Goal: Task Accomplishment & Management: Use online tool/utility

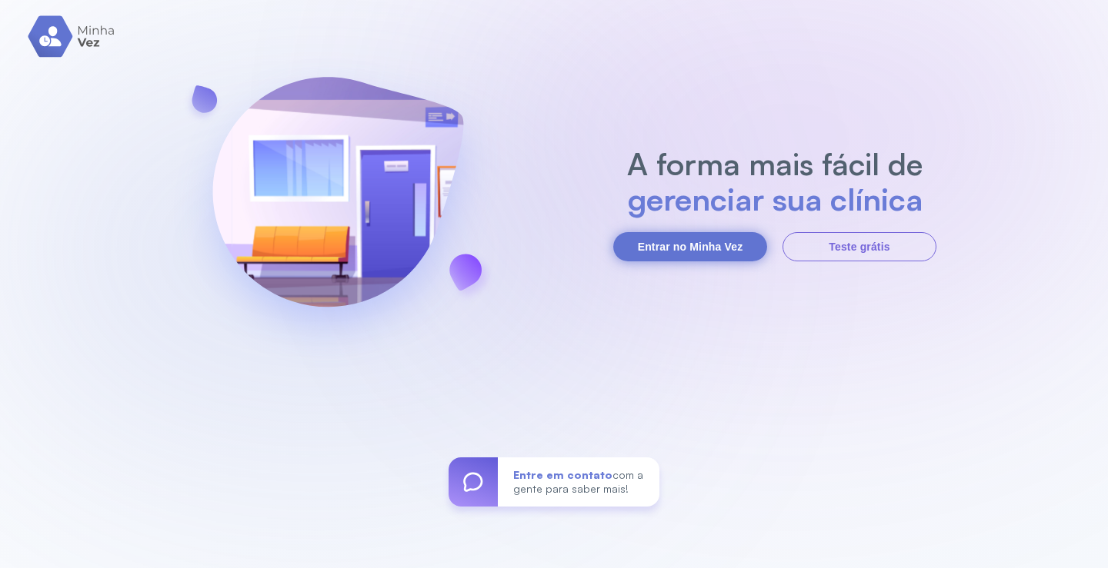
click at [692, 235] on button "Entrar no Minha Vez" at bounding box center [690, 246] width 154 height 29
click at [664, 245] on button "Entrar no Minha Vez" at bounding box center [690, 246] width 154 height 29
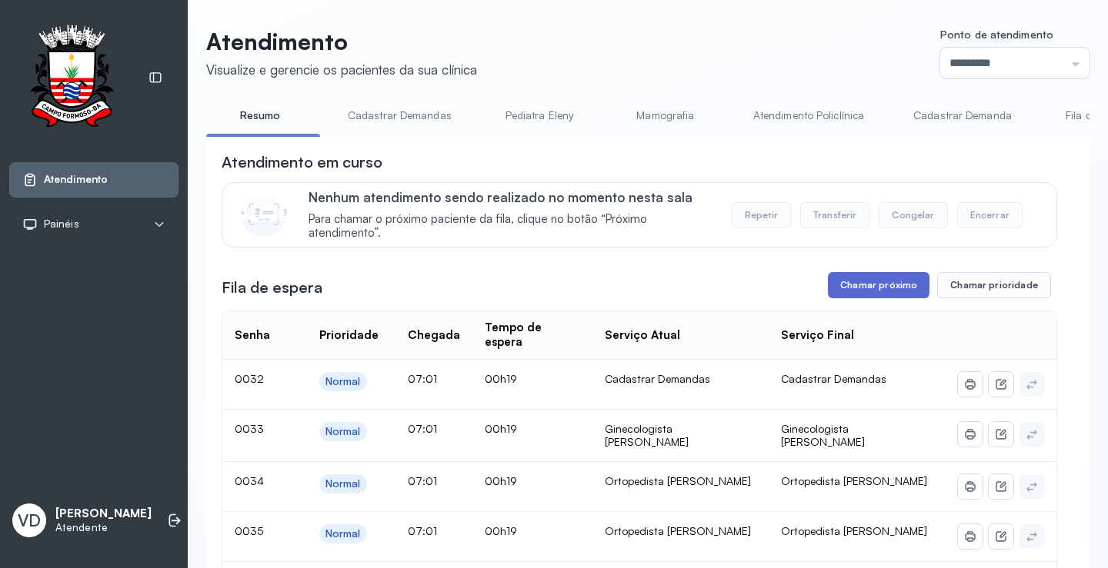
click at [888, 285] on button "Chamar próximo" at bounding box center [879, 285] width 102 height 26
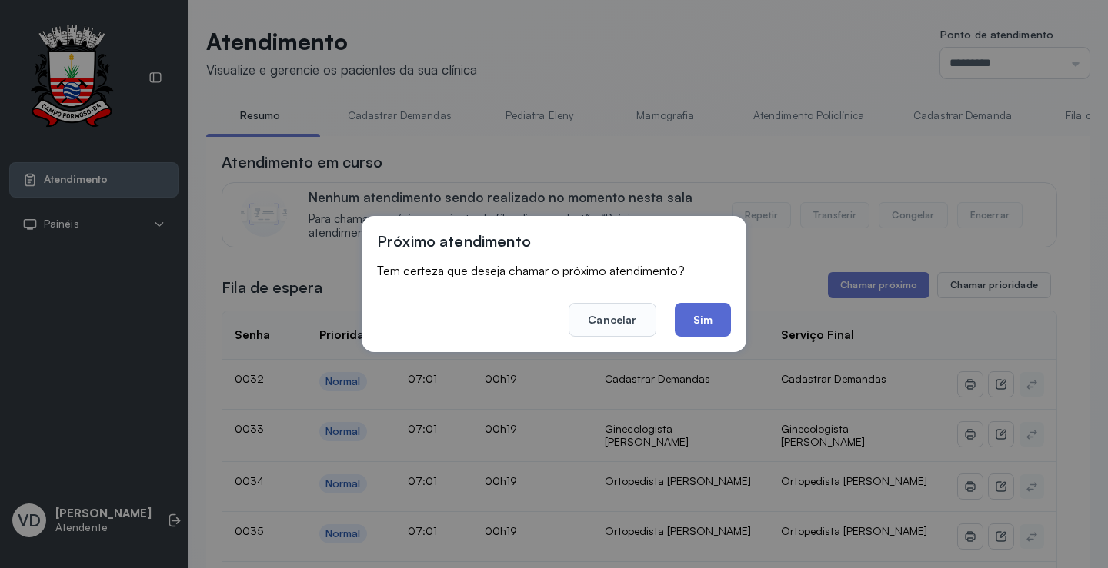
click at [696, 318] on button "Sim" at bounding box center [703, 320] width 56 height 34
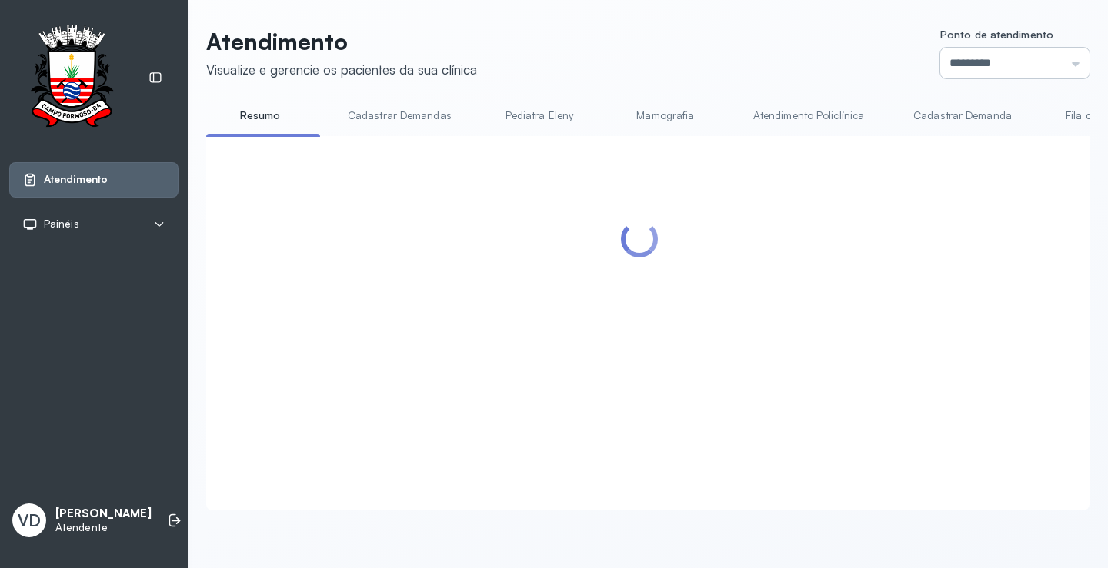
click at [1061, 58] on input "*********" at bounding box center [1014, 63] width 149 height 31
click at [964, 125] on div "Atendimento Visualize e gerencie os pacientes da sua clínica Ponto de atendimen…" at bounding box center [647, 269] width 883 height 483
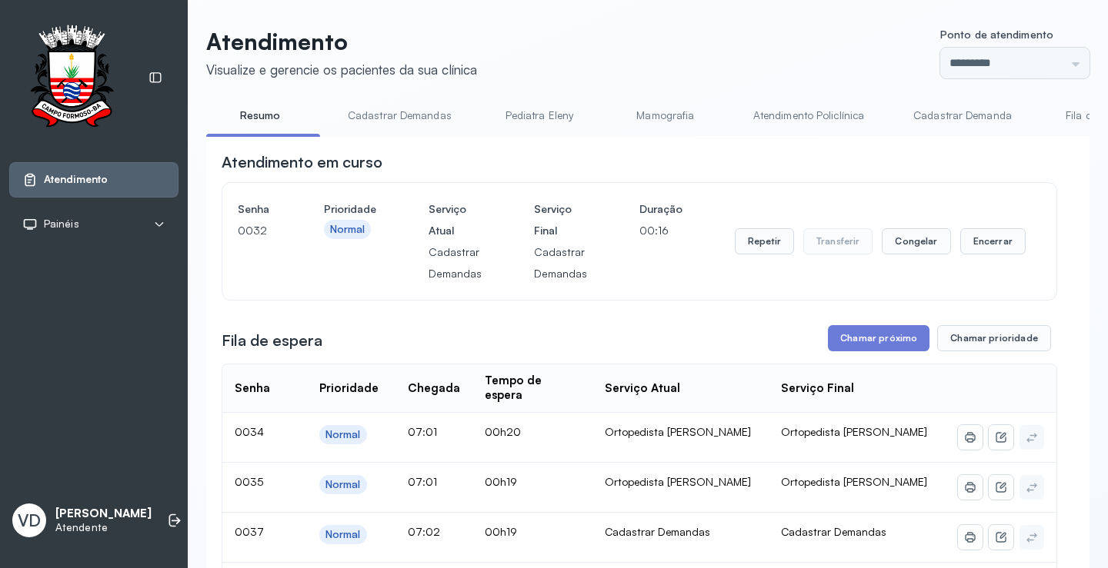
type input "*********"
click at [847, 334] on button "Chamar próximo" at bounding box center [879, 338] width 102 height 26
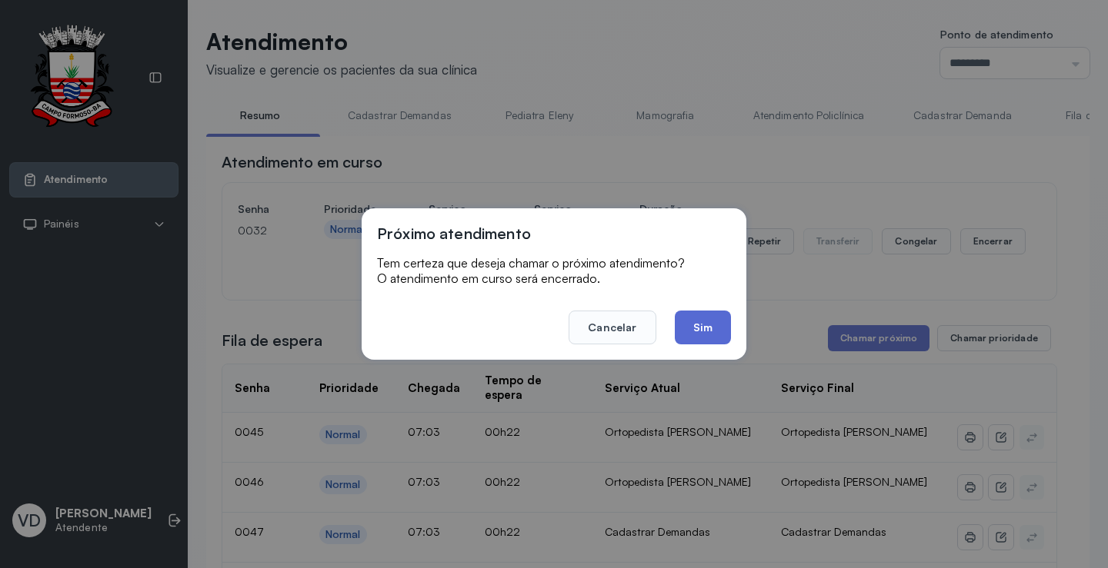
click at [717, 325] on button "Sim" at bounding box center [703, 328] width 56 height 34
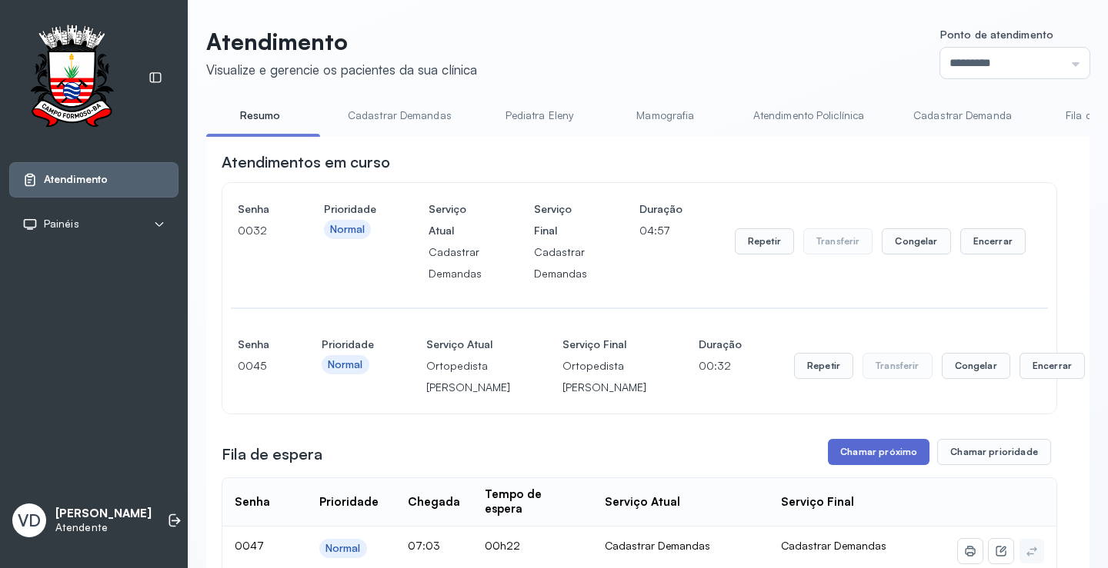
click at [890, 465] on button "Chamar próximo" at bounding box center [879, 452] width 102 height 26
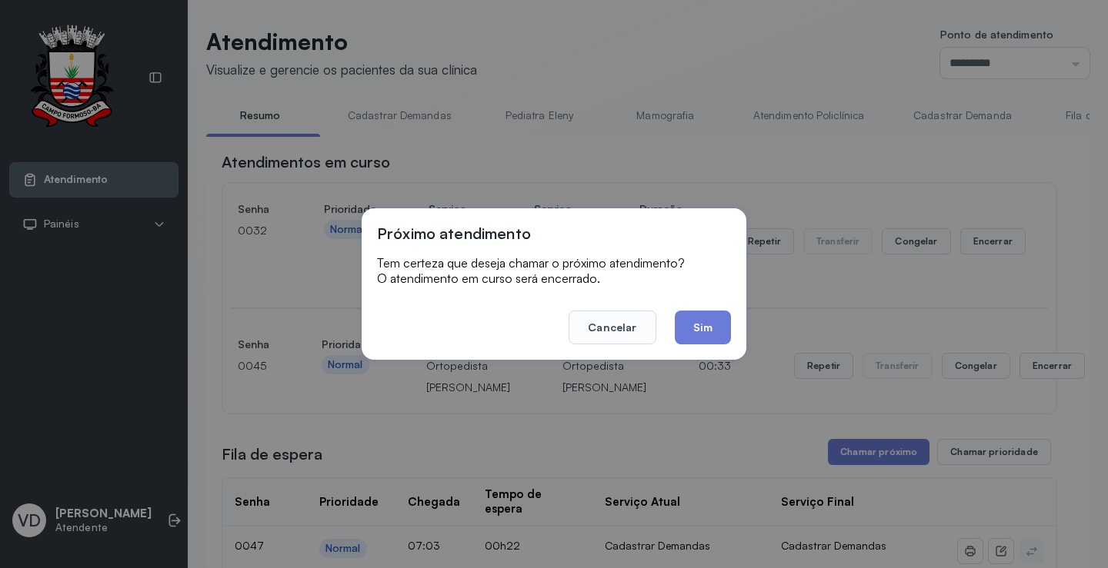
click at [720, 326] on button "Sim" at bounding box center [703, 328] width 56 height 34
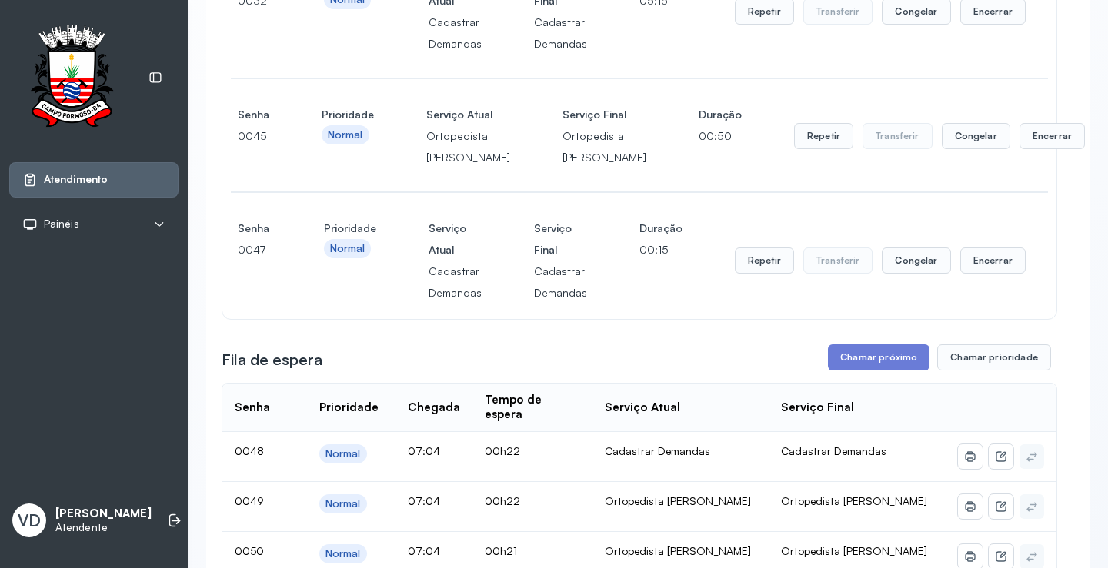
scroll to position [231, 0]
click at [758, 24] on button "Repetir" at bounding box center [764, 11] width 59 height 26
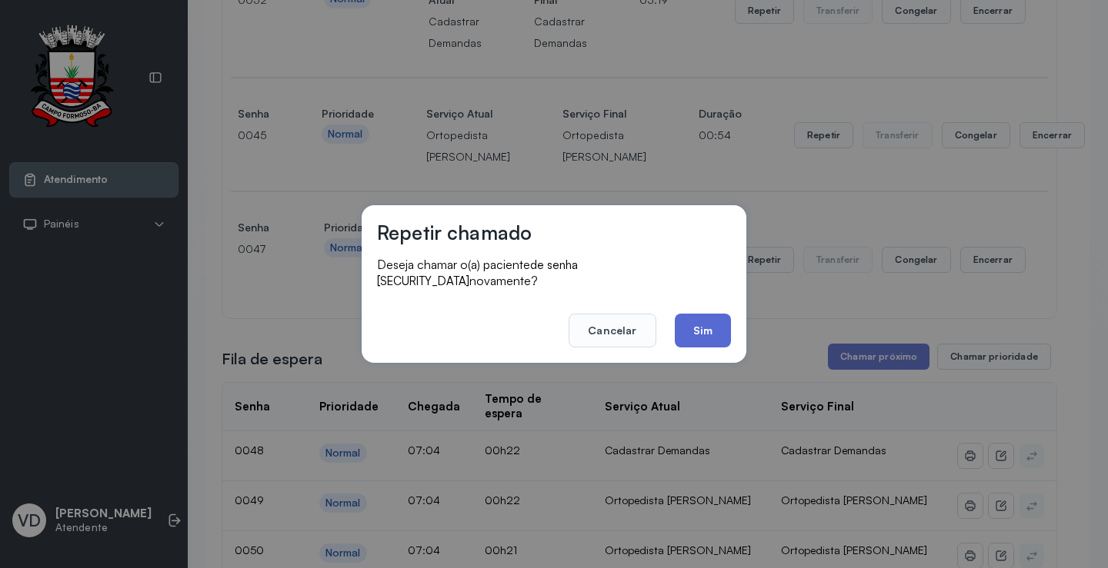
click at [705, 329] on button "Sim" at bounding box center [703, 331] width 56 height 34
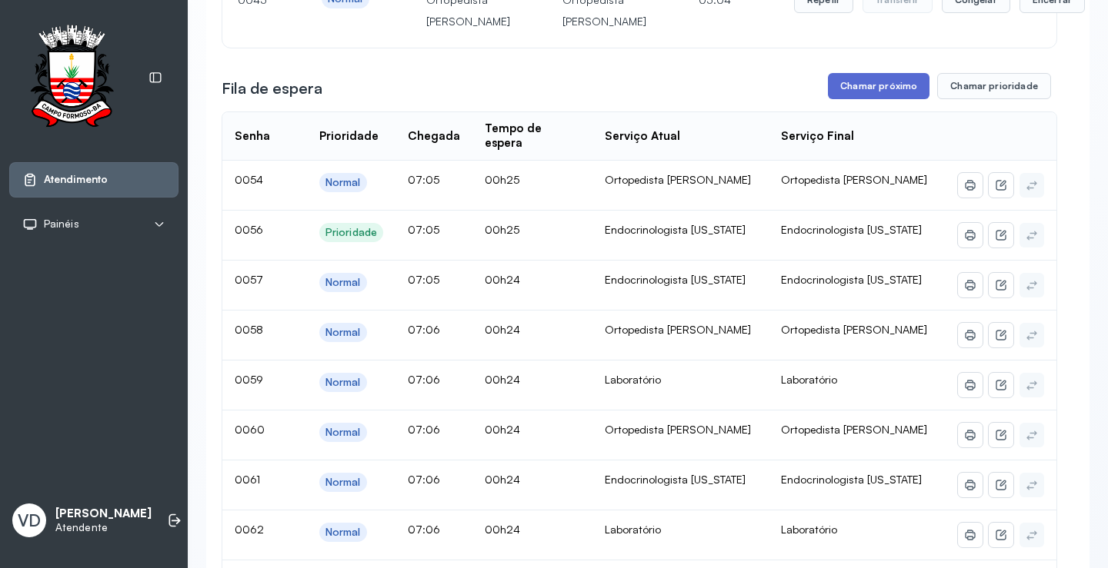
click at [852, 99] on button "Chamar próximo" at bounding box center [879, 86] width 102 height 26
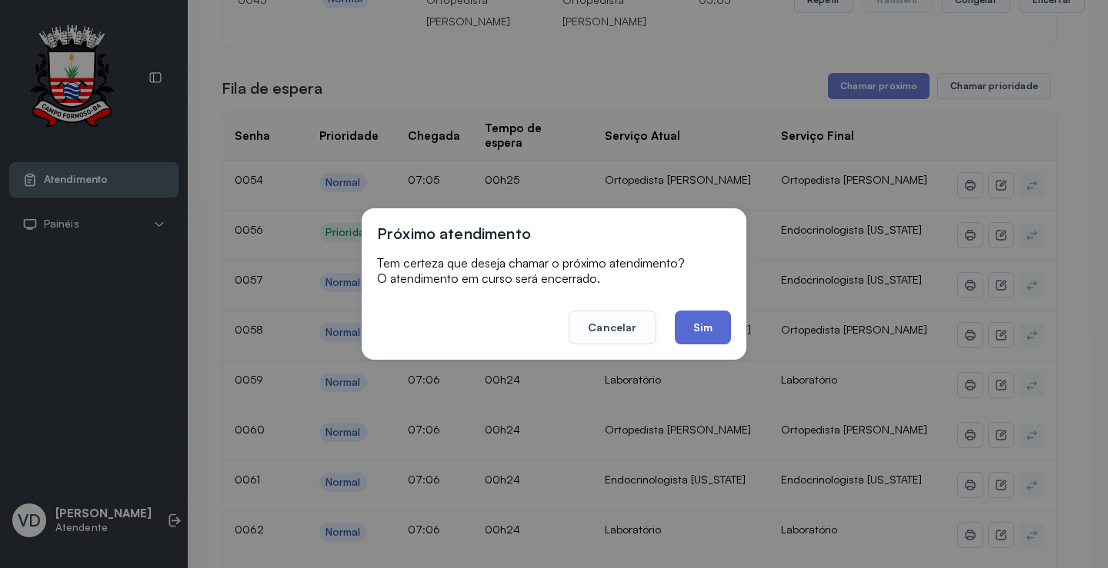
click at [699, 321] on button "Sim" at bounding box center [703, 328] width 56 height 34
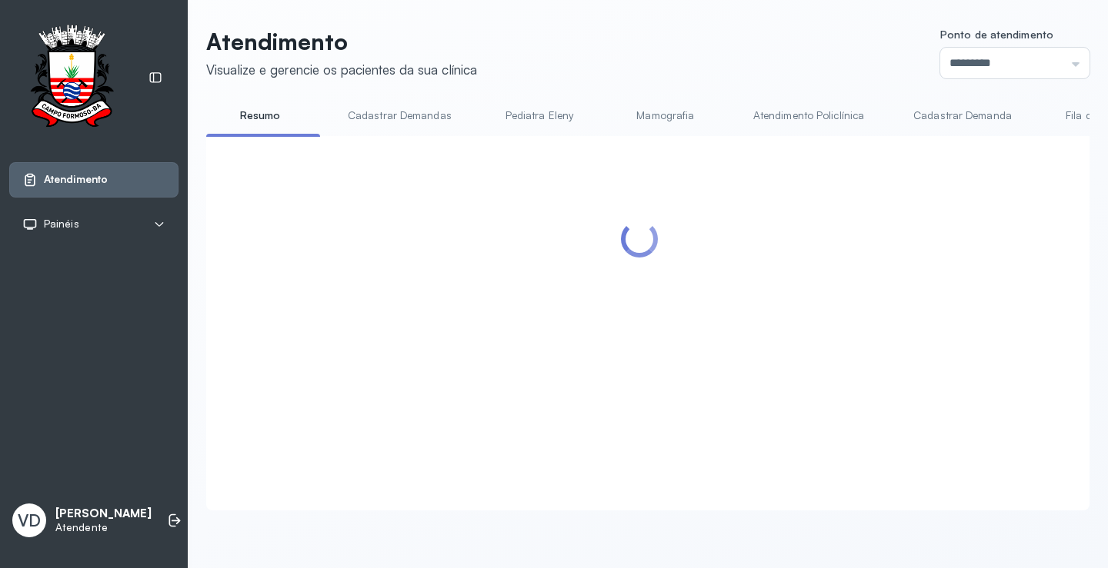
scroll to position [0, 0]
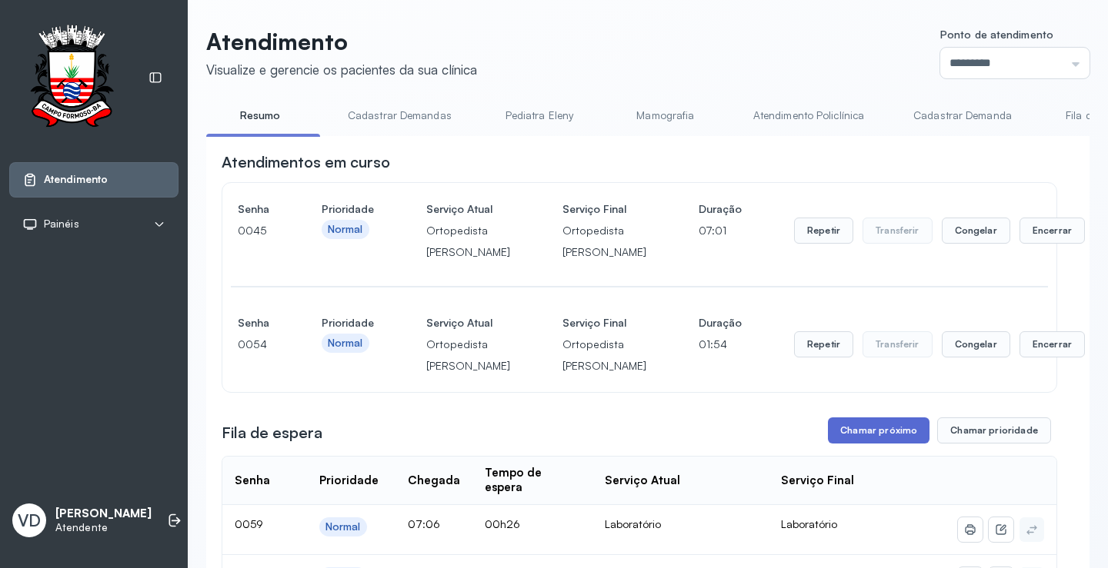
click at [858, 444] on button "Chamar próximo" at bounding box center [879, 431] width 102 height 26
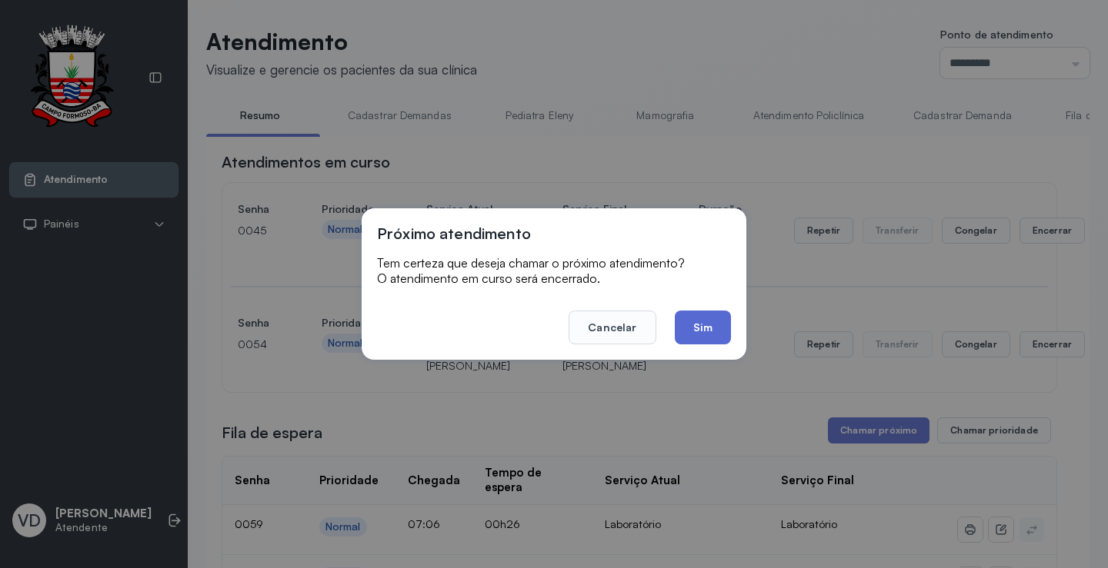
click at [699, 325] on button "Sim" at bounding box center [703, 328] width 56 height 34
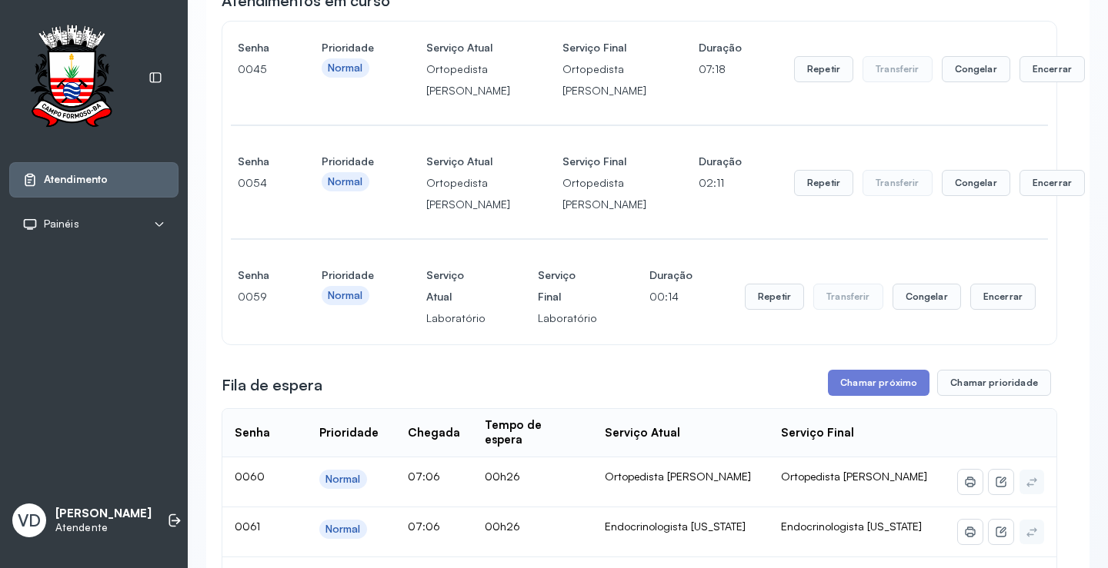
scroll to position [154, 0]
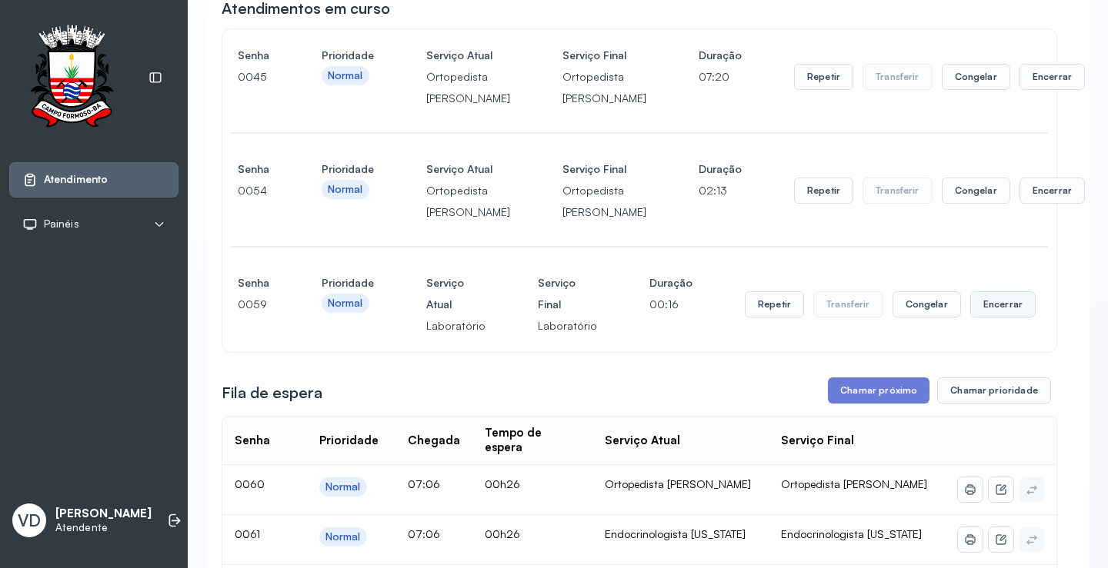
click at [1019, 90] on button "Encerrar" at bounding box center [1051, 77] width 65 height 26
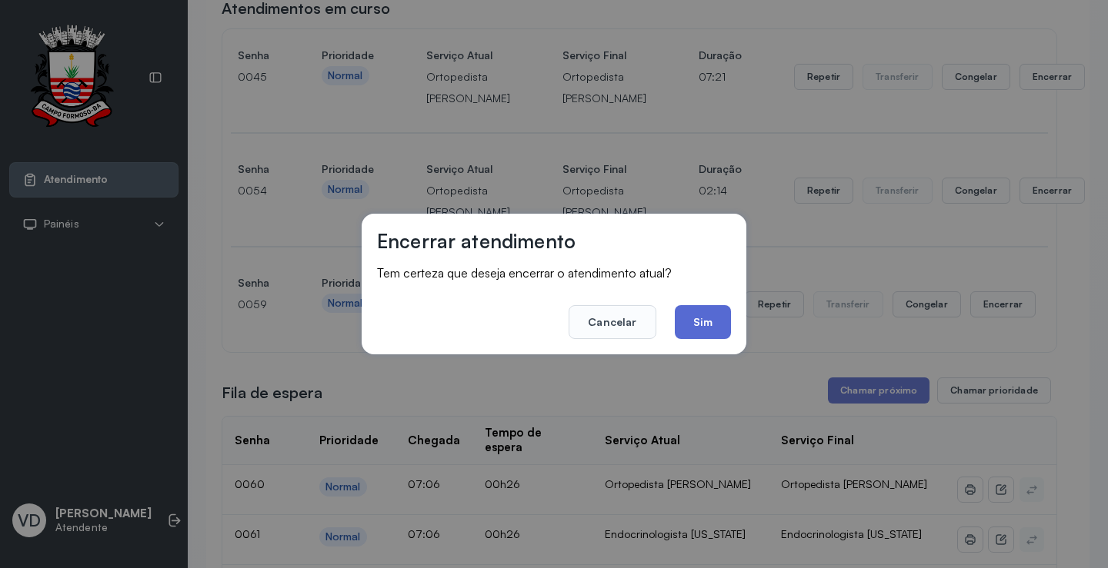
click at [711, 331] on button "Sim" at bounding box center [703, 322] width 56 height 34
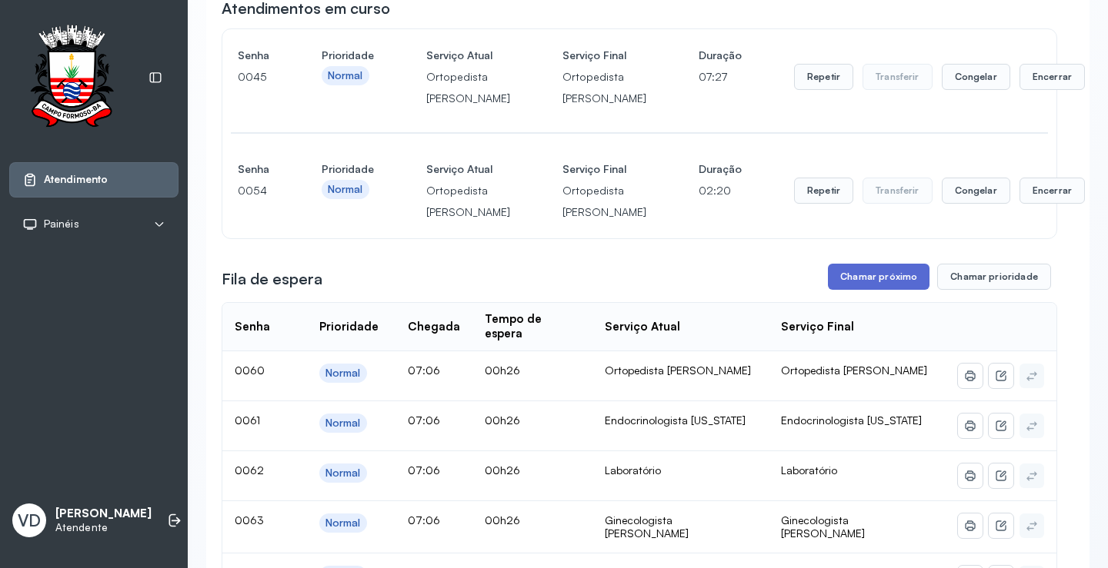
click at [869, 290] on button "Chamar próximo" at bounding box center [879, 277] width 102 height 26
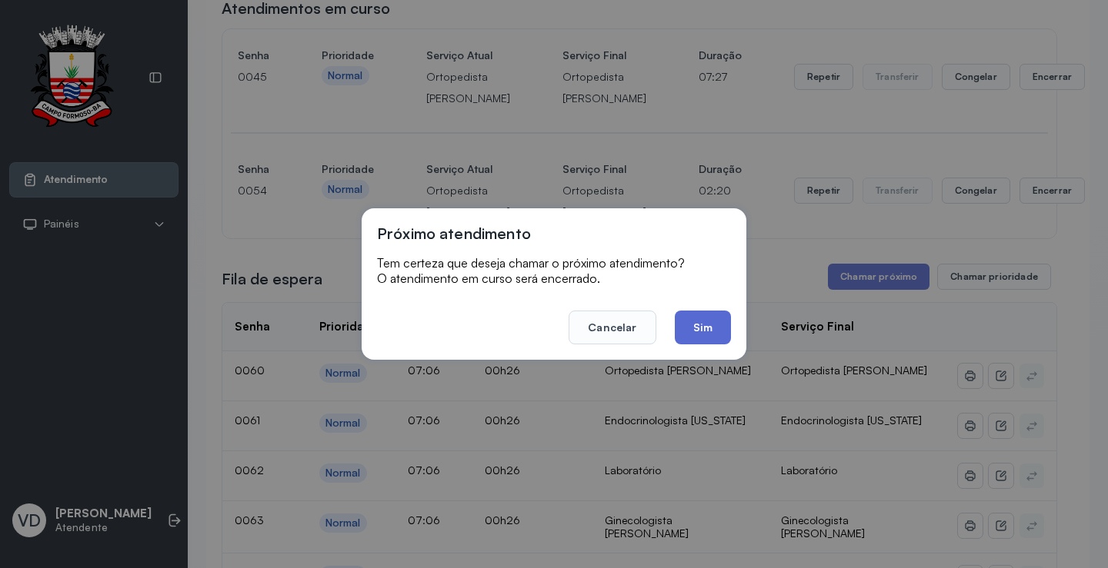
click at [701, 329] on button "Sim" at bounding box center [703, 328] width 56 height 34
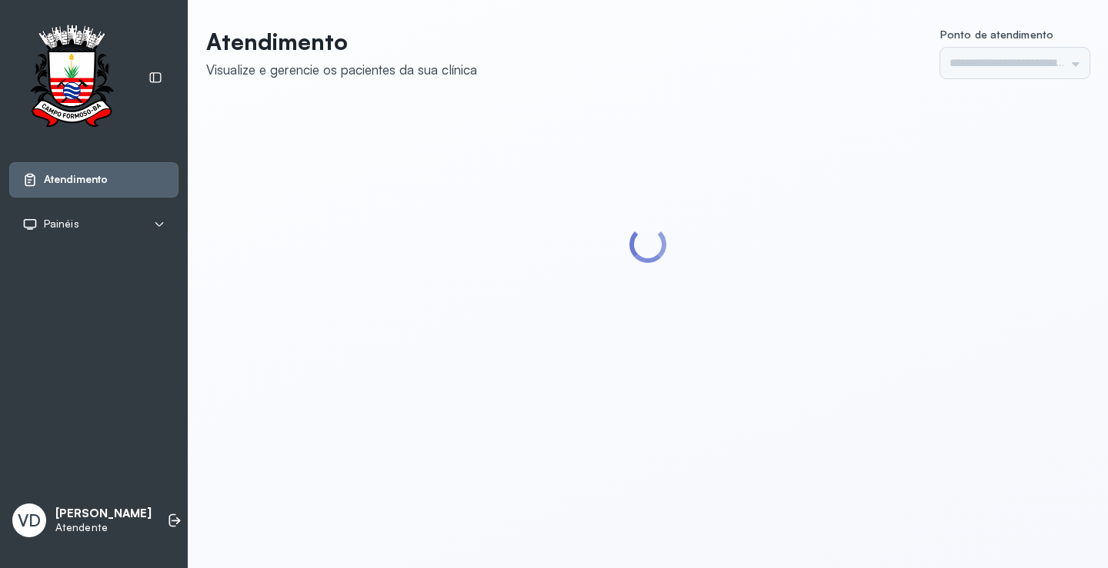
type input "*********"
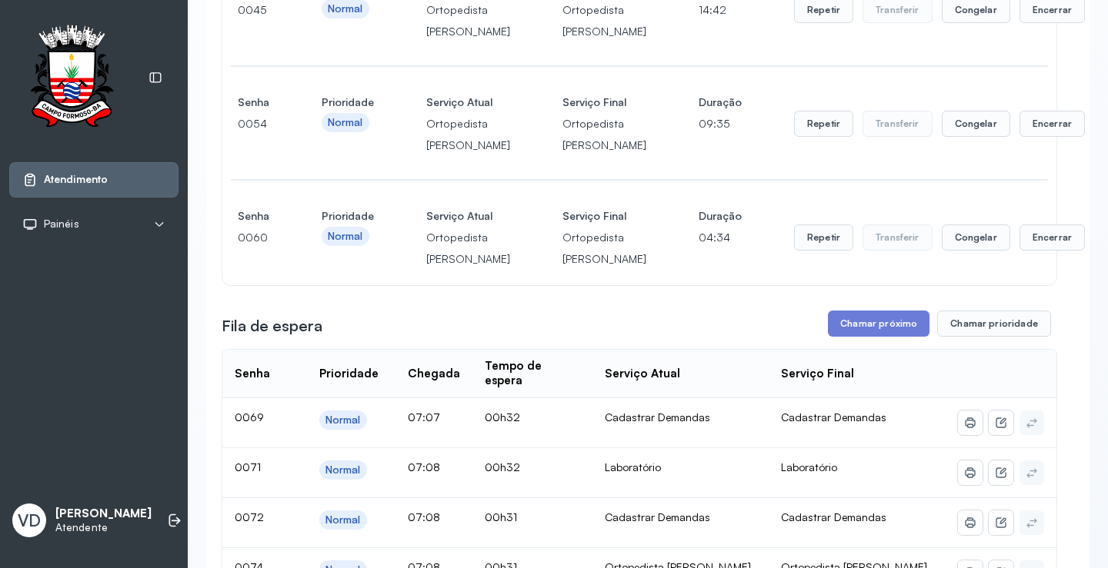
scroll to position [385, 0]
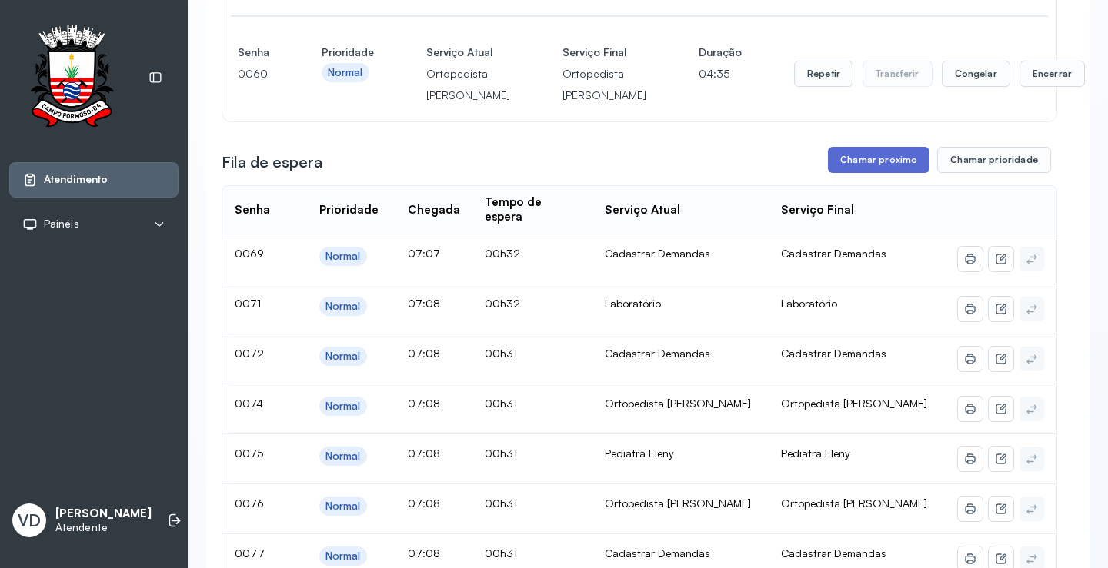
click at [856, 173] on button "Chamar próximo" at bounding box center [879, 160] width 102 height 26
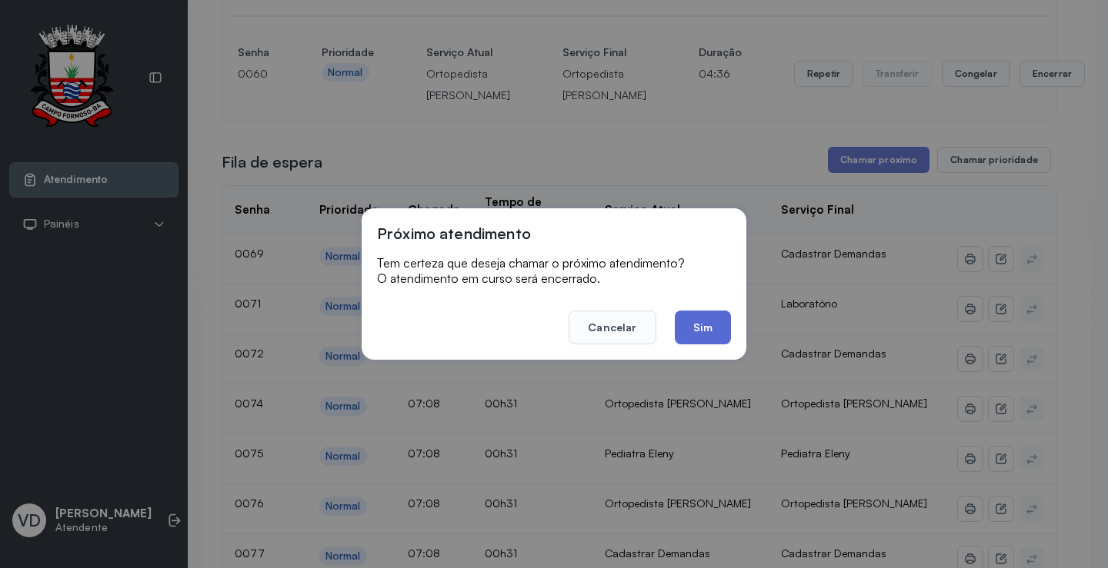
click at [707, 337] on button "Sim" at bounding box center [703, 328] width 56 height 34
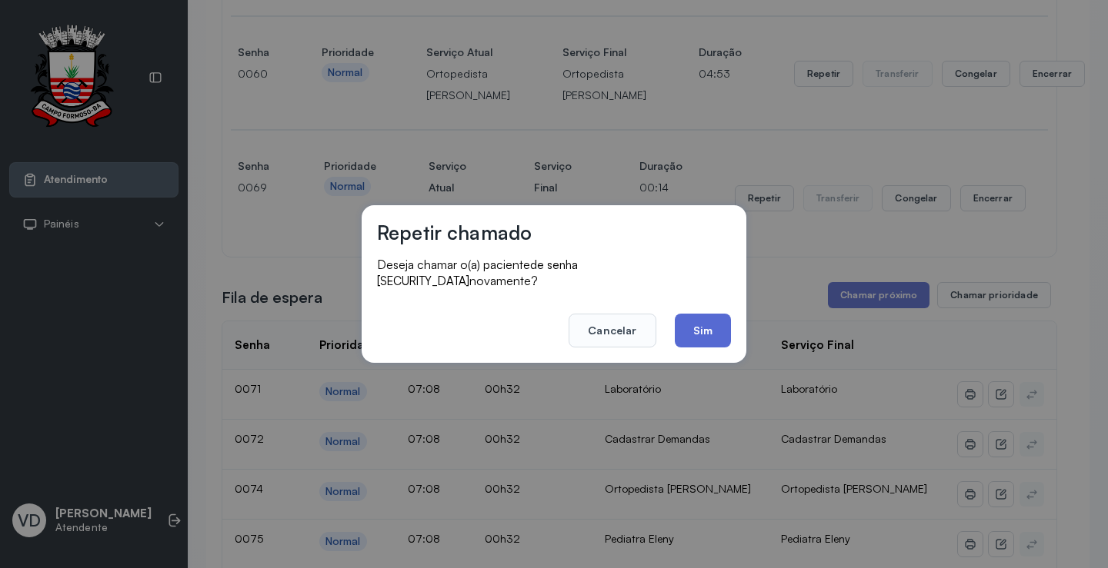
click at [727, 314] on button "Sim" at bounding box center [703, 331] width 56 height 34
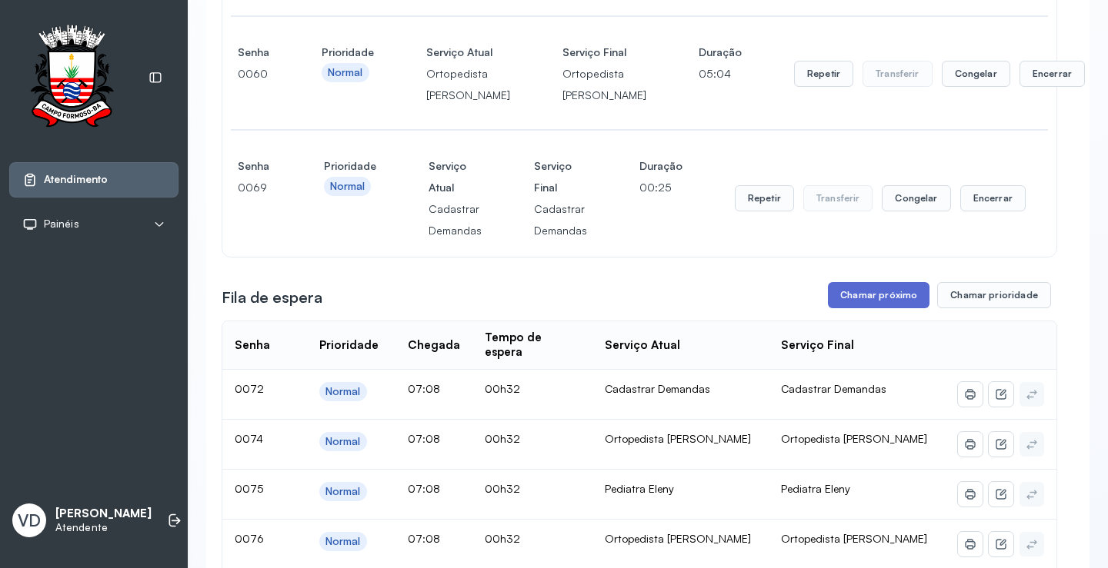
click at [853, 308] on button "Chamar próximo" at bounding box center [879, 295] width 102 height 26
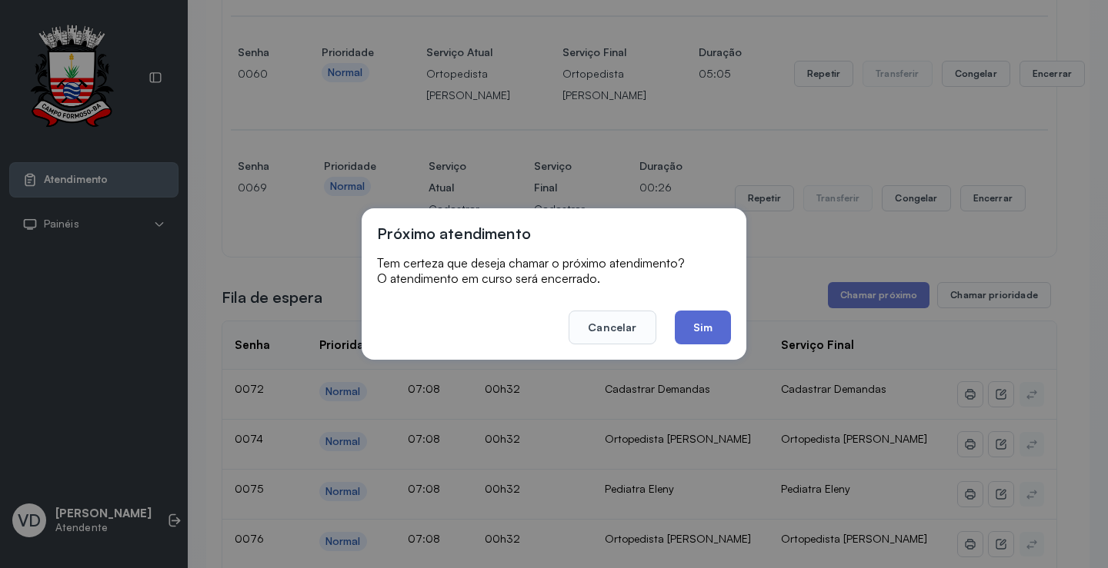
click at [723, 337] on button "Sim" at bounding box center [703, 328] width 56 height 34
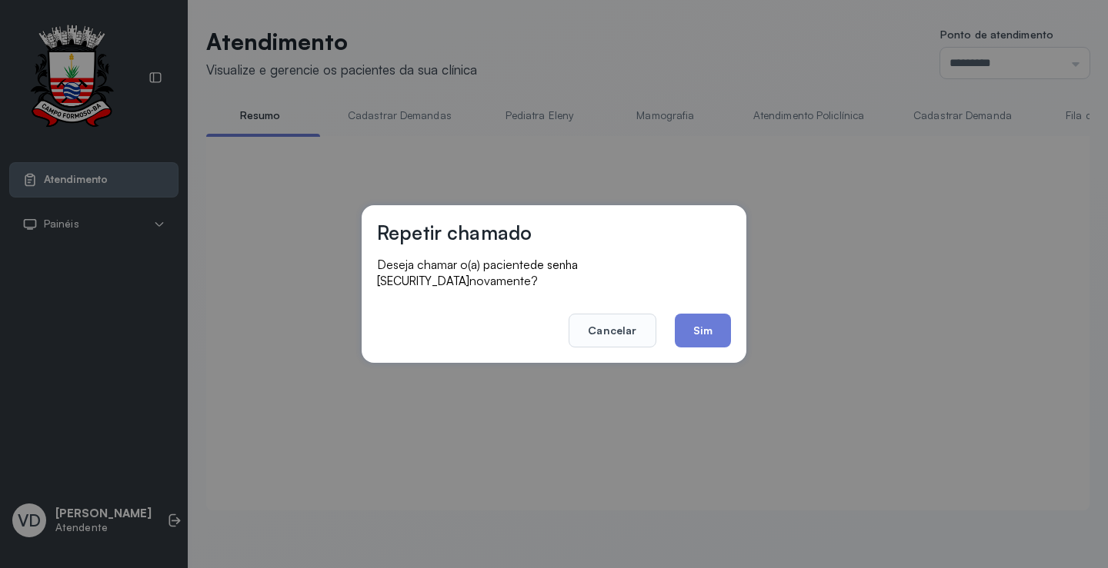
scroll to position [1, 0]
click at [696, 333] on button "Sim" at bounding box center [703, 331] width 56 height 34
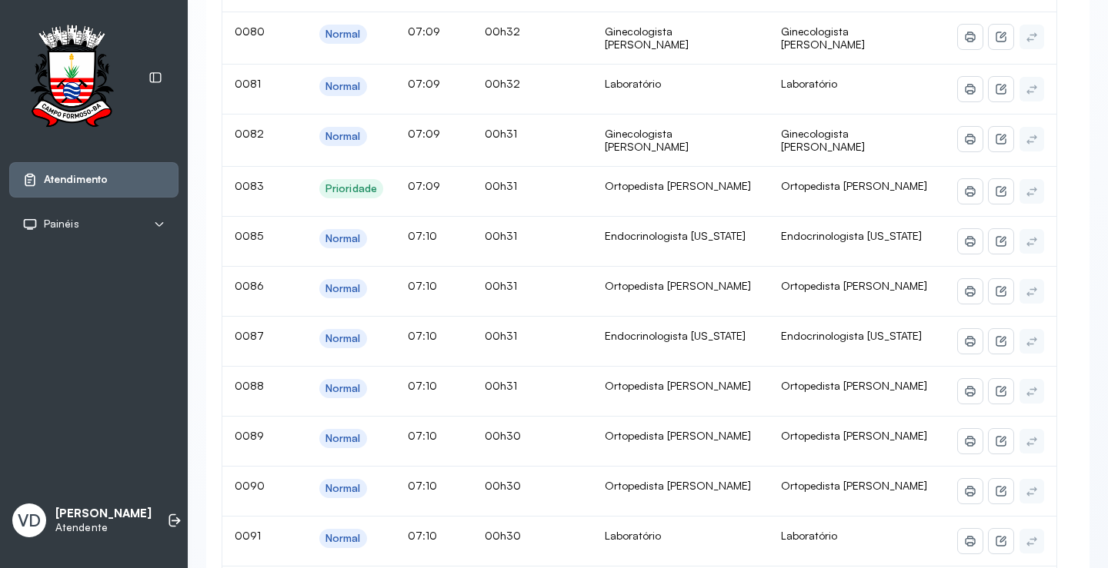
scroll to position [616, 0]
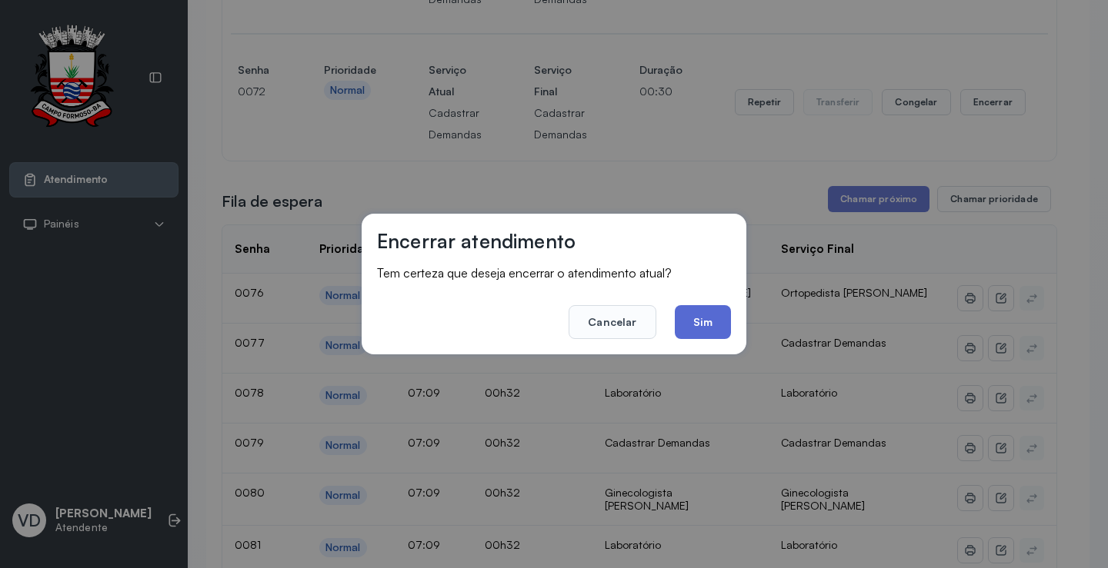
click at [703, 325] on button "Sim" at bounding box center [703, 322] width 56 height 34
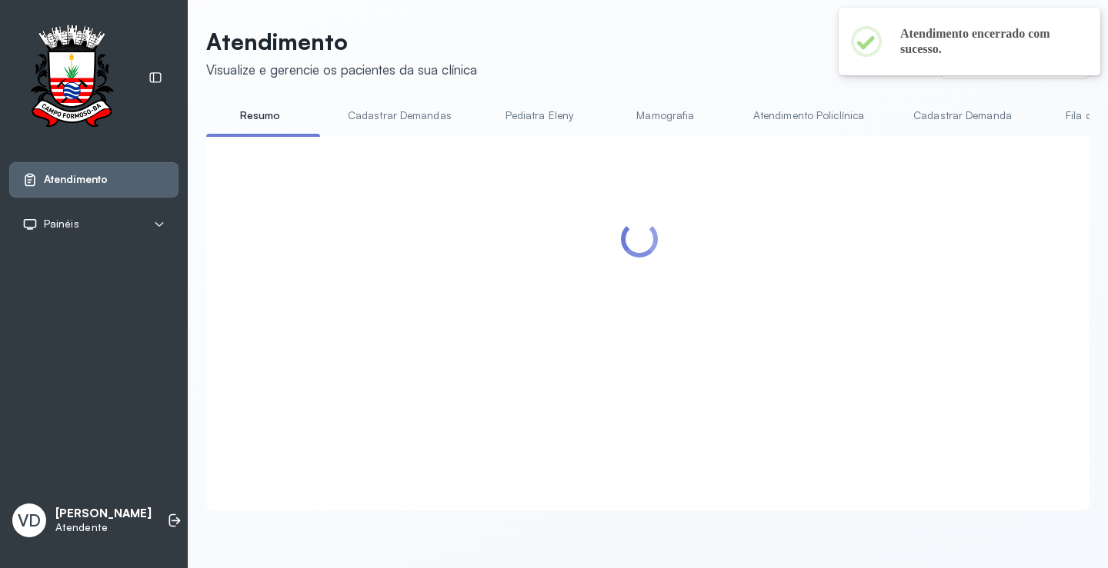
scroll to position [1, 0]
click at [838, 269] on div at bounding box center [639, 305] width 835 height 307
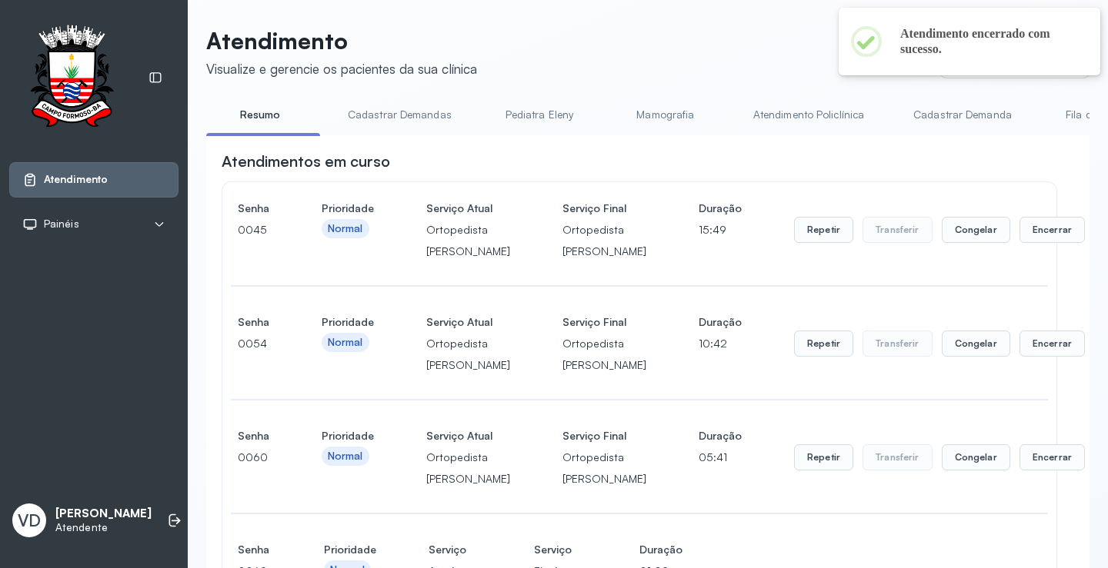
scroll to position [616, 0]
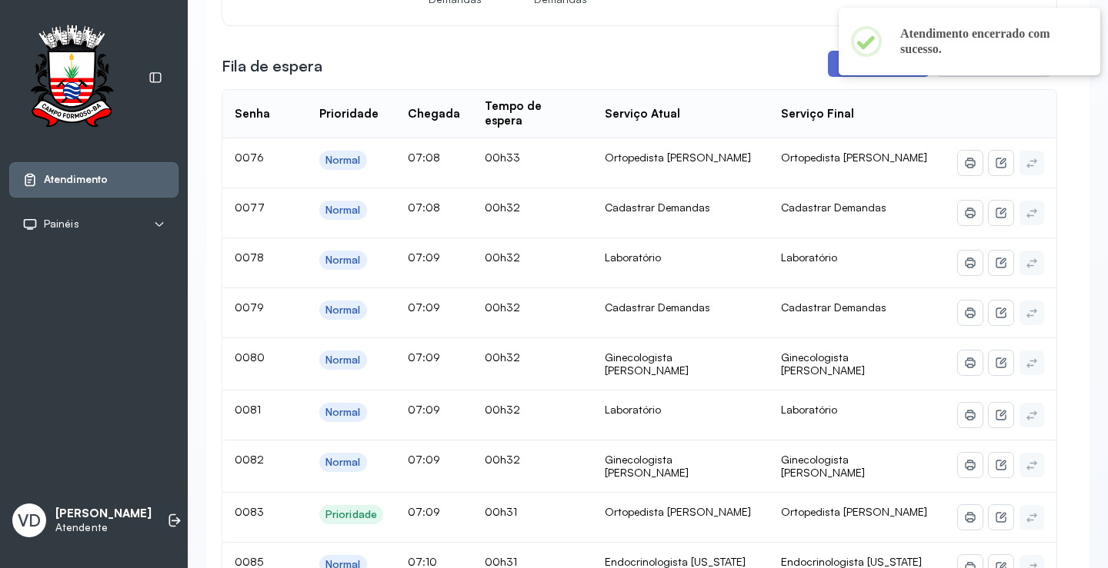
click at [853, 77] on button "Chamar próximo" at bounding box center [879, 64] width 102 height 26
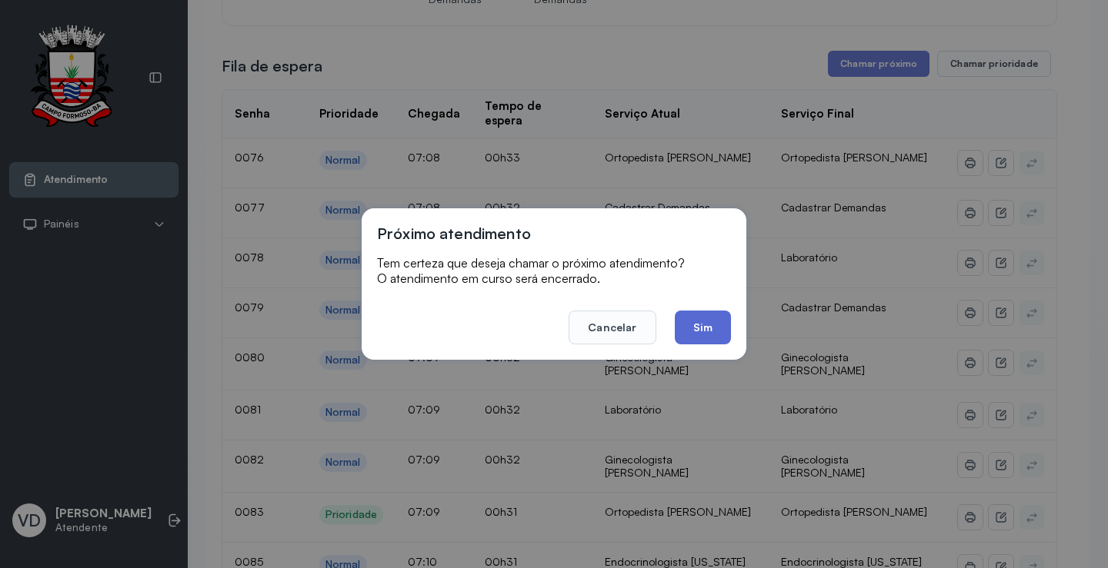
click at [715, 325] on button "Sim" at bounding box center [703, 328] width 56 height 34
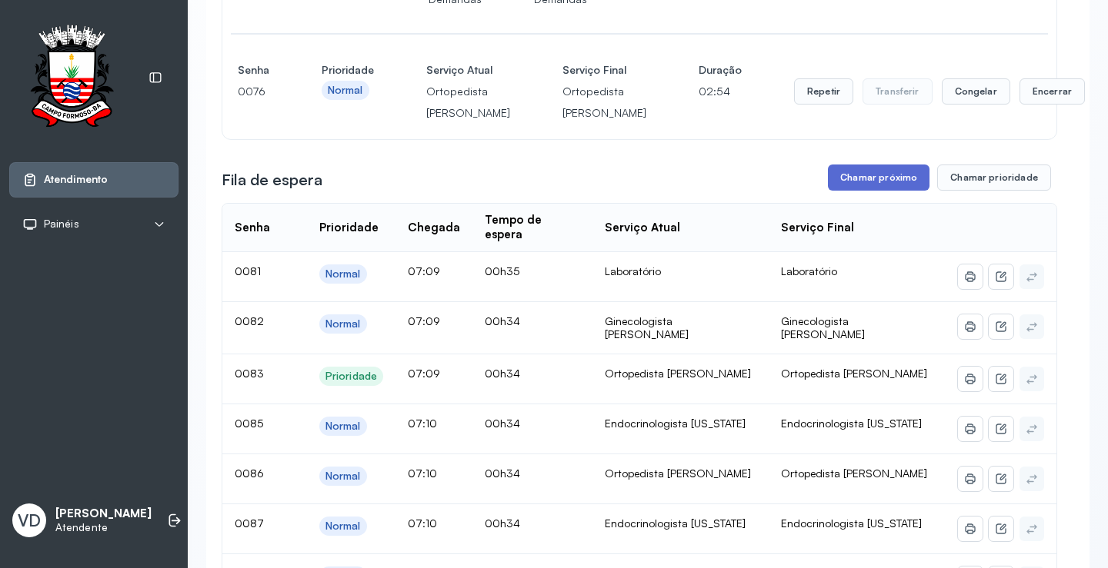
click at [865, 191] on button "Chamar próximo" at bounding box center [879, 178] width 102 height 26
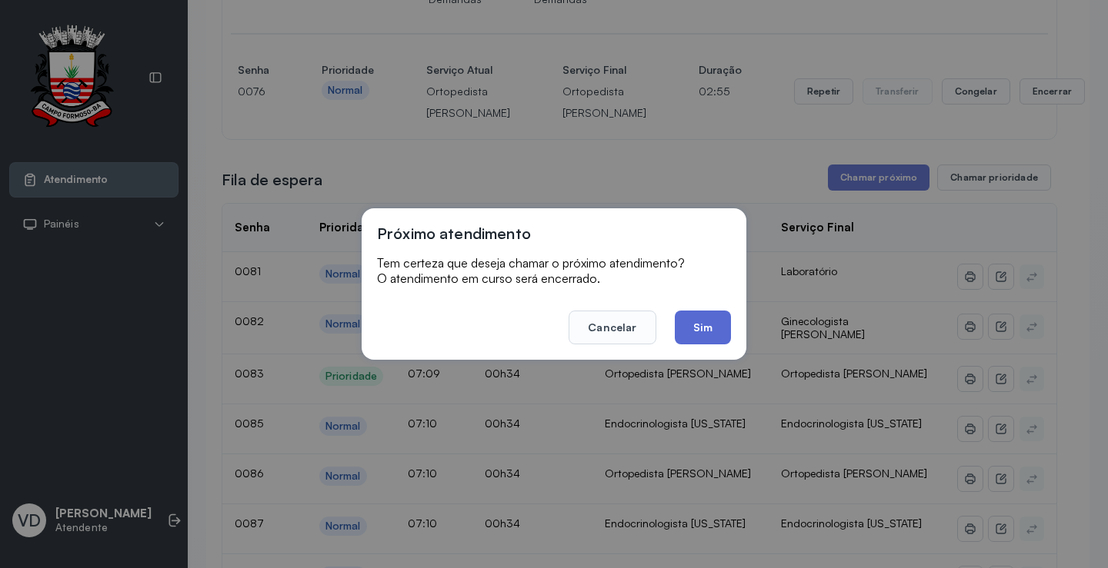
click at [691, 323] on button "Sim" at bounding box center [703, 328] width 56 height 34
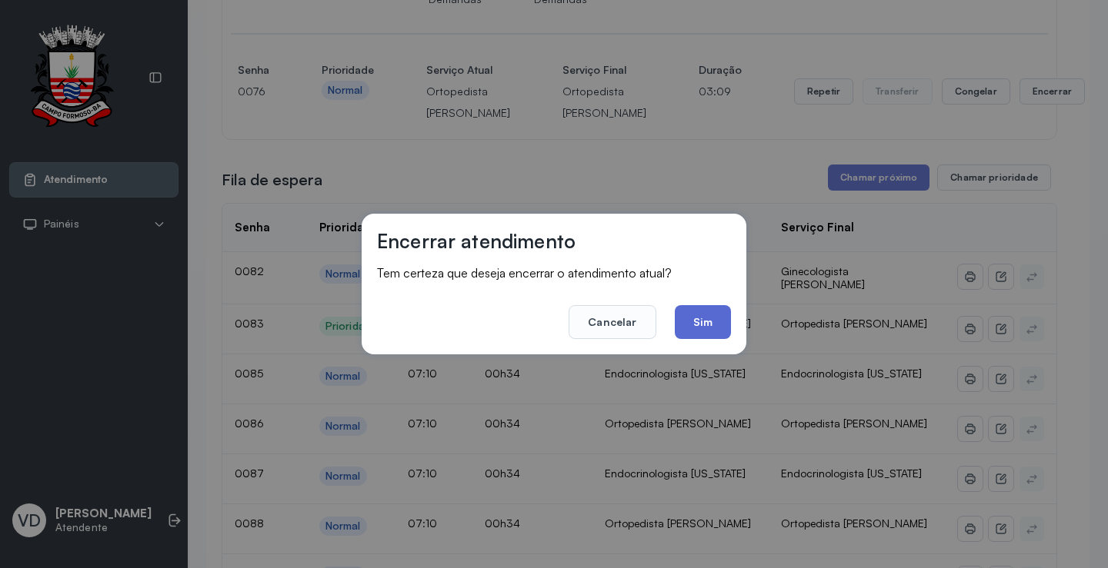
click at [690, 318] on button "Sim" at bounding box center [703, 322] width 56 height 34
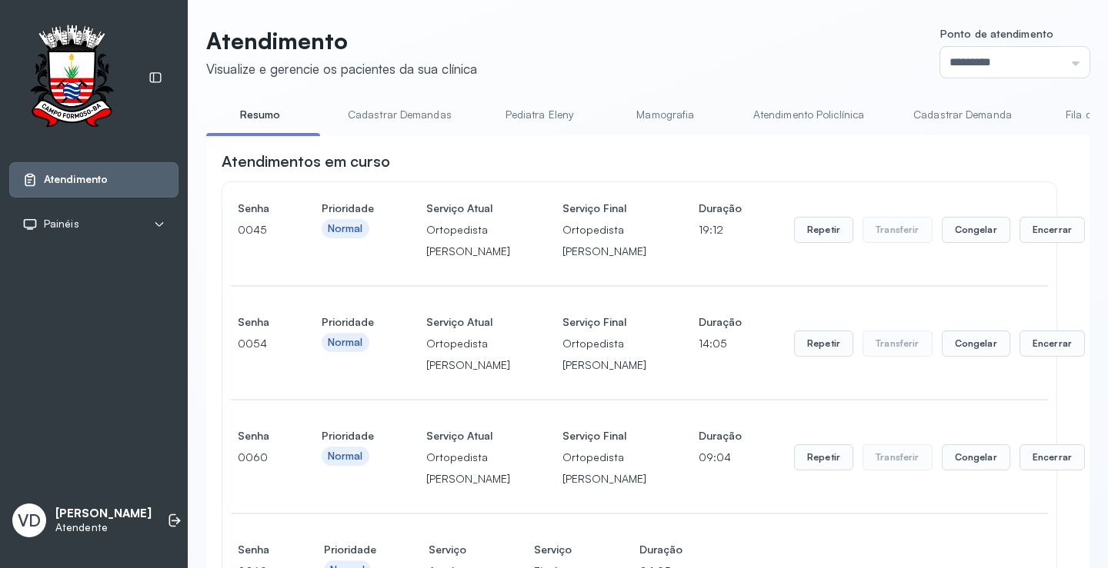
scroll to position [385, 0]
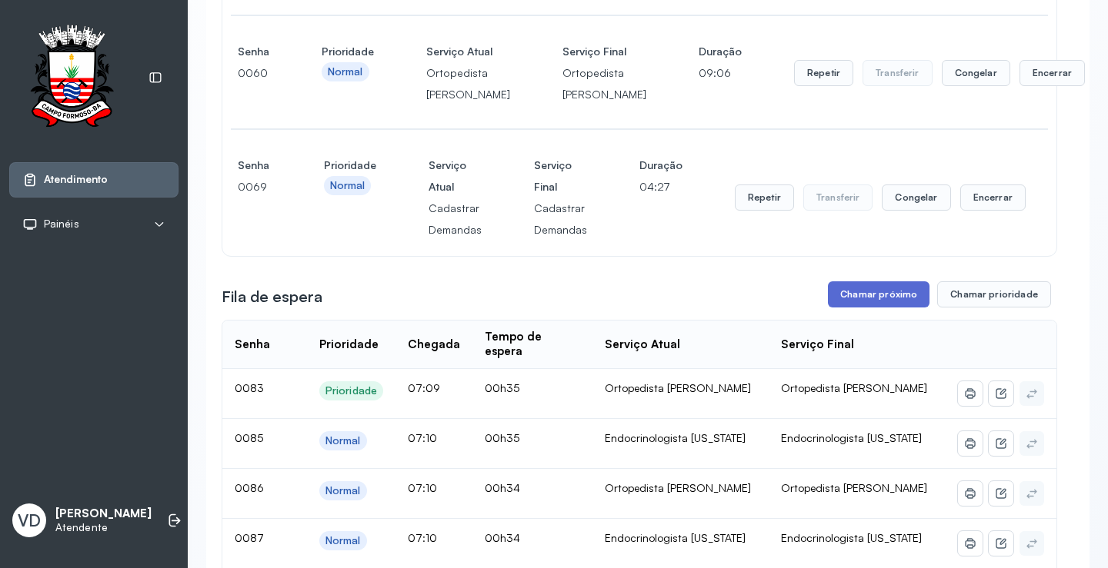
click at [844, 308] on button "Chamar próximo" at bounding box center [879, 295] width 102 height 26
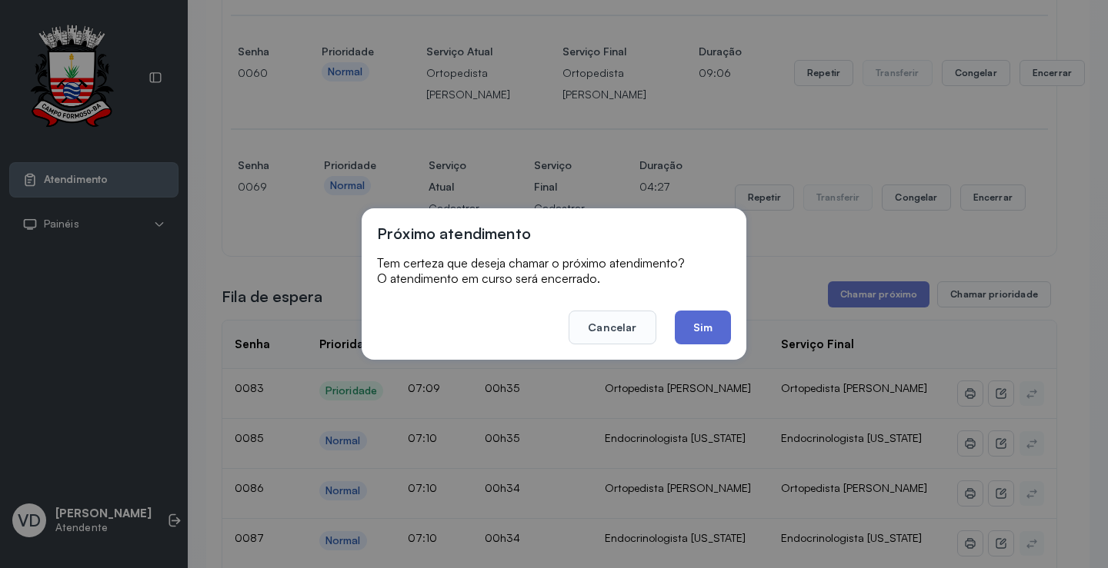
click at [695, 331] on button "Sim" at bounding box center [703, 328] width 56 height 34
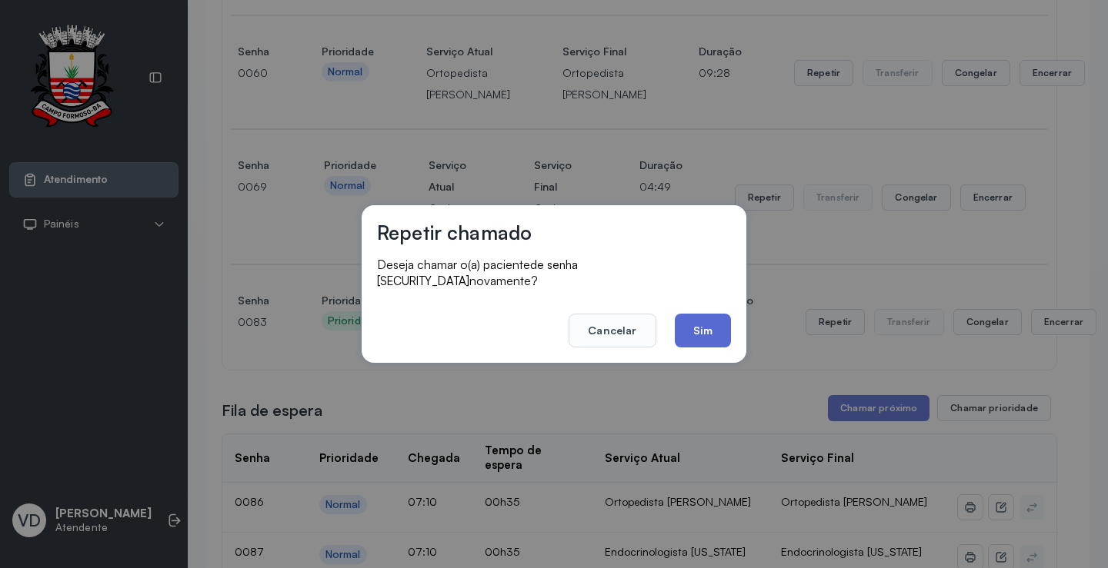
click at [718, 320] on button "Sim" at bounding box center [703, 331] width 56 height 34
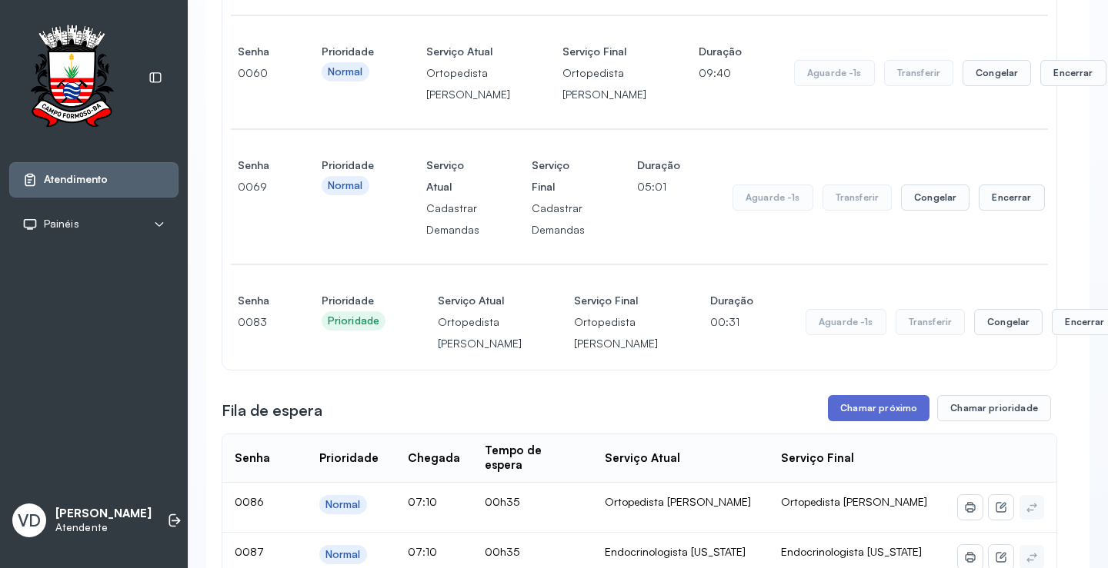
click at [901, 421] on button "Chamar próximo" at bounding box center [879, 408] width 102 height 26
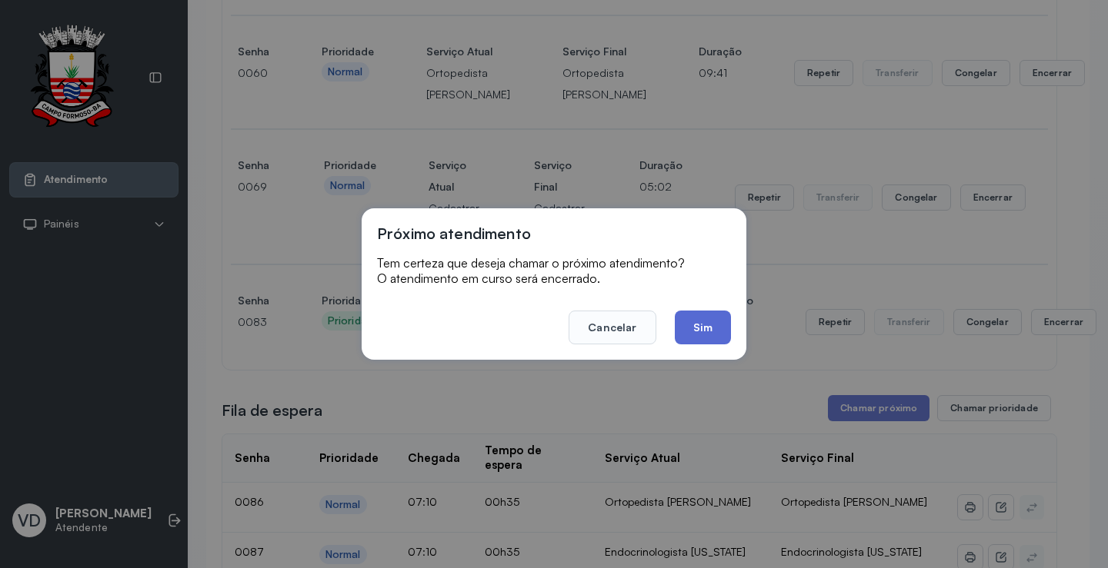
click at [704, 335] on button "Sim" at bounding box center [703, 328] width 56 height 34
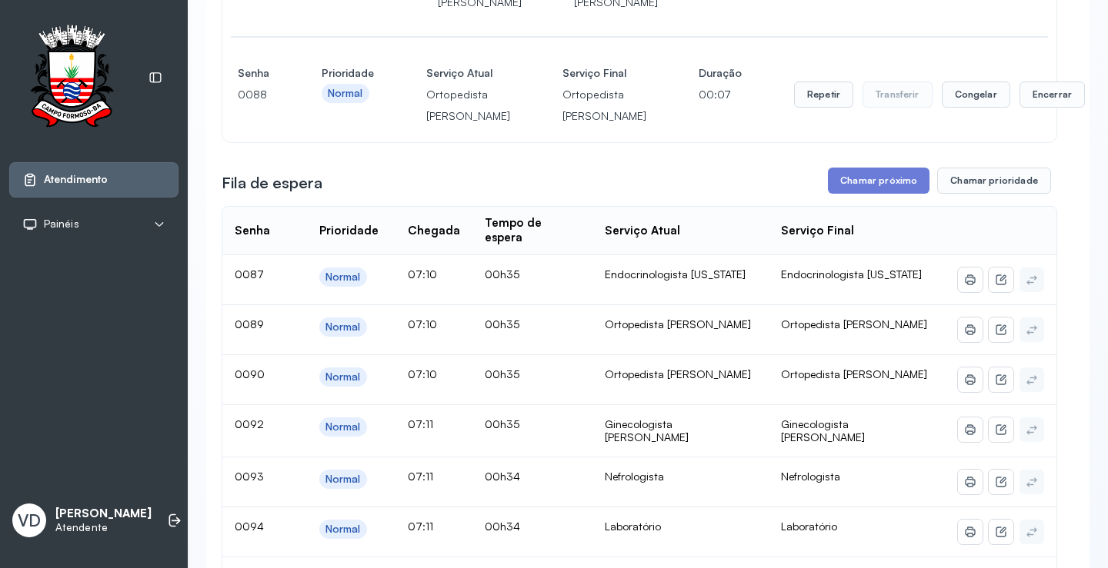
scroll to position [847, 0]
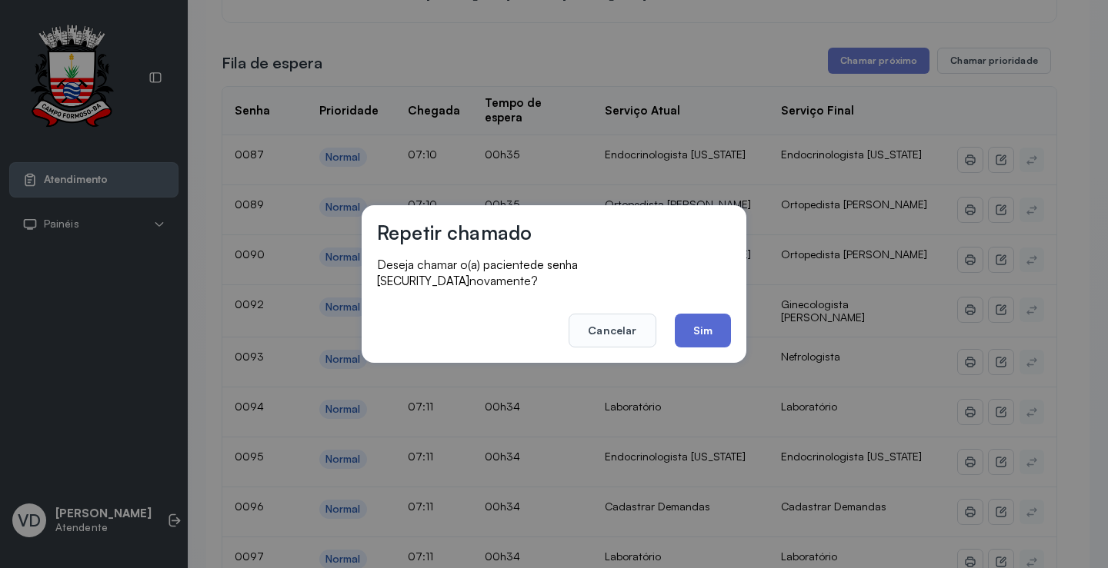
click at [704, 325] on button "Sim" at bounding box center [703, 331] width 56 height 34
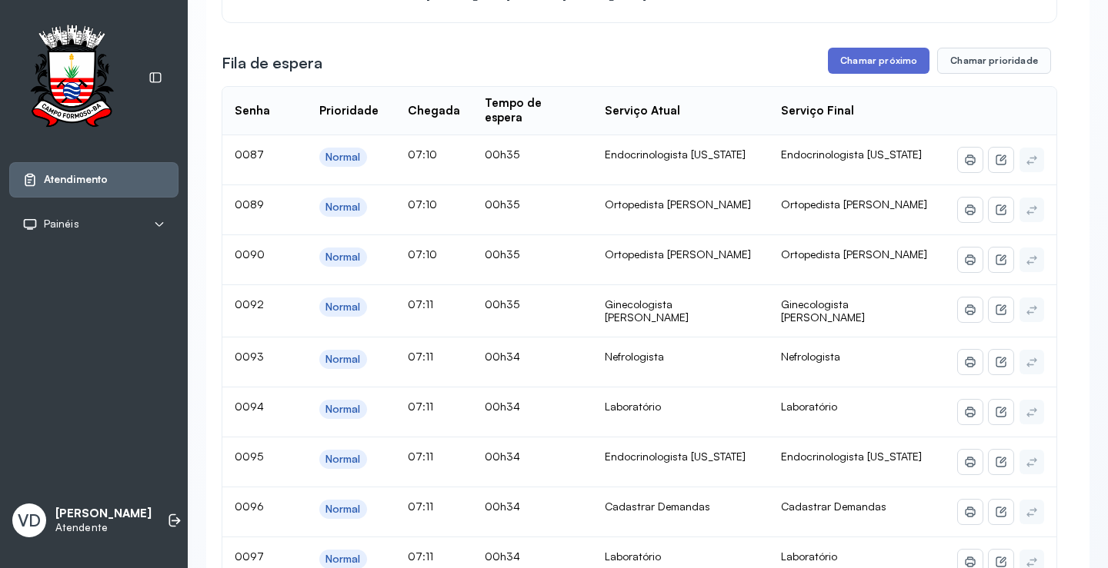
click at [878, 74] on button "Chamar próximo" at bounding box center [879, 61] width 102 height 26
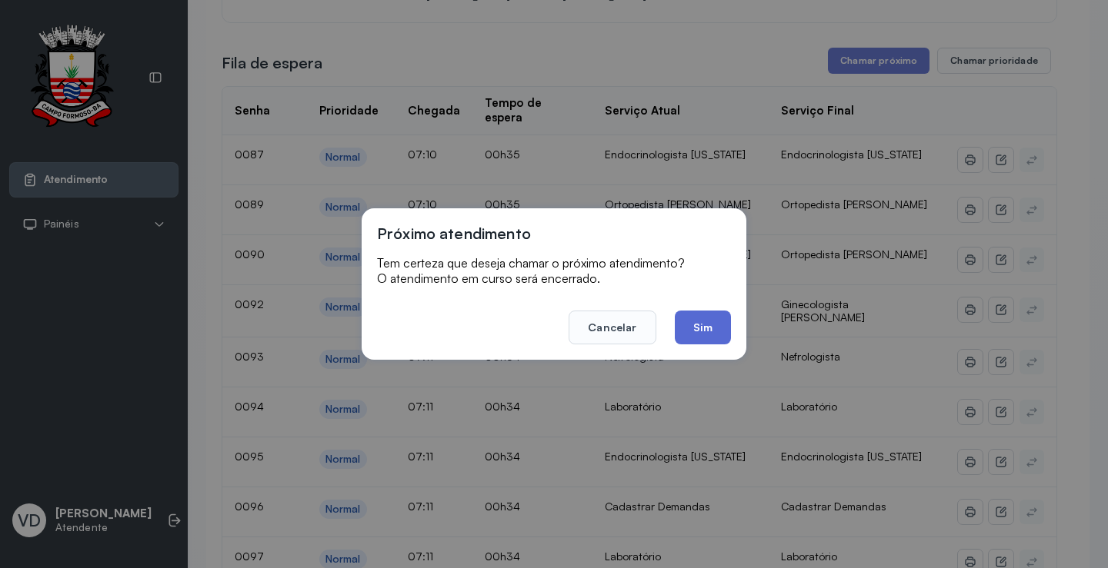
click at [700, 343] on button "Sim" at bounding box center [703, 328] width 56 height 34
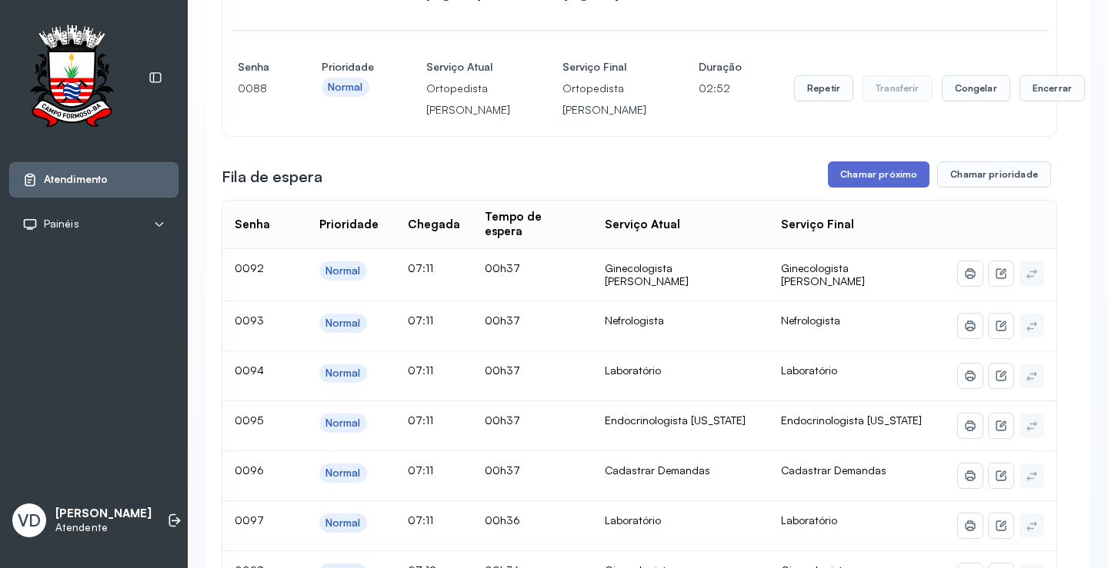
click at [833, 188] on button "Chamar próximo" at bounding box center [879, 175] width 102 height 26
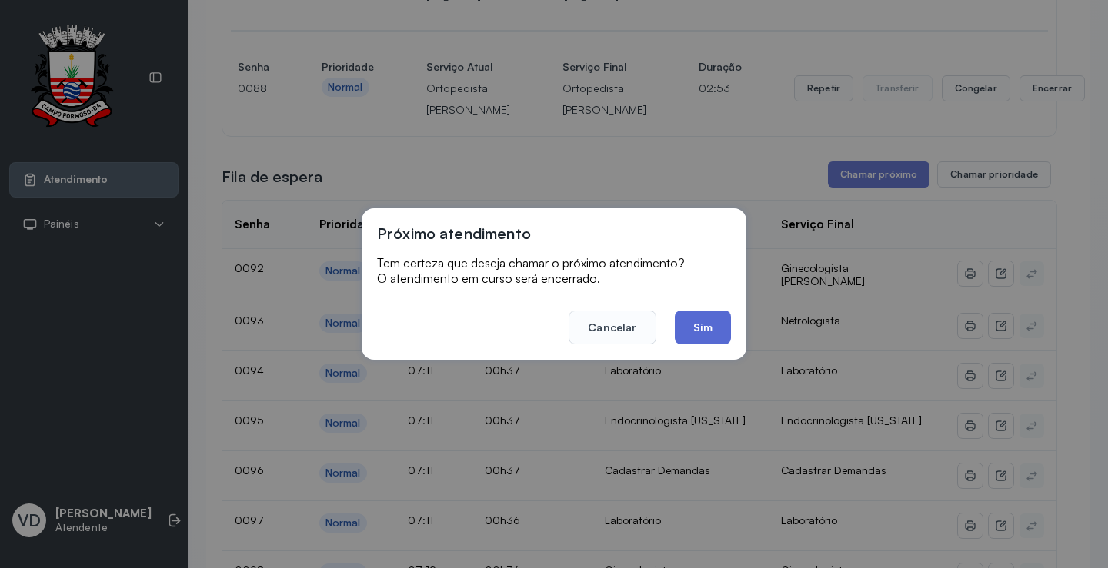
click at [711, 324] on button "Sim" at bounding box center [703, 328] width 56 height 34
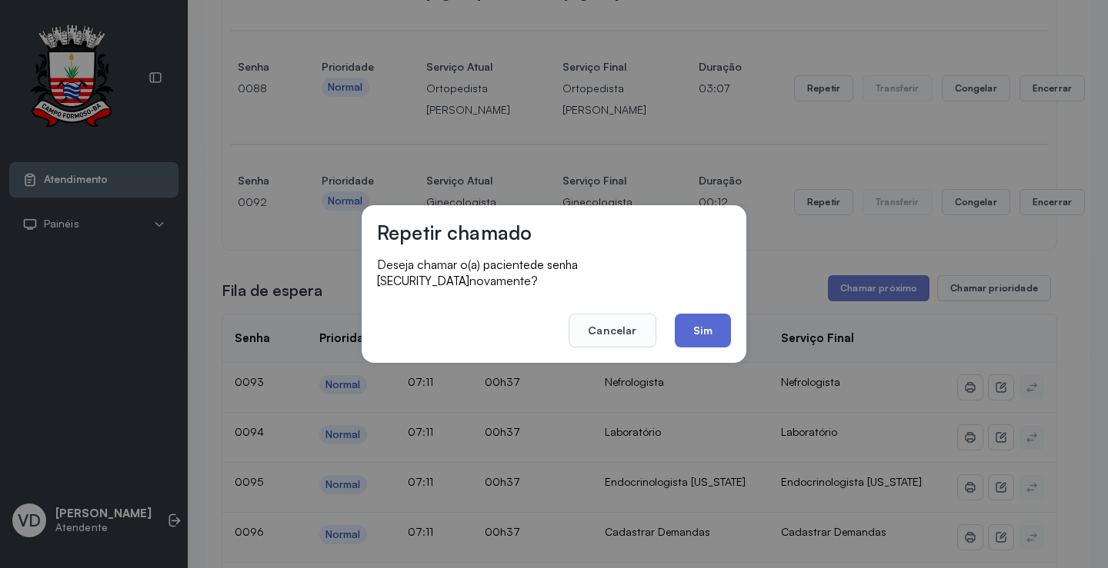
click at [719, 326] on button "Sim" at bounding box center [703, 331] width 56 height 34
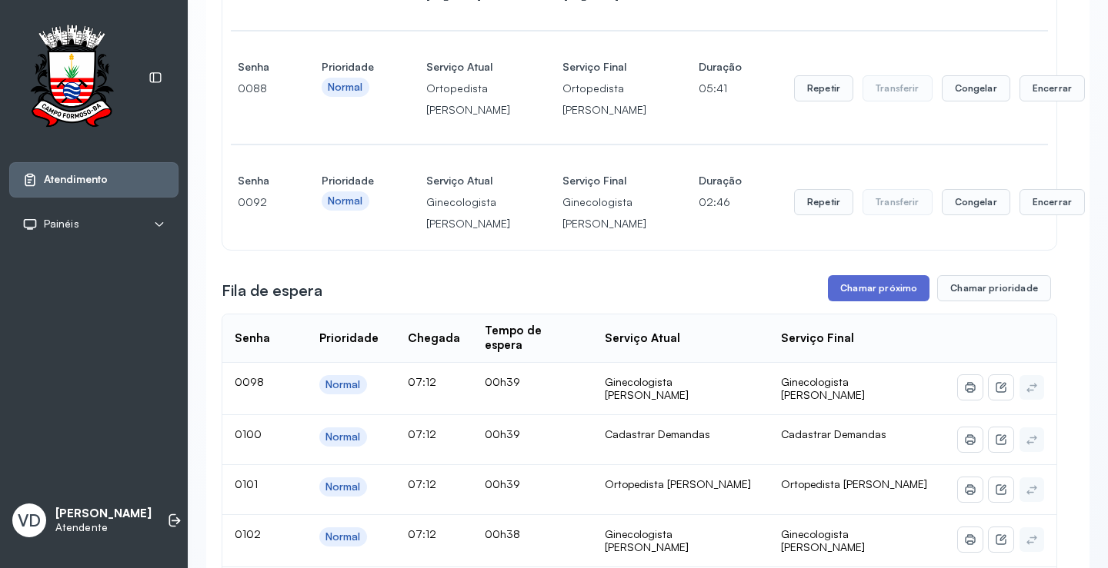
click at [839, 302] on button "Chamar próximo" at bounding box center [879, 288] width 102 height 26
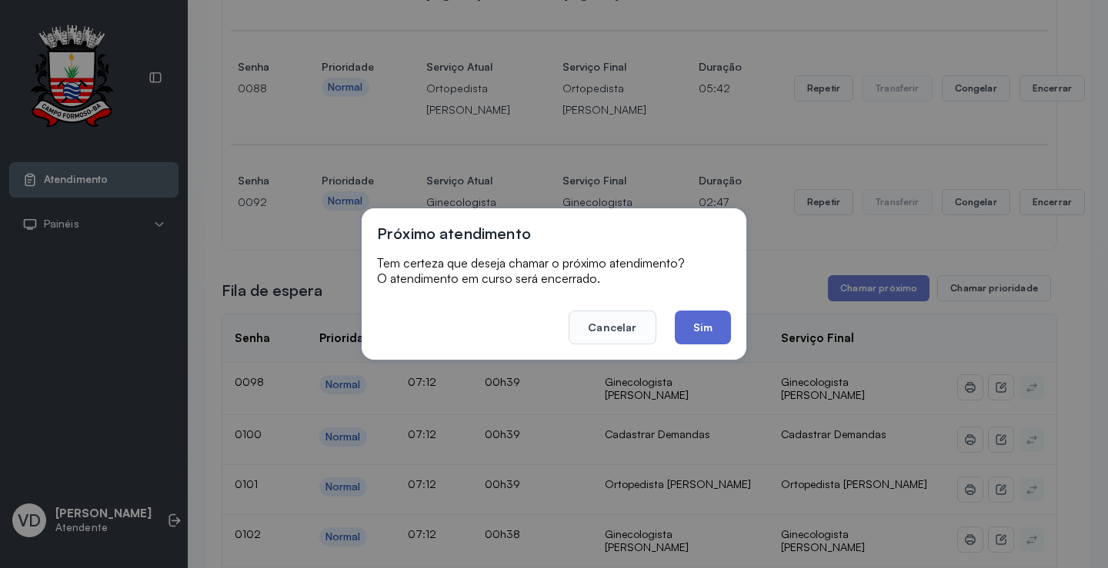
click at [705, 325] on button "Sim" at bounding box center [703, 328] width 56 height 34
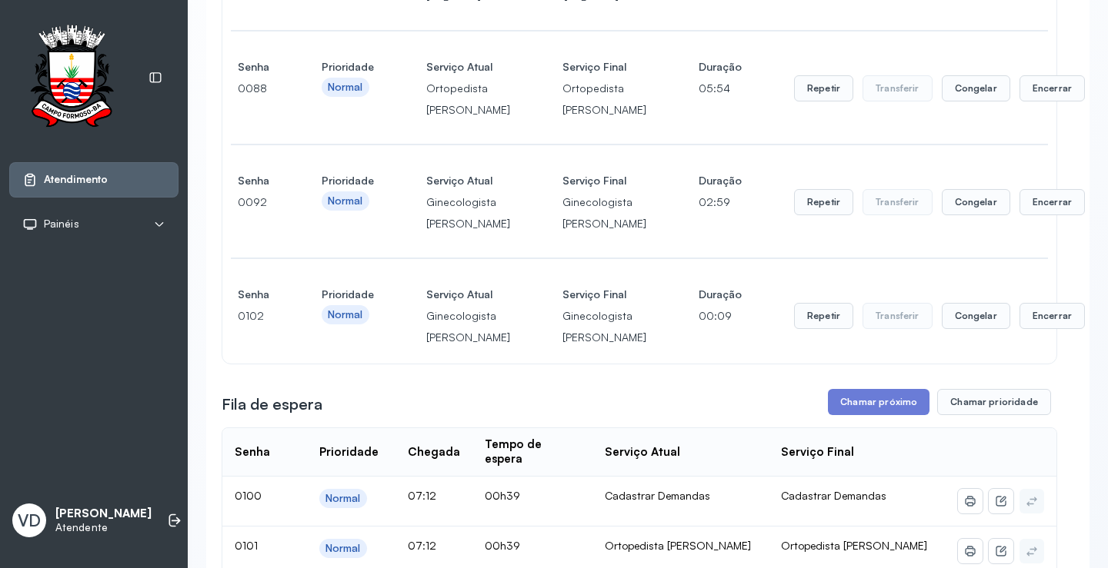
scroll to position [1078, 0]
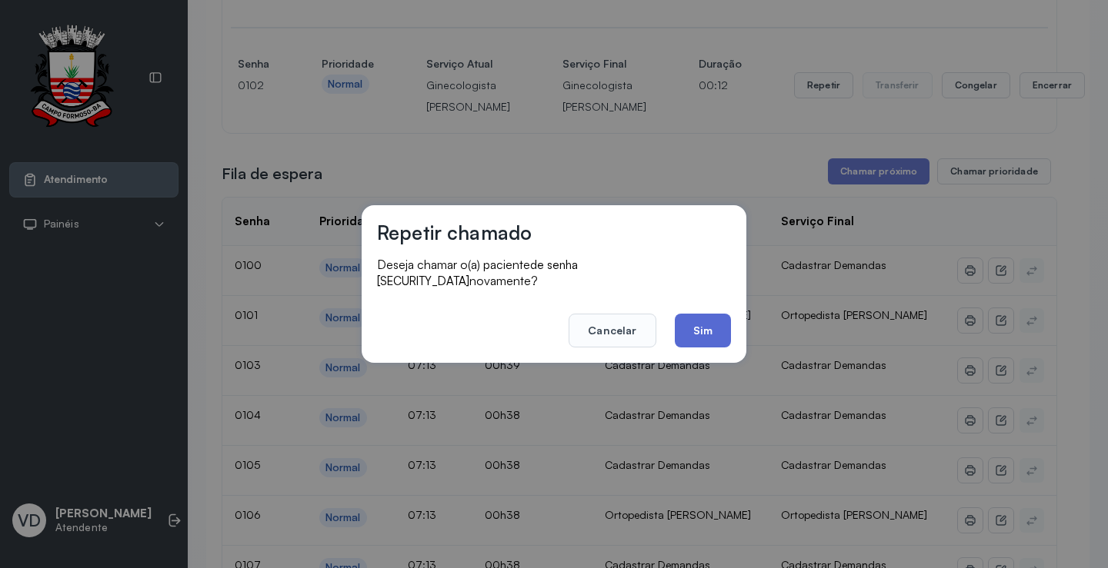
click at [719, 327] on button "Sim" at bounding box center [703, 331] width 56 height 34
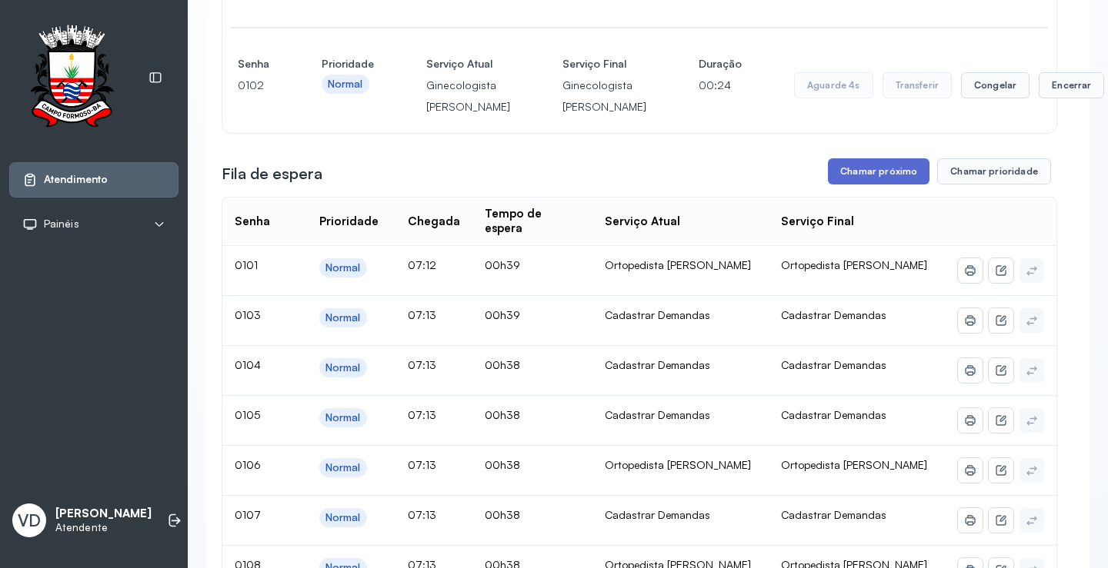
click at [841, 185] on button "Chamar próximo" at bounding box center [879, 171] width 102 height 26
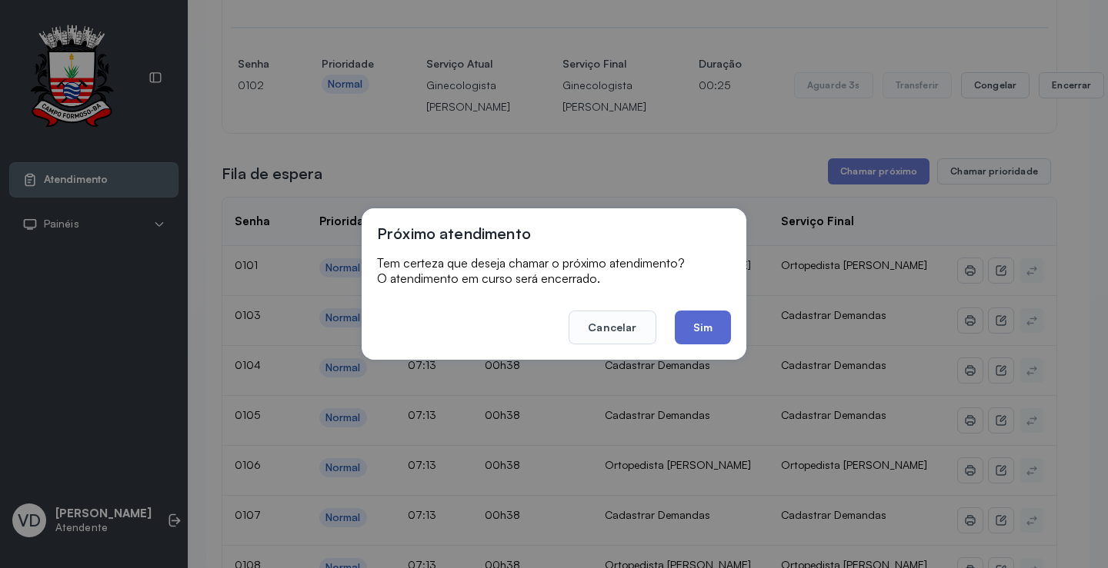
click at [727, 322] on button "Sim" at bounding box center [703, 328] width 56 height 34
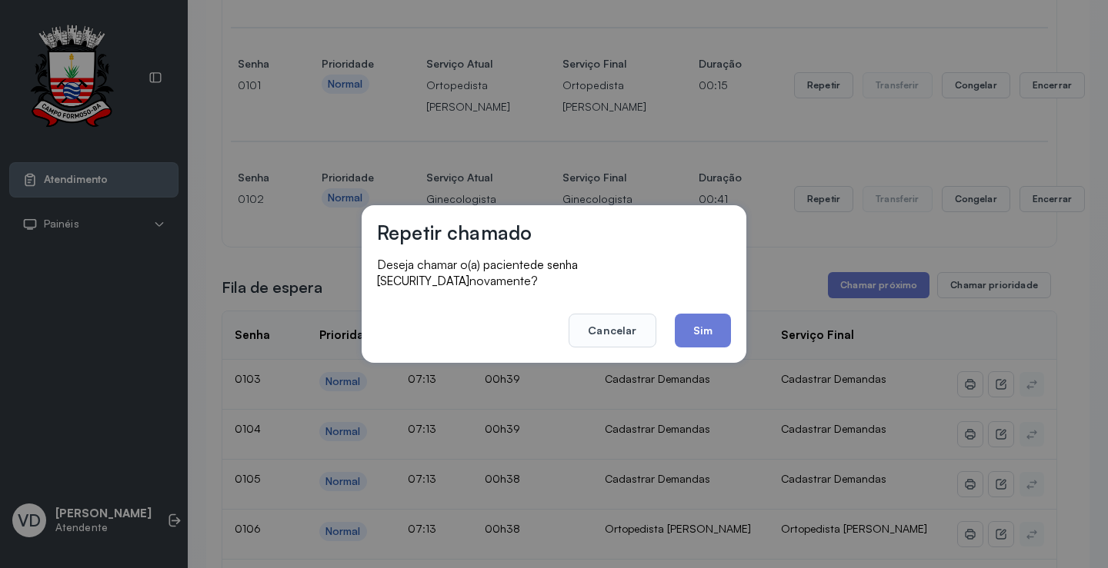
click at [670, 332] on footer "Cancelar Sim" at bounding box center [554, 319] width 354 height 55
click at [688, 332] on button "Sim" at bounding box center [703, 331] width 56 height 34
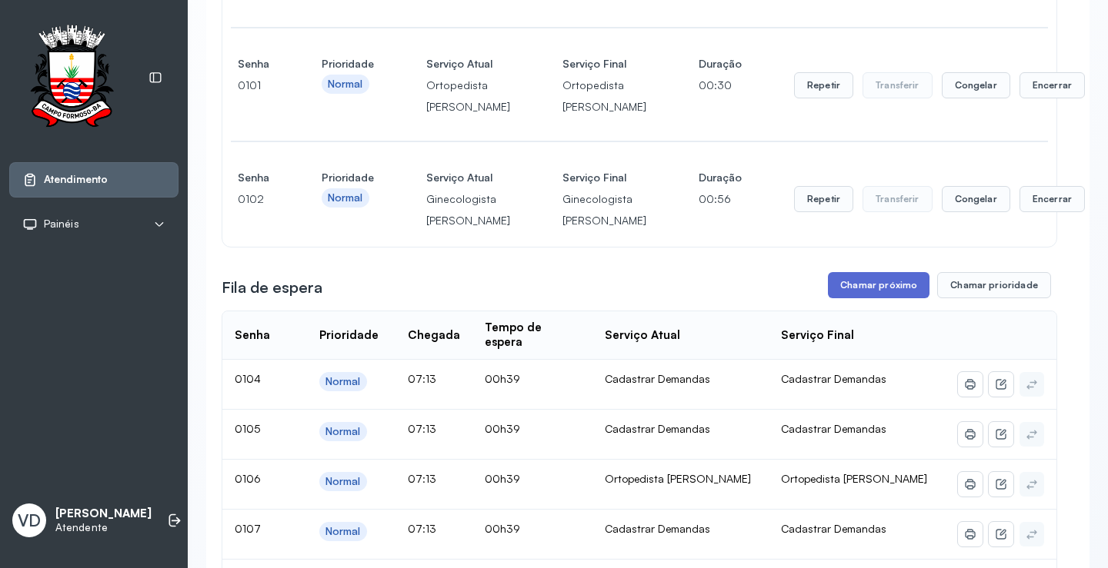
click at [844, 298] on button "Chamar próximo" at bounding box center [879, 285] width 102 height 26
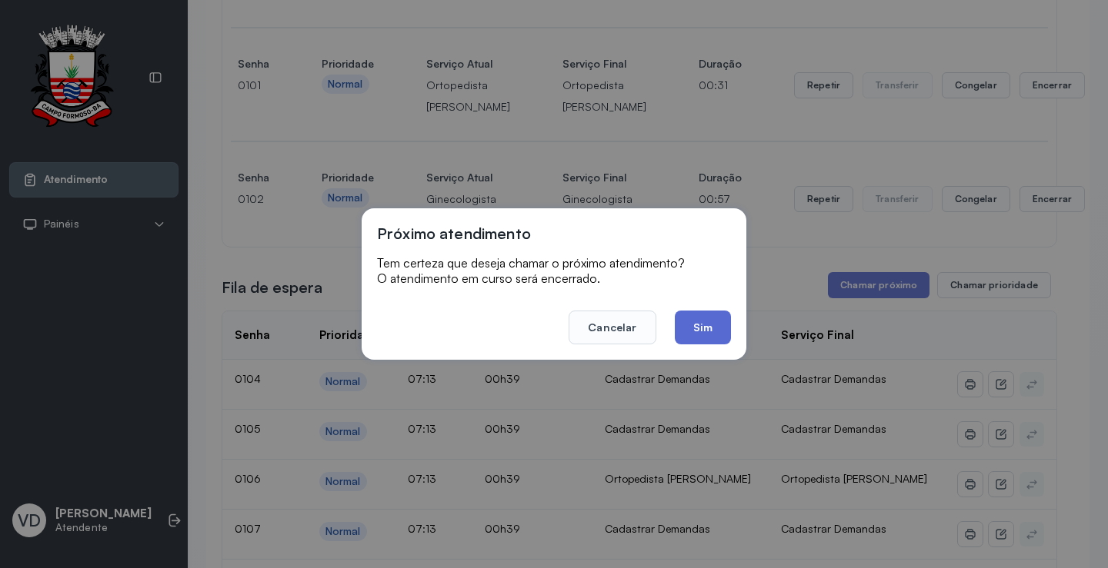
click at [706, 330] on button "Sim" at bounding box center [703, 328] width 56 height 34
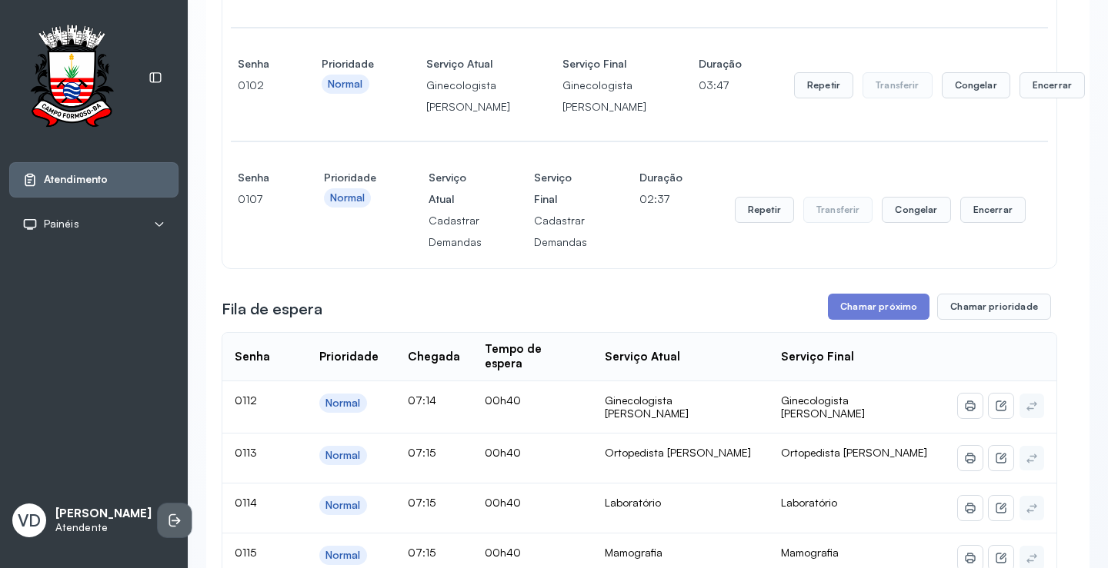
click at [158, 504] on li at bounding box center [175, 521] width 34 height 34
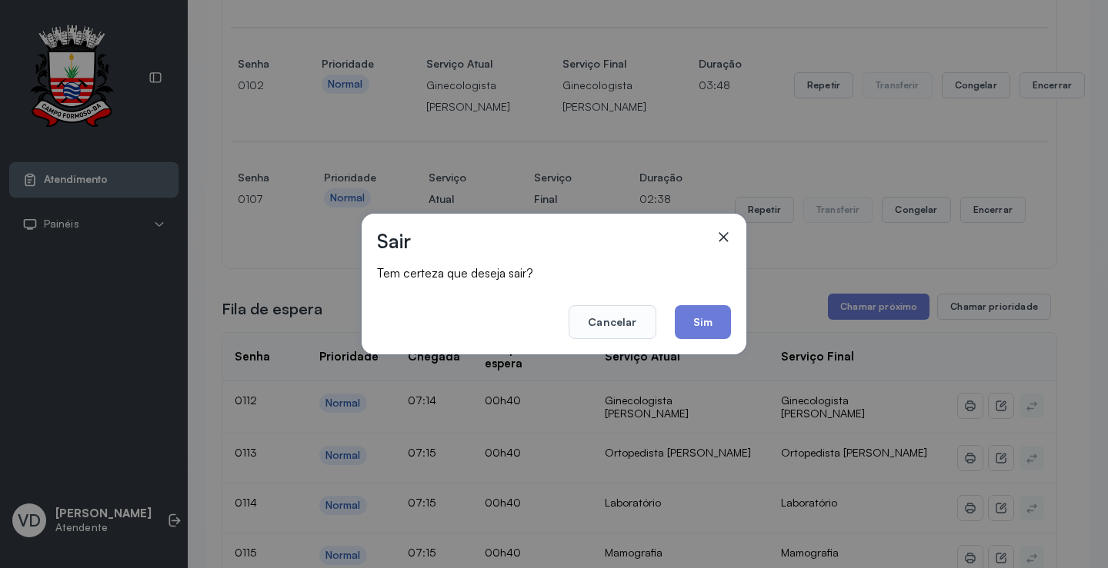
click at [721, 341] on div "Sair Tem certeza que deseja sair? Cancelar Sim" at bounding box center [553, 284] width 385 height 141
click at [720, 337] on button "Sim" at bounding box center [703, 322] width 56 height 34
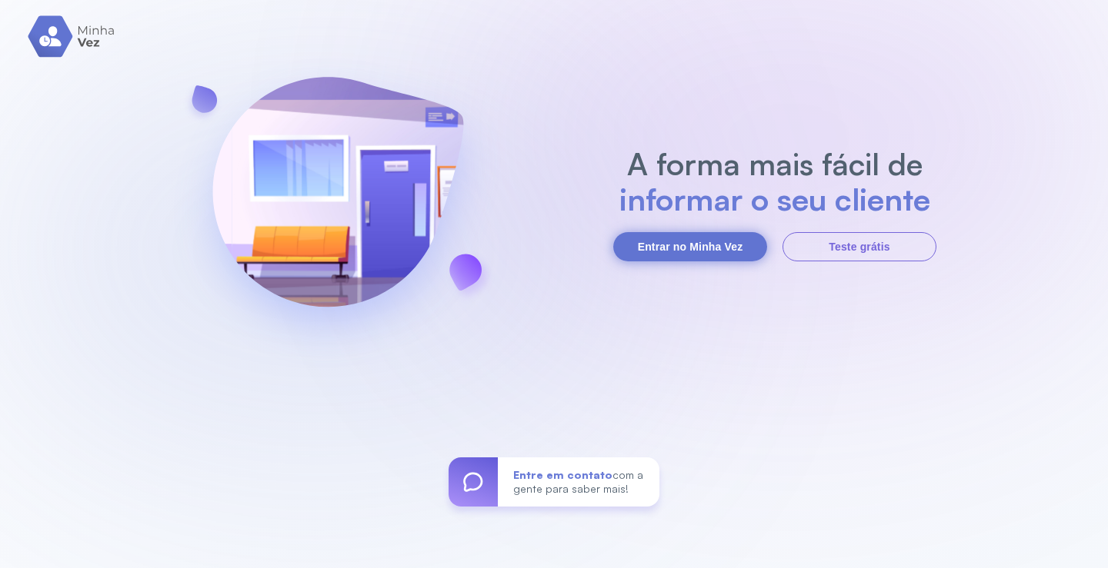
click at [702, 243] on button "Entrar no Minha Vez" at bounding box center [690, 246] width 154 height 29
click at [677, 248] on button "Entrar no Minha Vez" at bounding box center [690, 246] width 154 height 29
click at [719, 248] on button "Entrar no Minha Vez" at bounding box center [690, 246] width 154 height 29
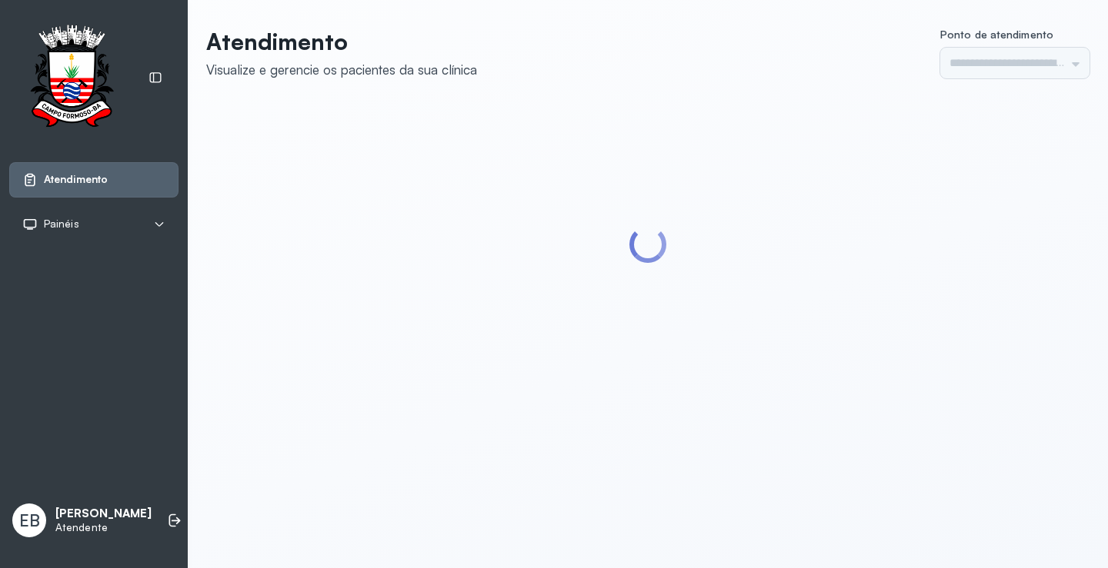
type input "*********"
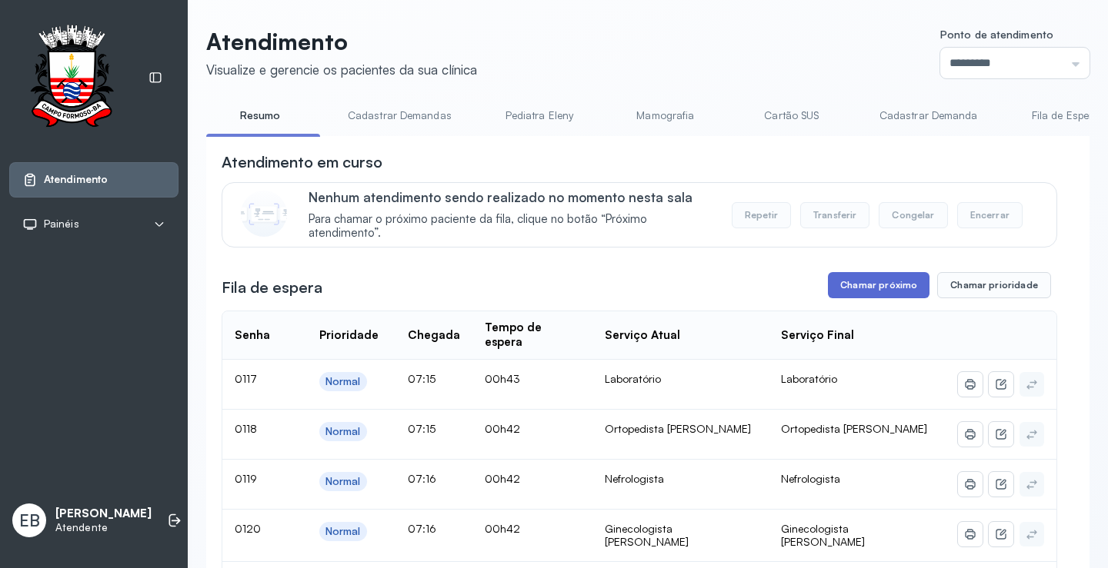
click at [863, 285] on button "Chamar próximo" at bounding box center [879, 285] width 102 height 26
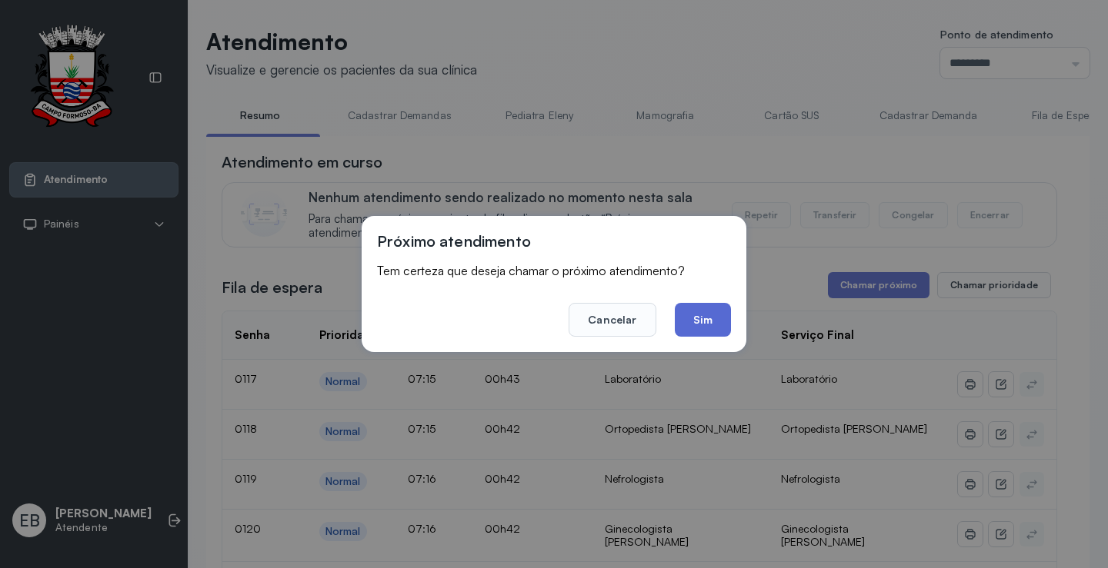
click at [695, 319] on button "Sim" at bounding box center [703, 320] width 56 height 34
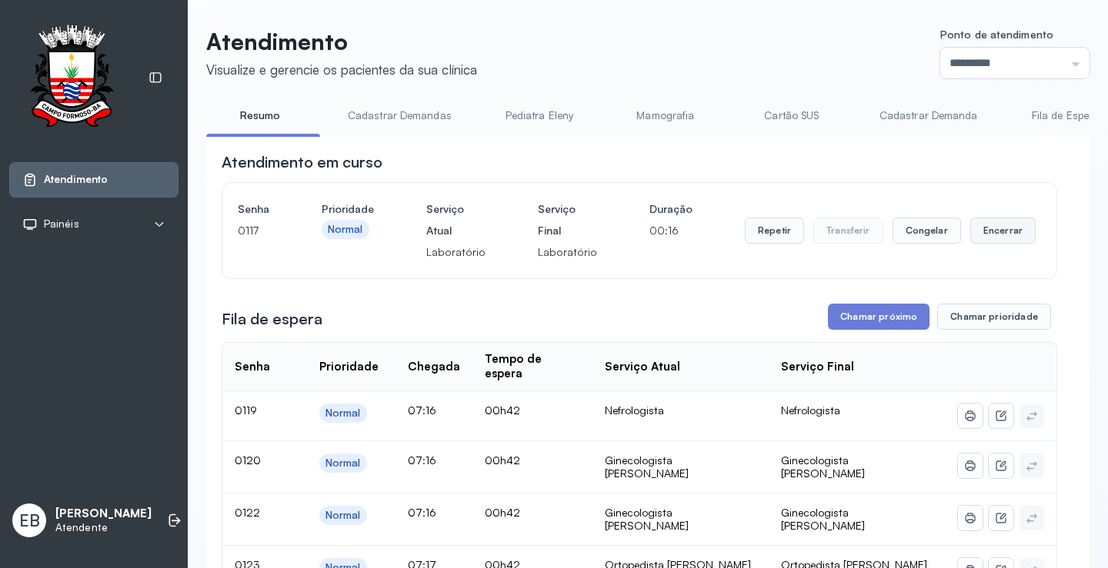
click at [975, 232] on button "Encerrar" at bounding box center [1002, 231] width 65 height 26
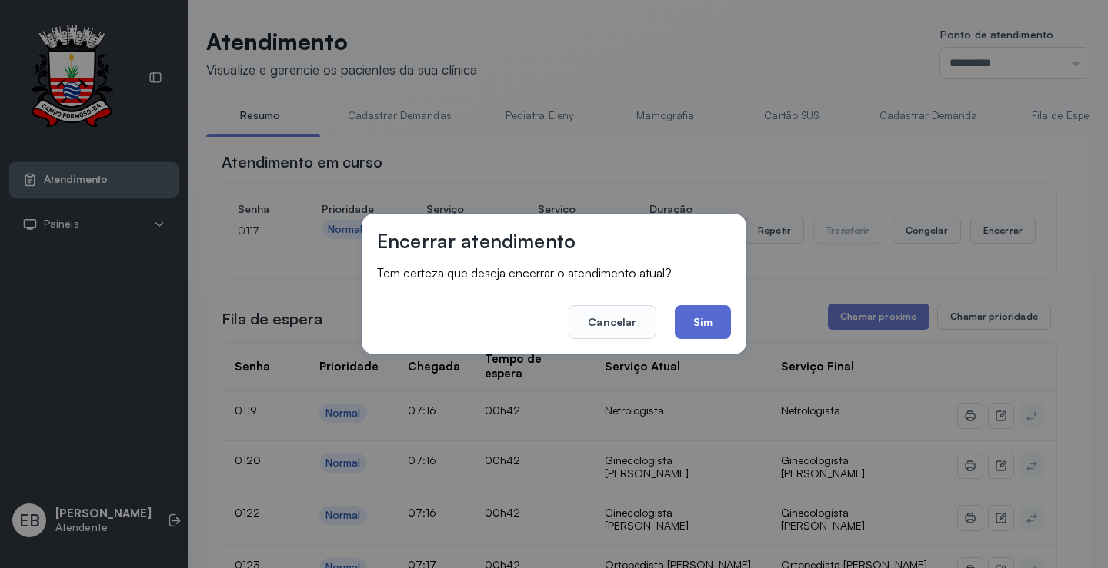
click at [704, 321] on button "Sim" at bounding box center [703, 322] width 56 height 34
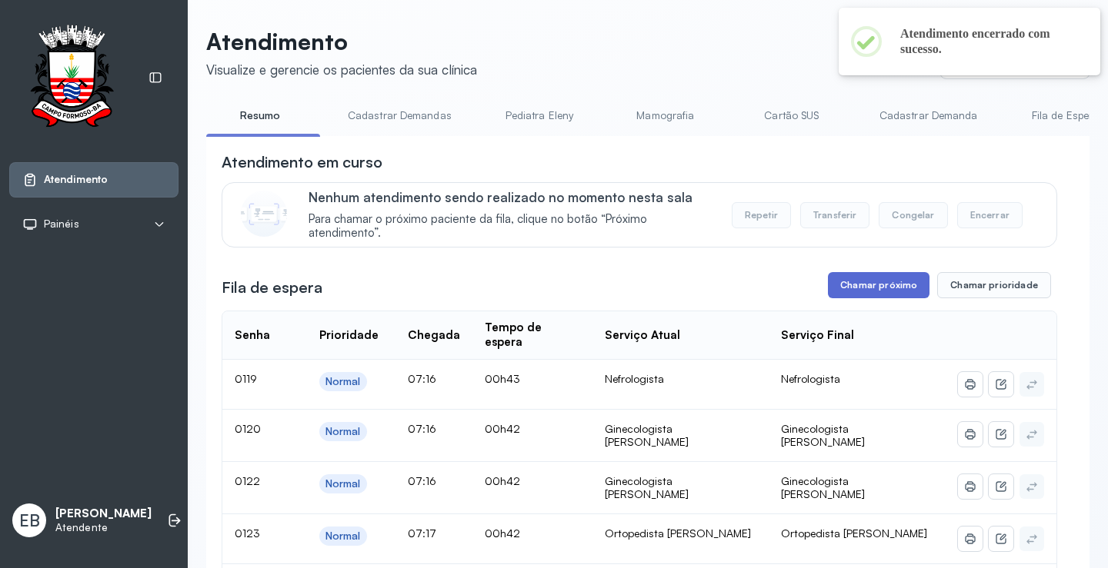
click at [858, 289] on button "Chamar próximo" at bounding box center [879, 285] width 102 height 26
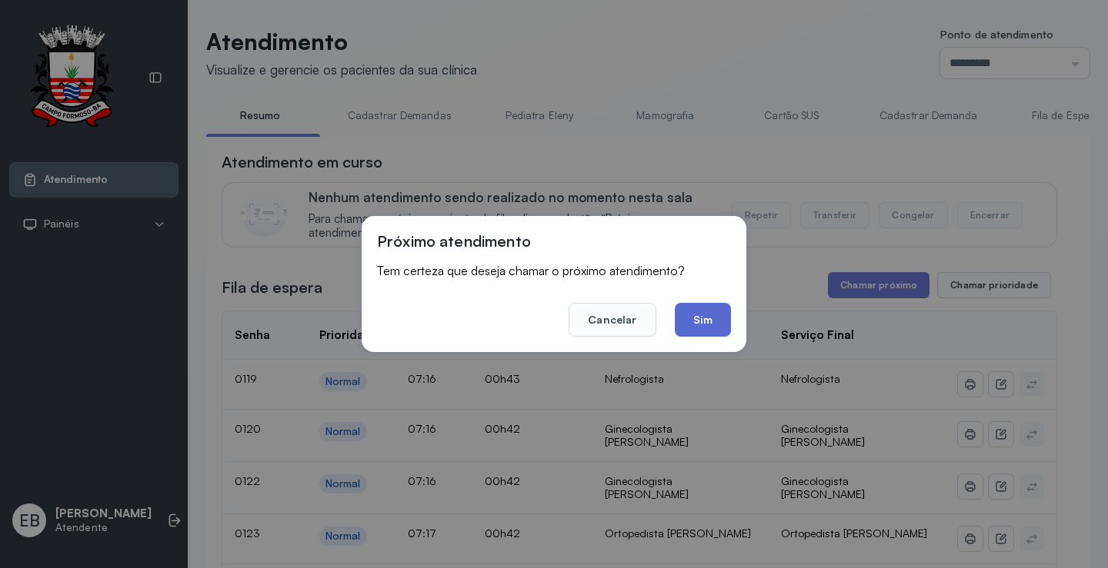
click at [692, 322] on button "Sim" at bounding box center [703, 320] width 56 height 34
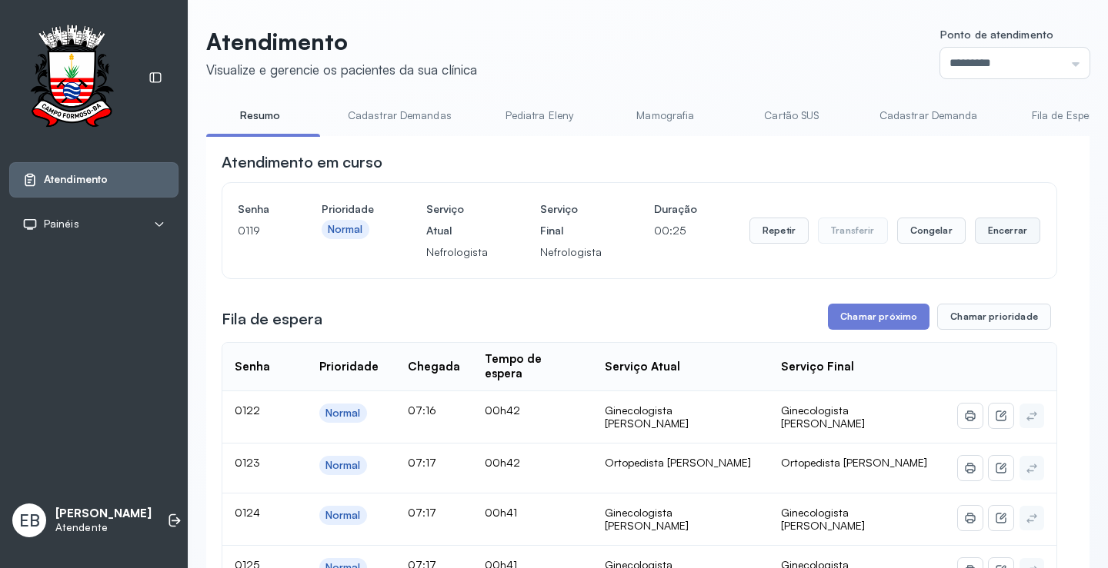
click at [988, 234] on button "Encerrar" at bounding box center [1007, 231] width 65 height 26
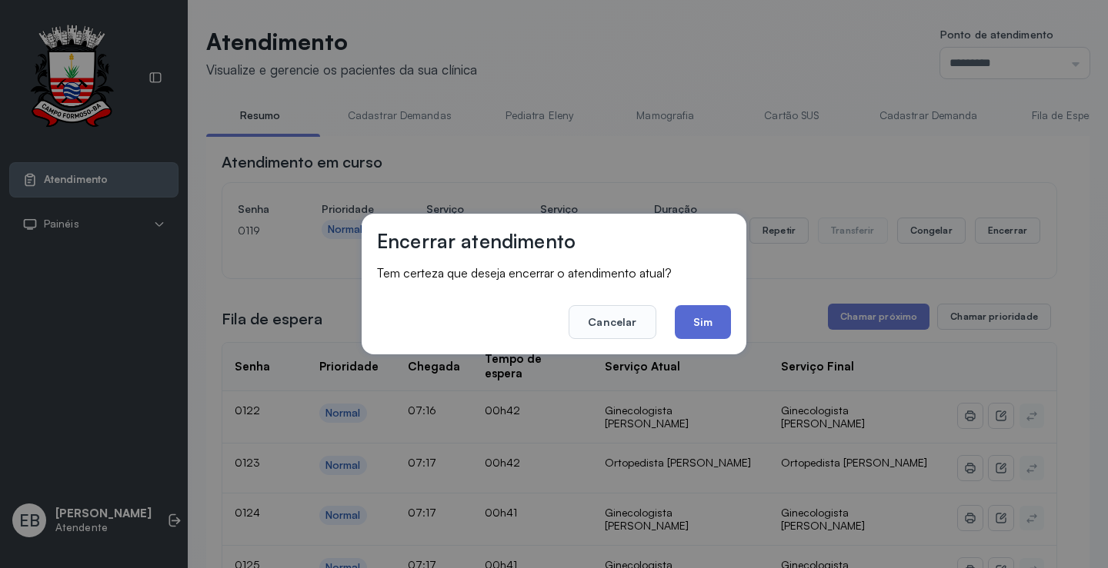
click at [701, 322] on button "Sim" at bounding box center [703, 322] width 56 height 34
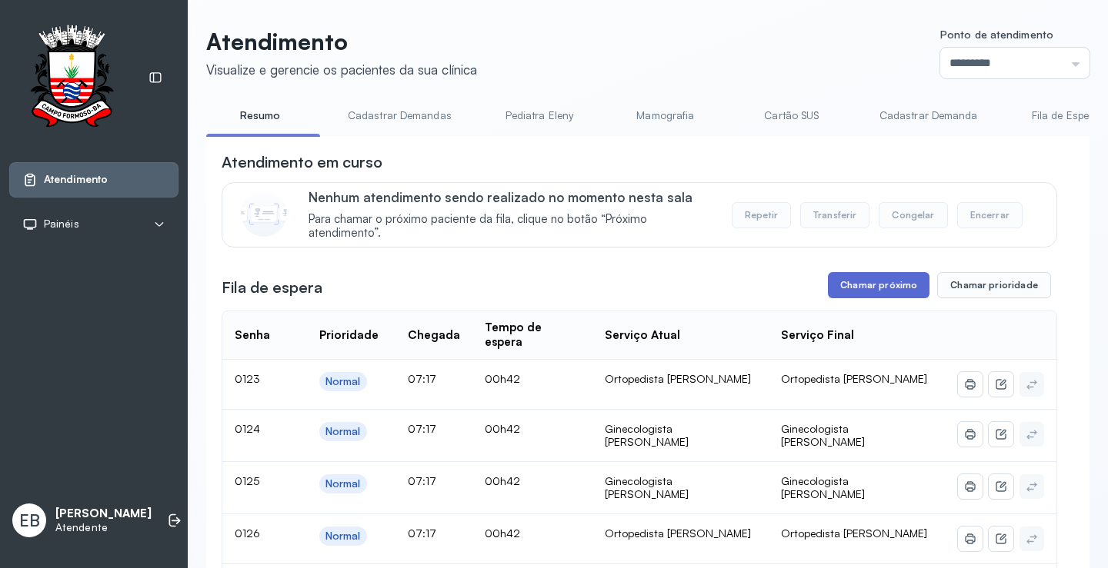
click at [875, 278] on button "Chamar próximo" at bounding box center [879, 285] width 102 height 26
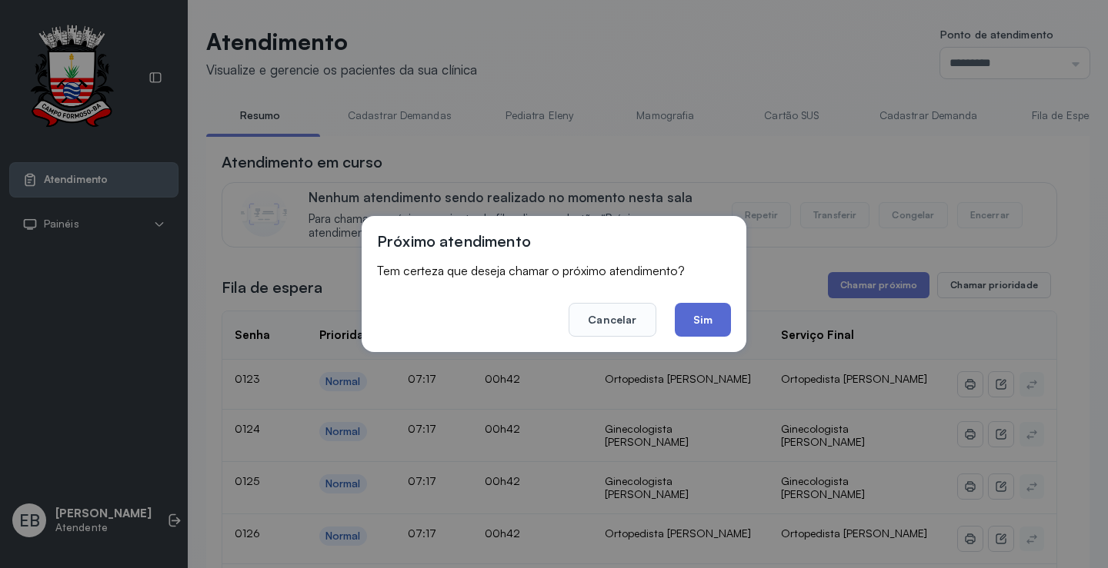
click at [699, 318] on button "Sim" at bounding box center [703, 320] width 56 height 34
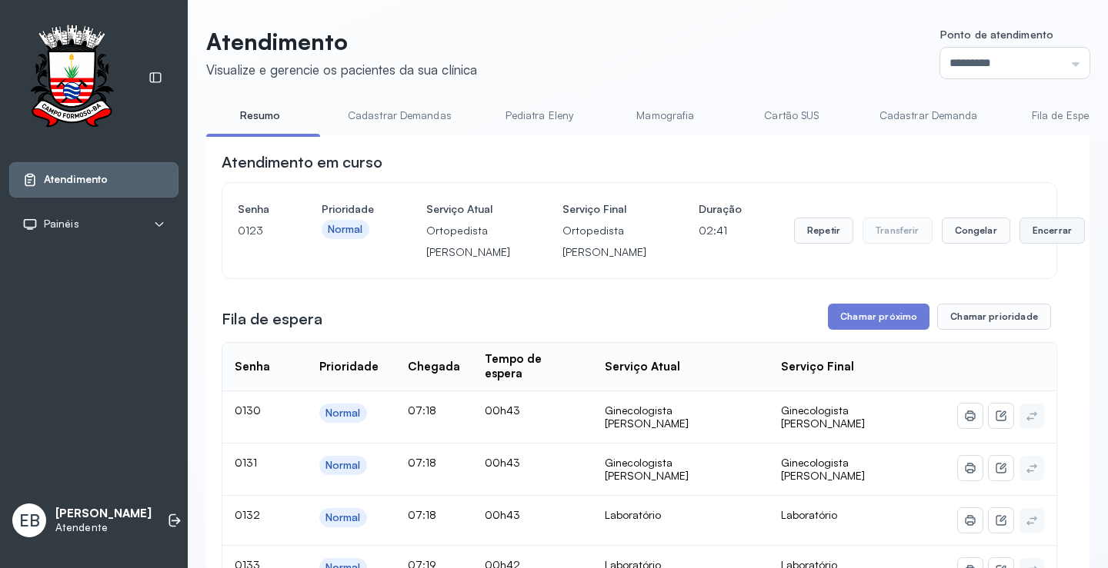
click at [1019, 238] on button "Encerrar" at bounding box center [1051, 231] width 65 height 26
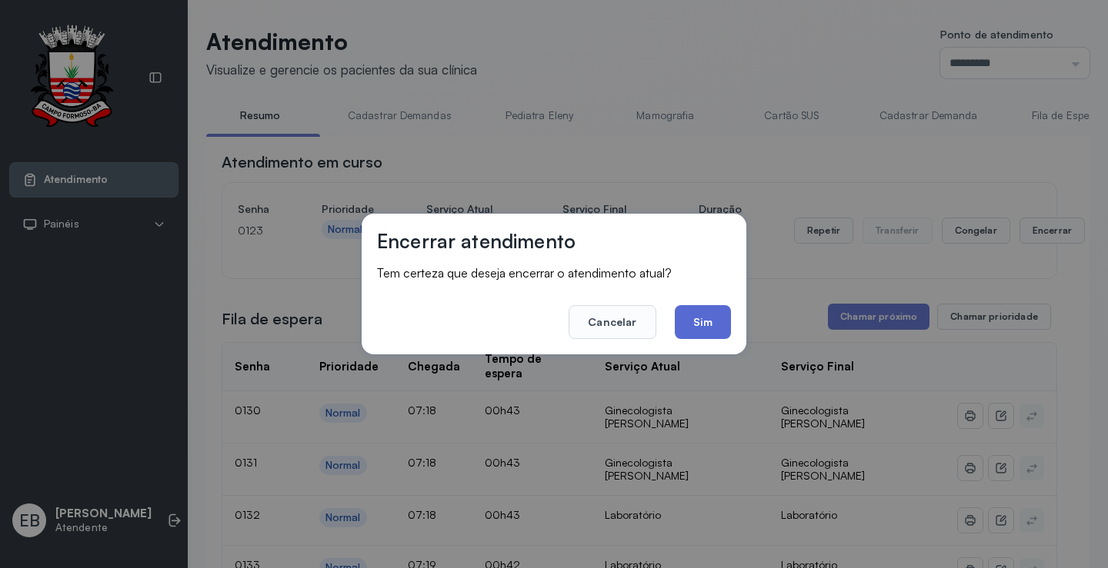
click at [700, 307] on button "Sim" at bounding box center [703, 322] width 56 height 34
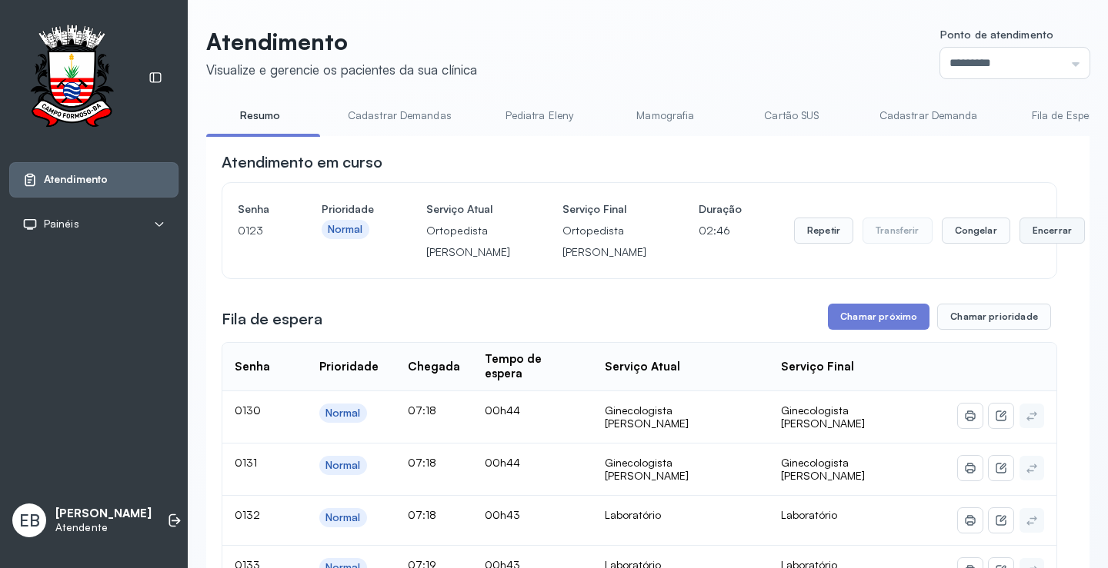
click at [1019, 244] on button "Encerrar" at bounding box center [1051, 231] width 65 height 26
click at [858, 330] on button "Chamar próximo" at bounding box center [879, 317] width 102 height 26
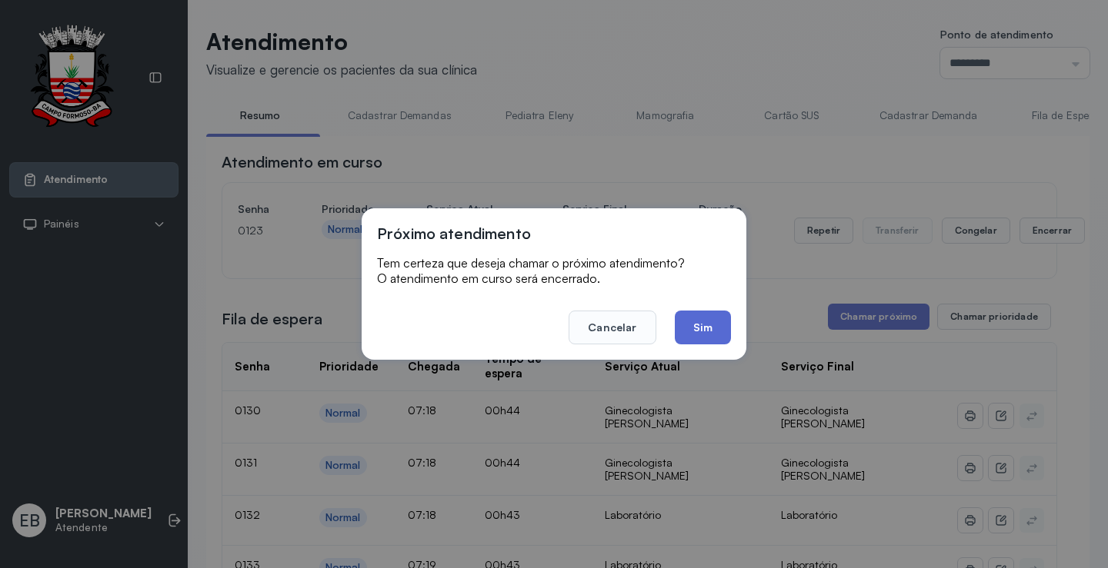
click at [721, 333] on button "Sim" at bounding box center [703, 328] width 56 height 34
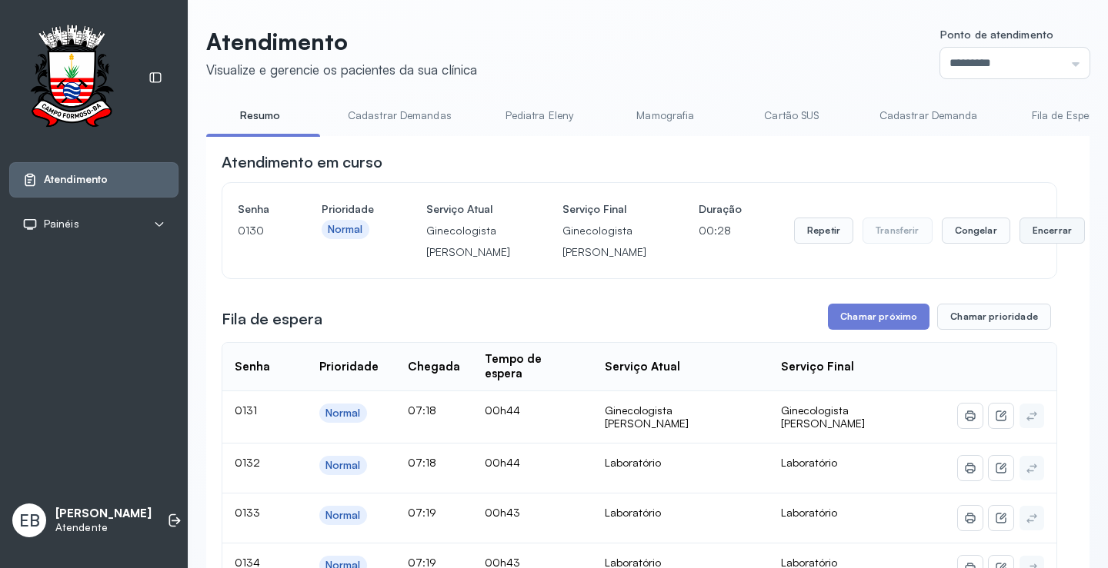
click at [1019, 242] on button "Encerrar" at bounding box center [1051, 231] width 65 height 26
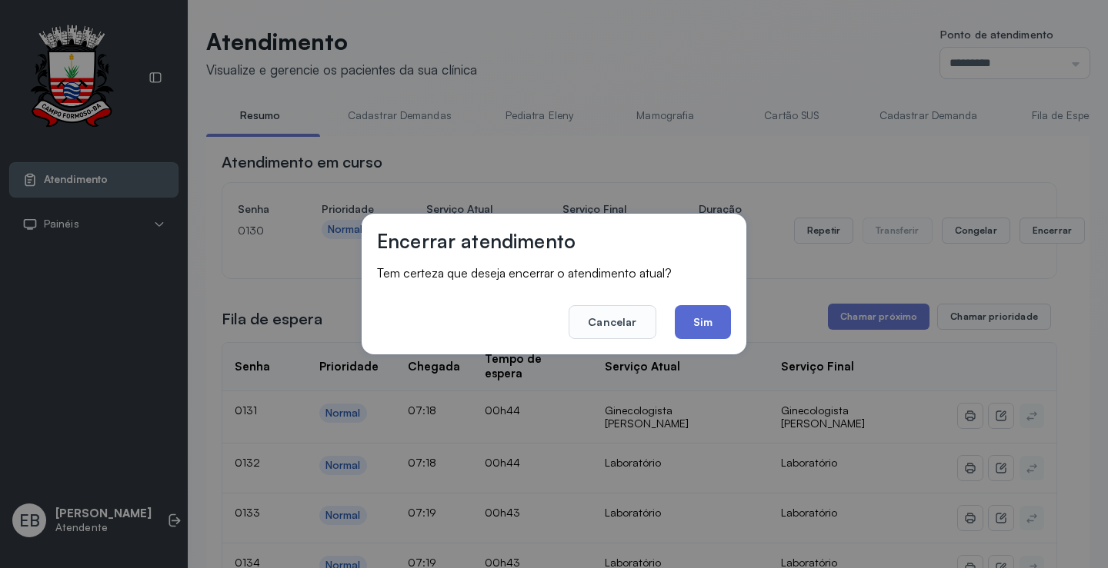
click at [699, 315] on button "Sim" at bounding box center [703, 322] width 56 height 34
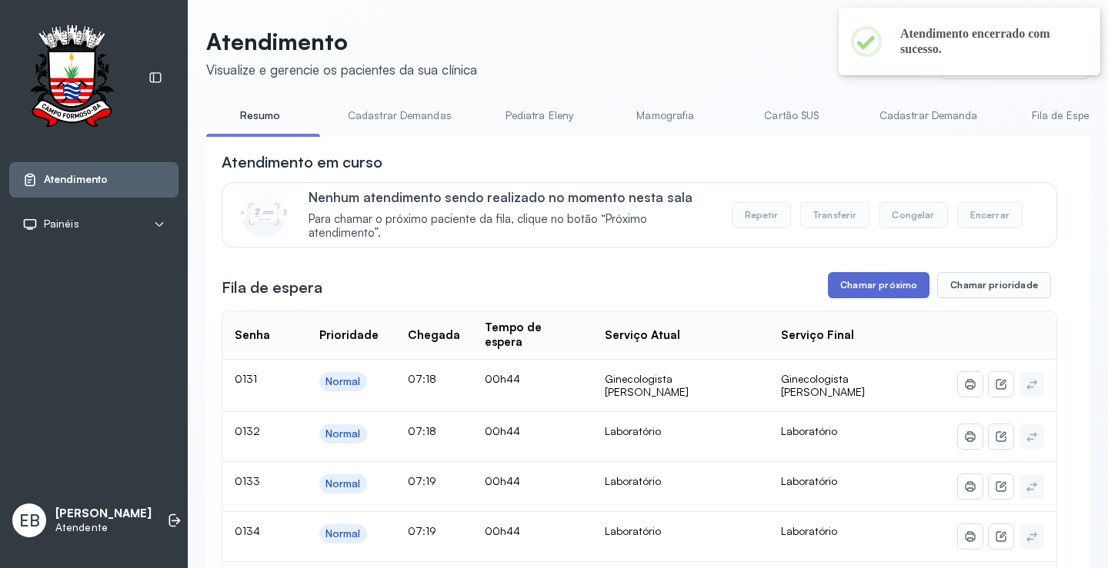
click at [890, 286] on button "Chamar próximo" at bounding box center [879, 285] width 102 height 26
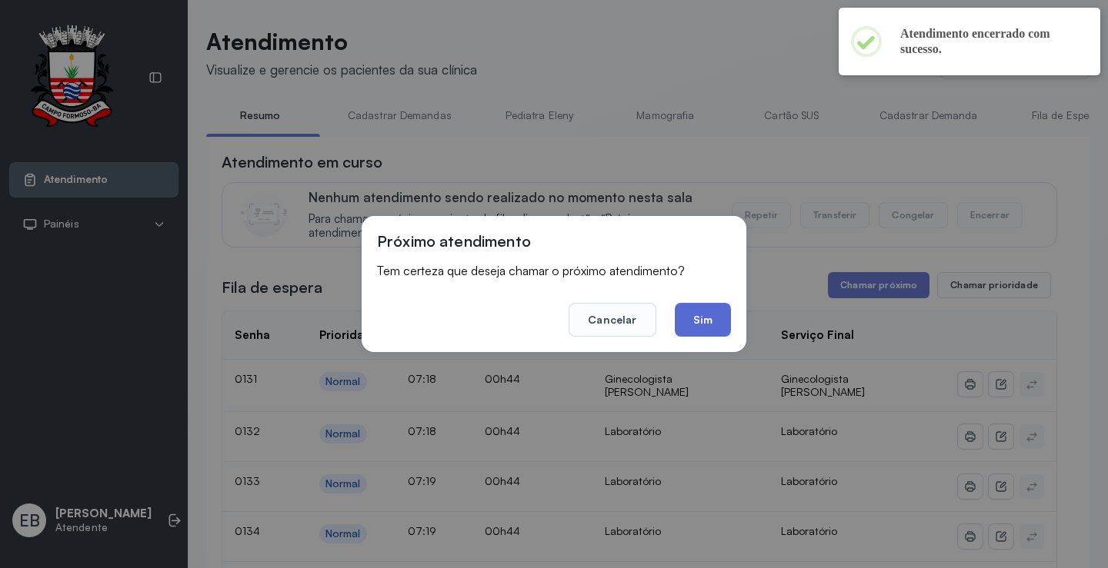
click at [715, 319] on button "Sim" at bounding box center [703, 320] width 56 height 34
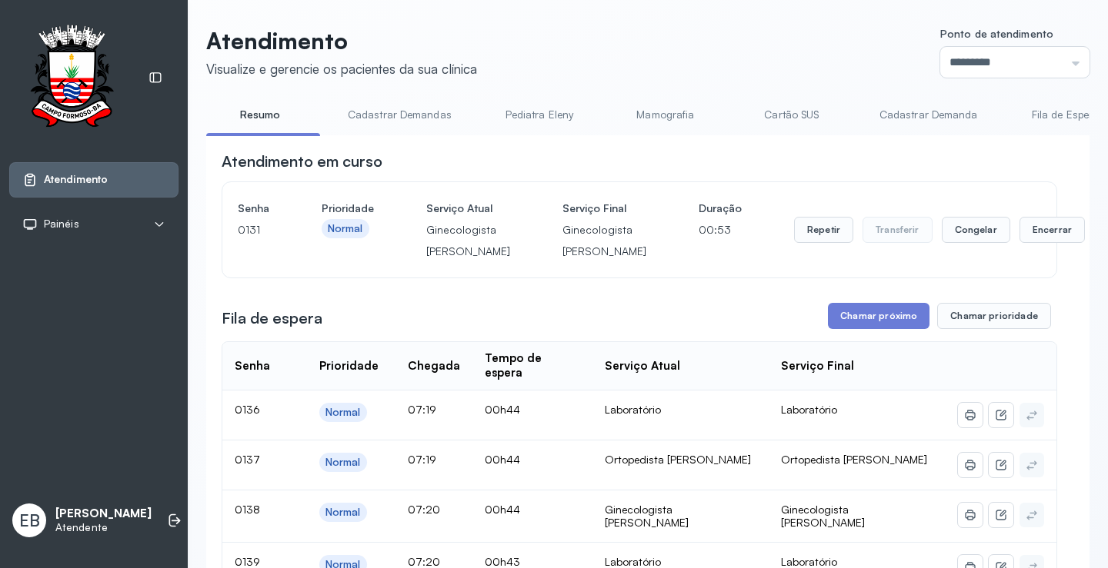
scroll to position [77, 0]
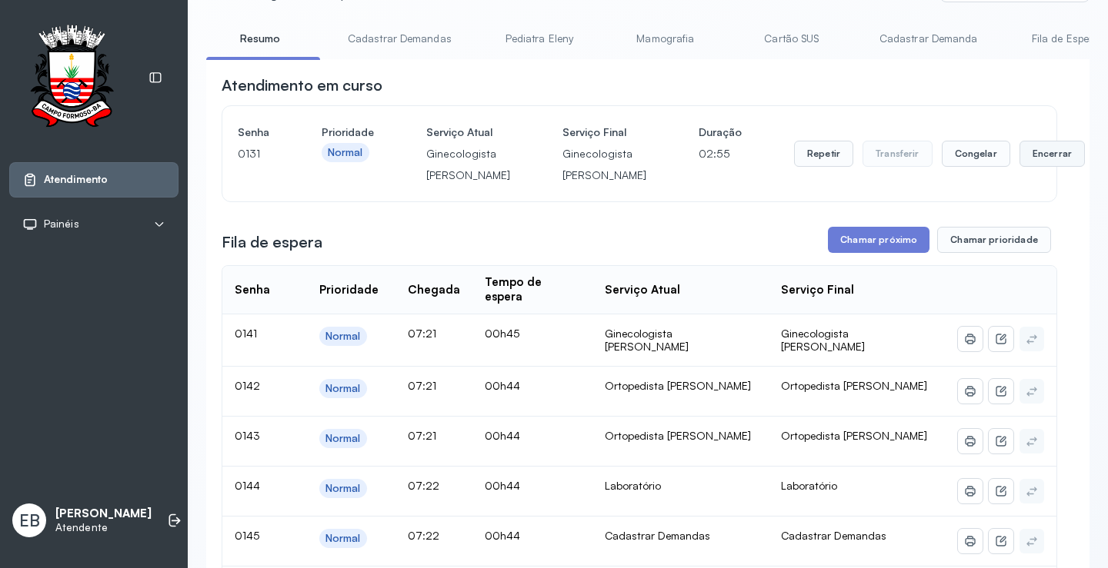
click at [1019, 167] on button "Encerrar" at bounding box center [1051, 154] width 65 height 26
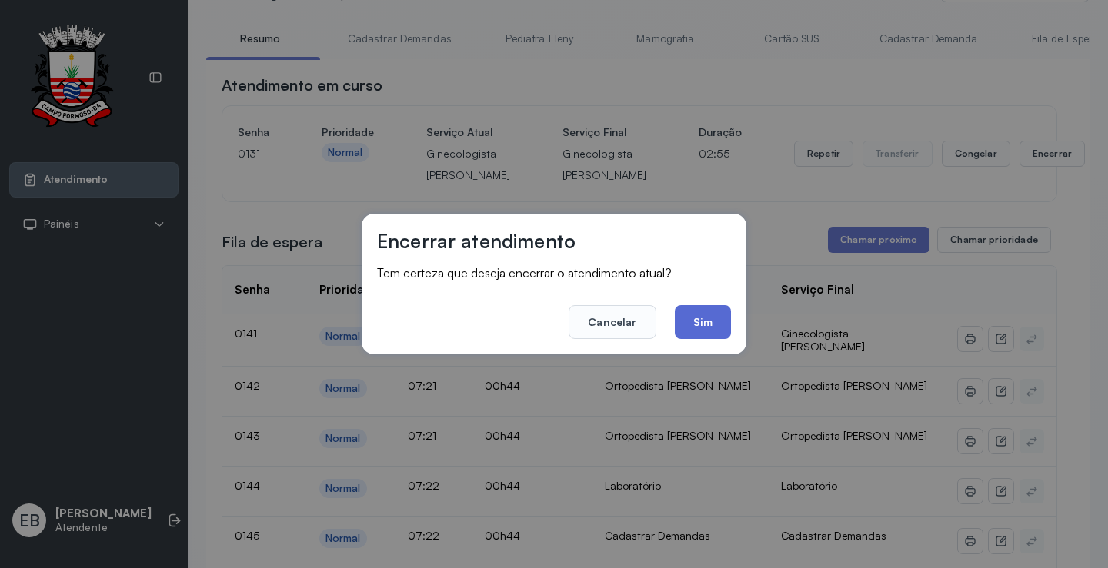
click at [710, 328] on button "Sim" at bounding box center [703, 322] width 56 height 34
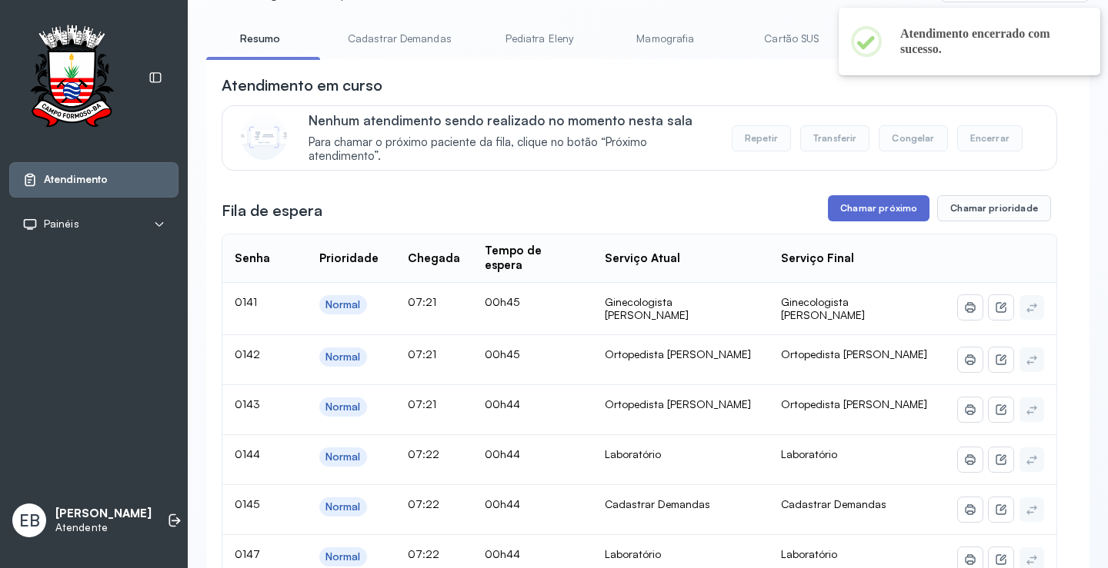
click at [867, 210] on button "Chamar próximo" at bounding box center [879, 208] width 102 height 26
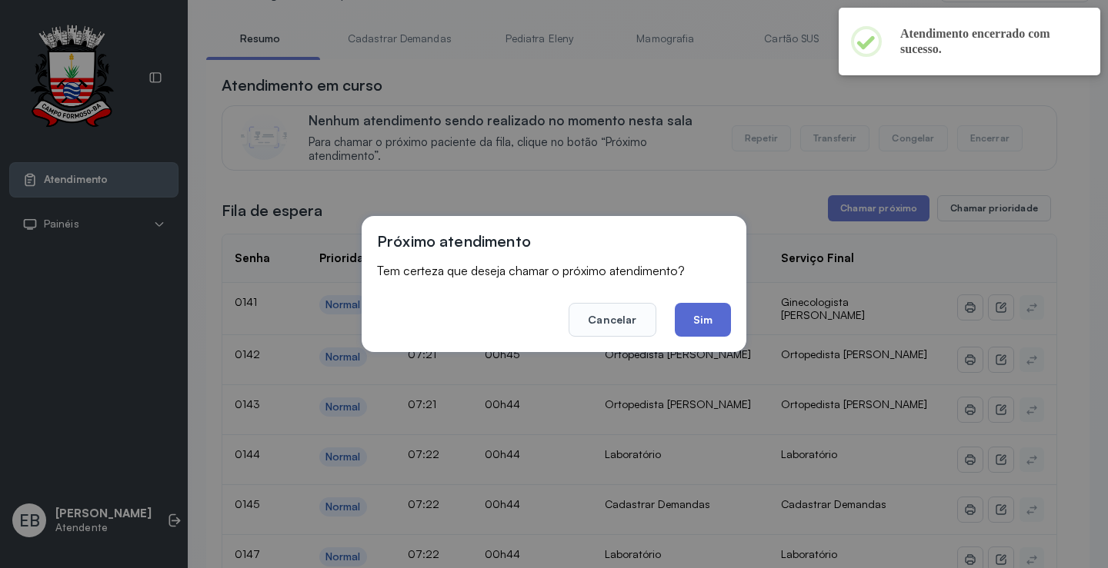
click at [718, 315] on button "Sim" at bounding box center [703, 320] width 56 height 34
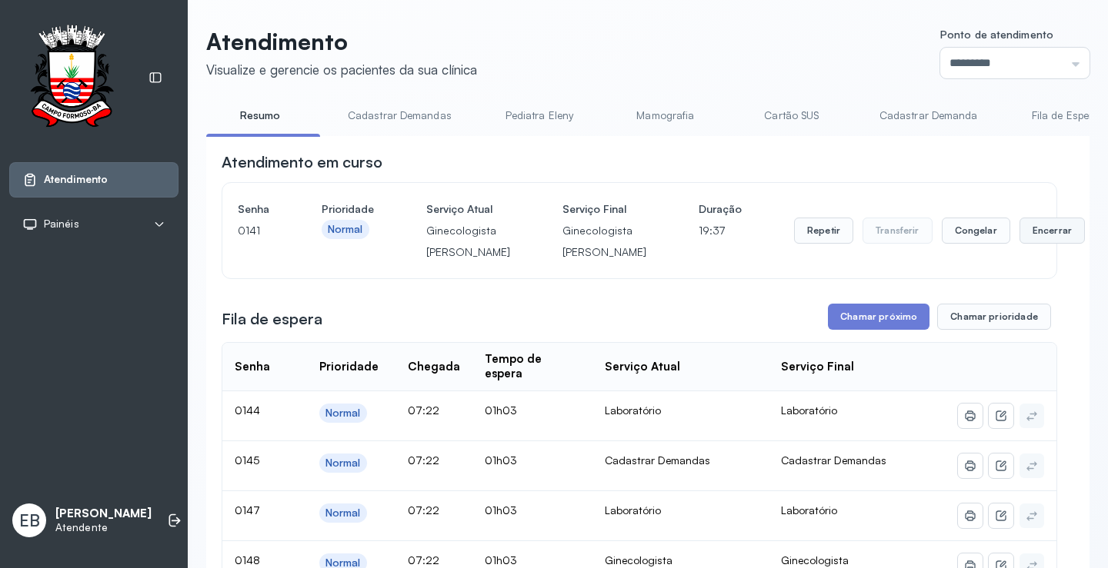
click at [1019, 242] on button "Encerrar" at bounding box center [1051, 231] width 65 height 26
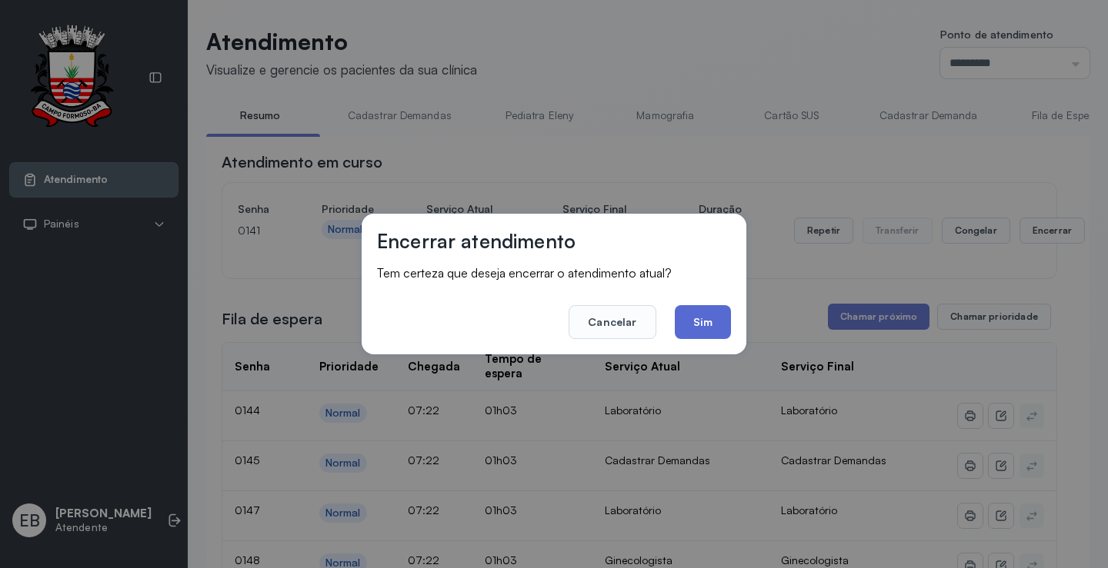
click at [708, 312] on button "Sim" at bounding box center [703, 322] width 56 height 34
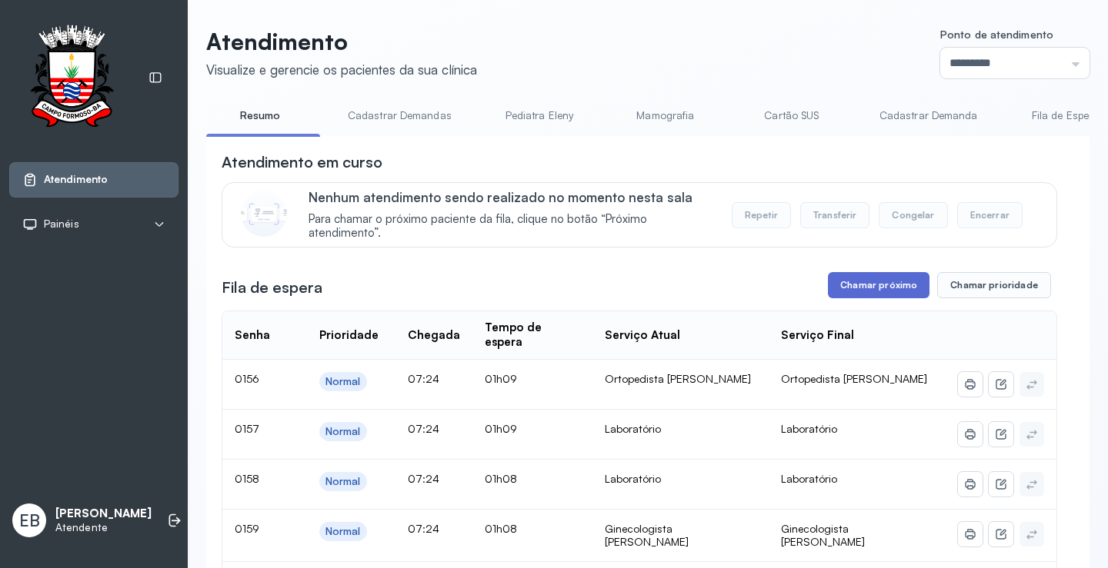
click at [880, 287] on button "Chamar próximo" at bounding box center [879, 285] width 102 height 26
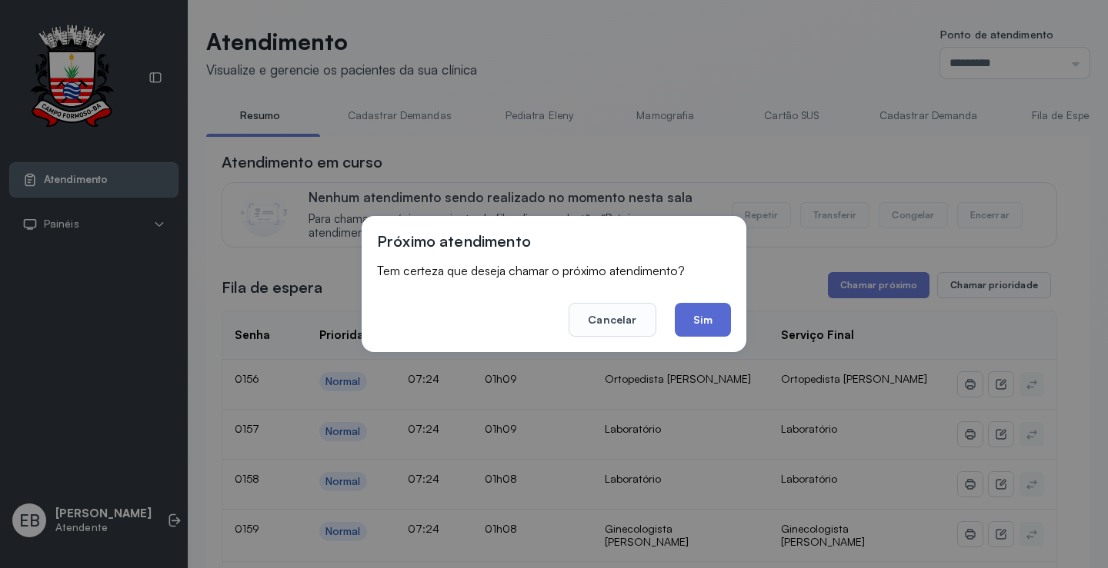
click at [723, 322] on button "Sim" at bounding box center [703, 320] width 56 height 34
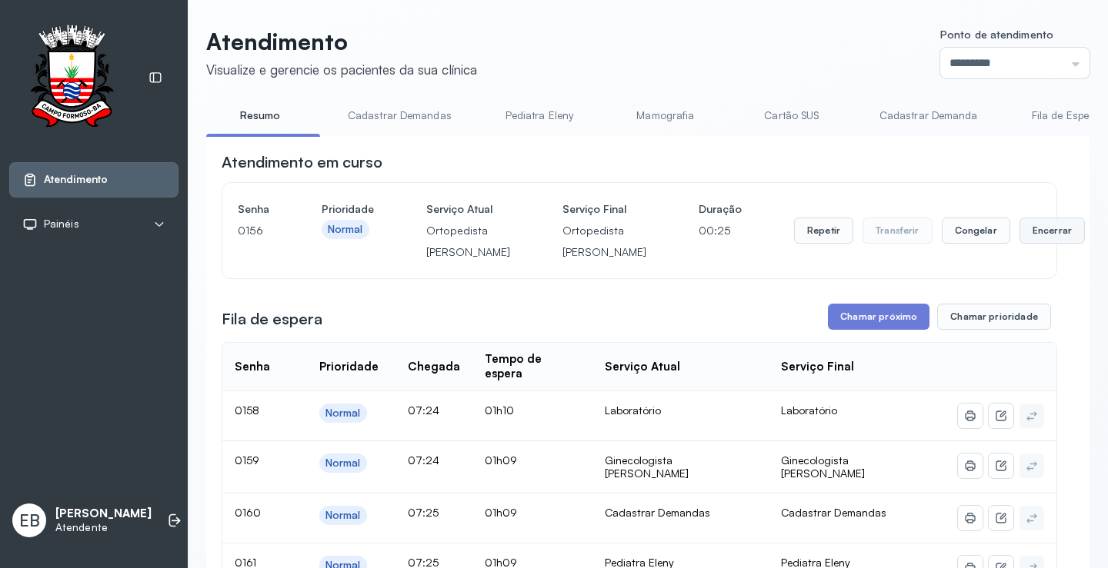
click at [1019, 239] on button "Encerrar" at bounding box center [1051, 231] width 65 height 26
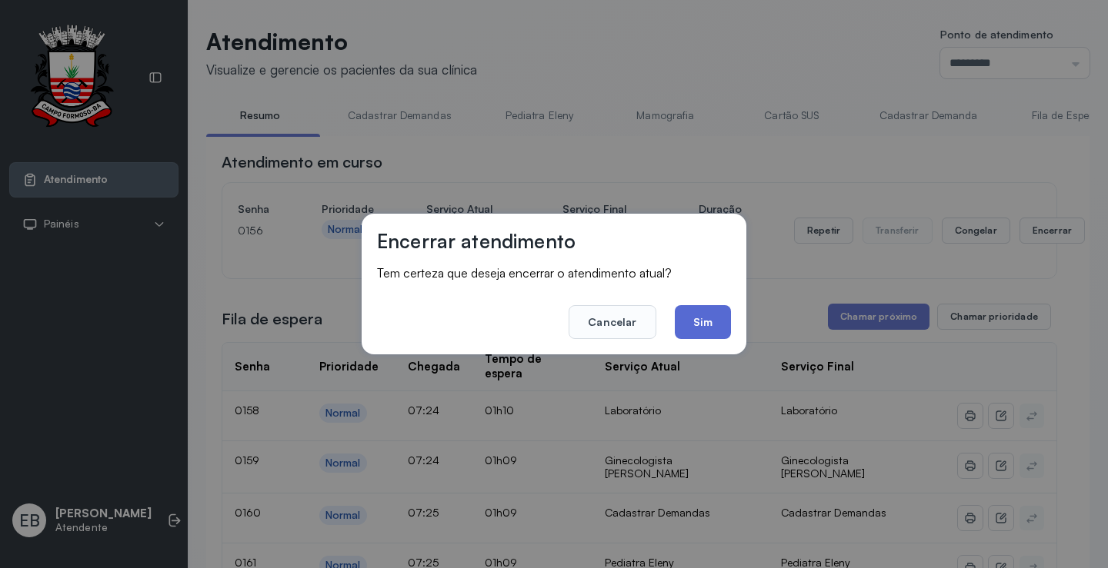
click at [706, 327] on button "Sim" at bounding box center [703, 322] width 56 height 34
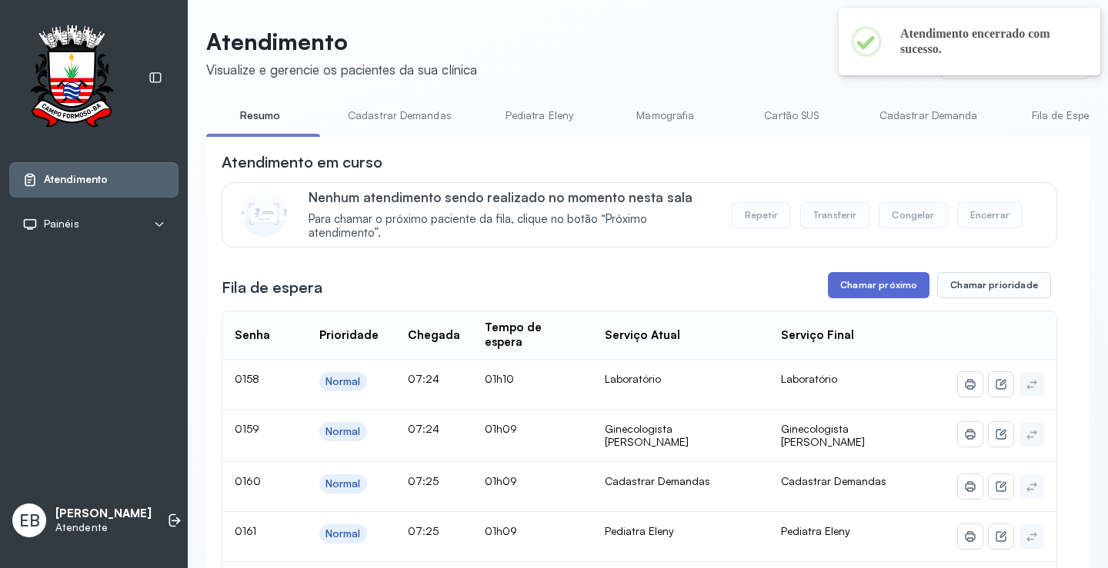
click at [862, 293] on button "Chamar próximo" at bounding box center [879, 285] width 102 height 26
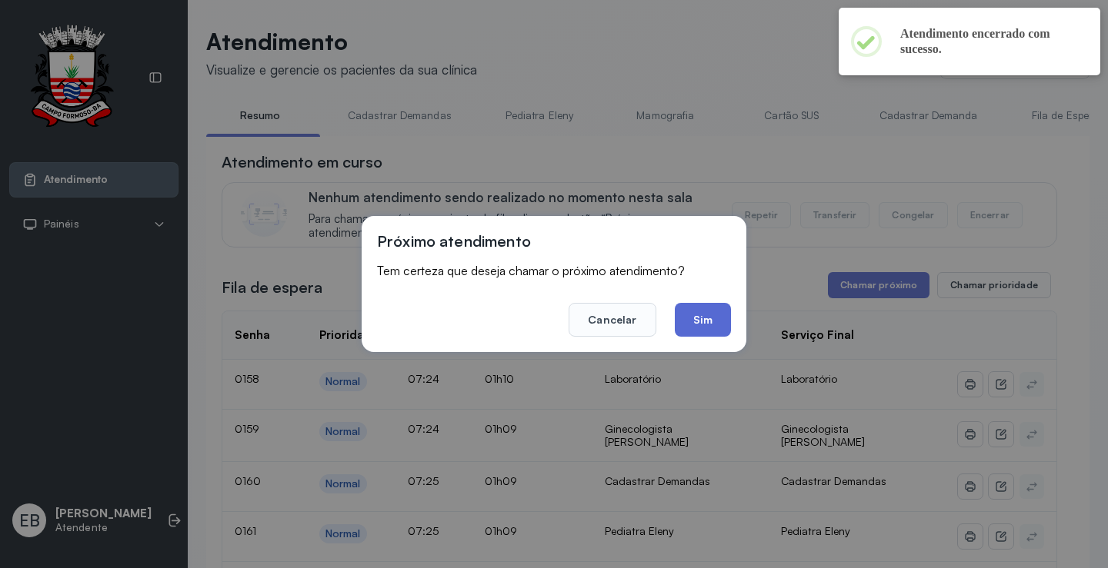
click at [720, 327] on button "Sim" at bounding box center [703, 320] width 56 height 34
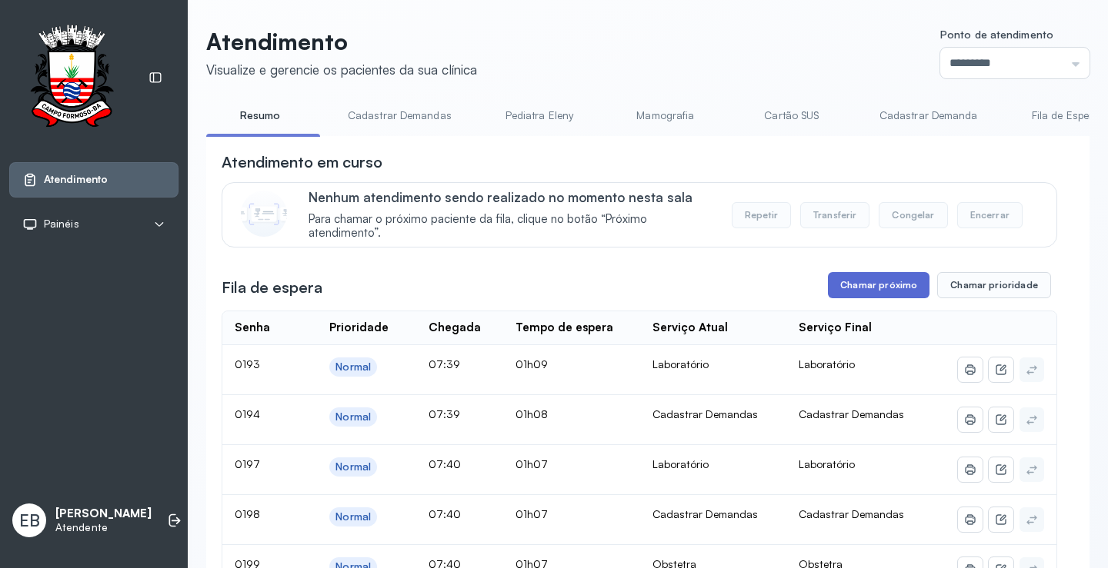
click at [877, 288] on button "Chamar próximo" at bounding box center [879, 285] width 102 height 26
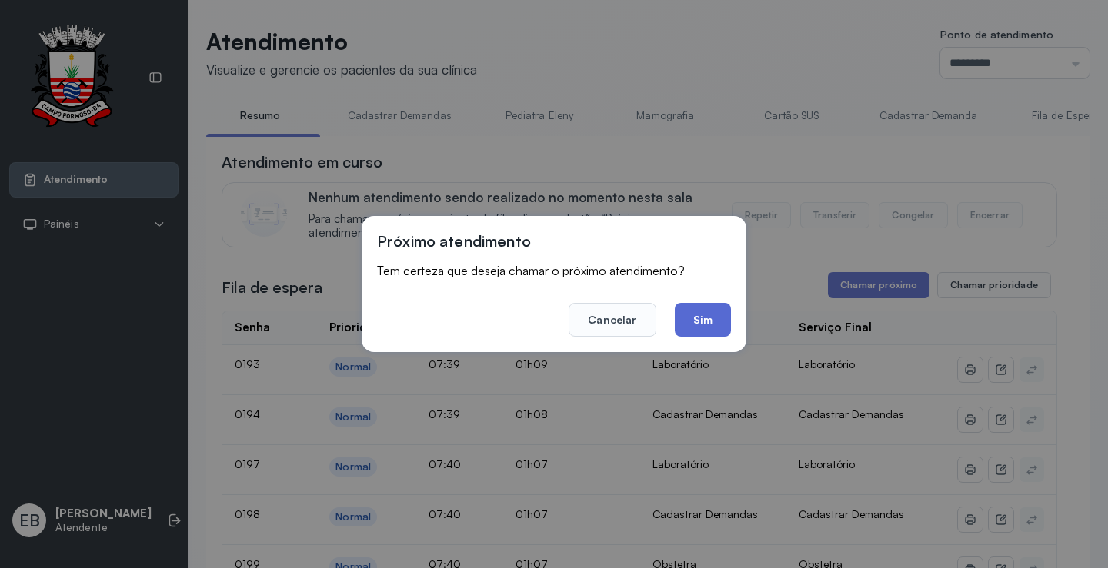
click at [718, 321] on button "Sim" at bounding box center [703, 320] width 56 height 34
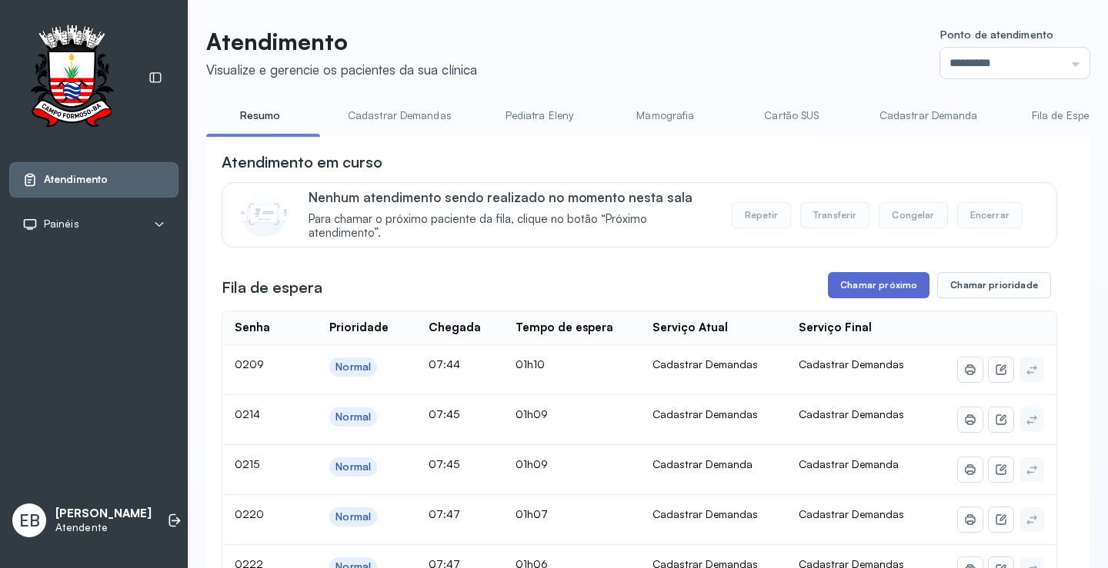
click at [890, 282] on button "Chamar próximo" at bounding box center [879, 285] width 102 height 26
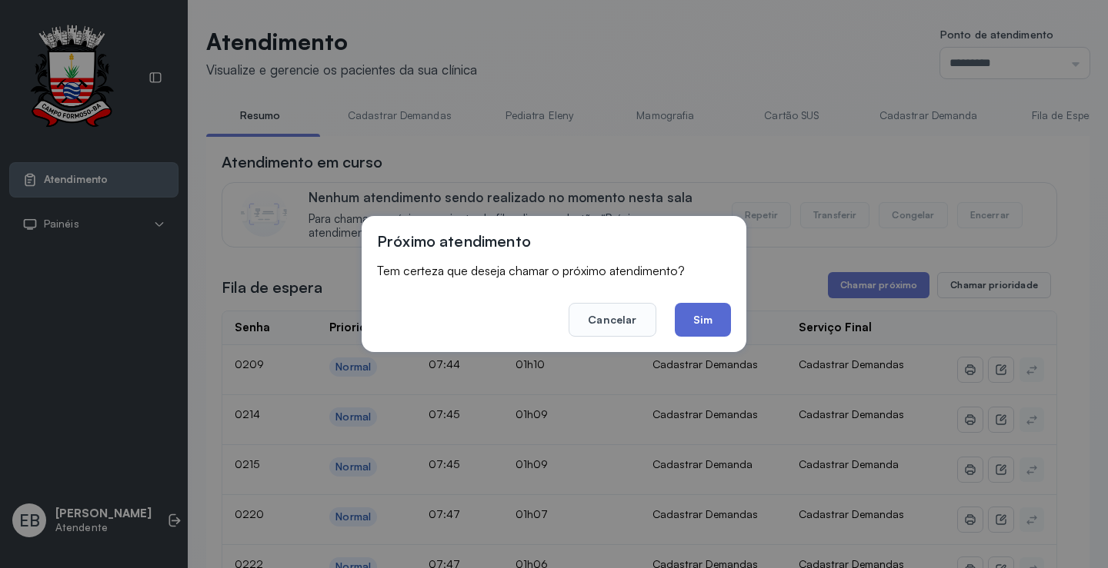
click at [716, 315] on button "Sim" at bounding box center [703, 320] width 56 height 34
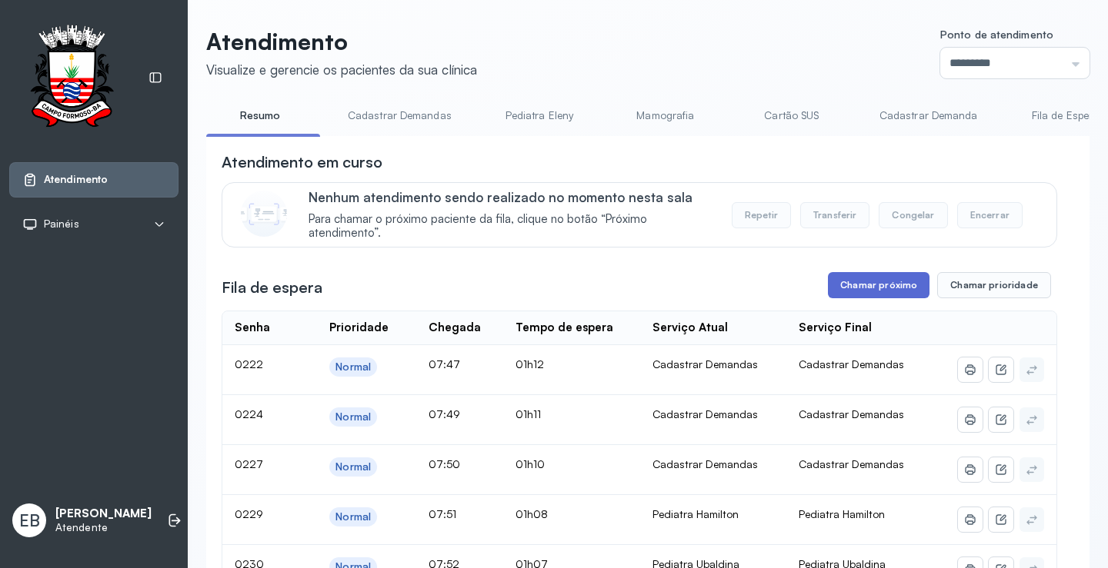
click at [885, 292] on button "Chamar próximo" at bounding box center [879, 285] width 102 height 26
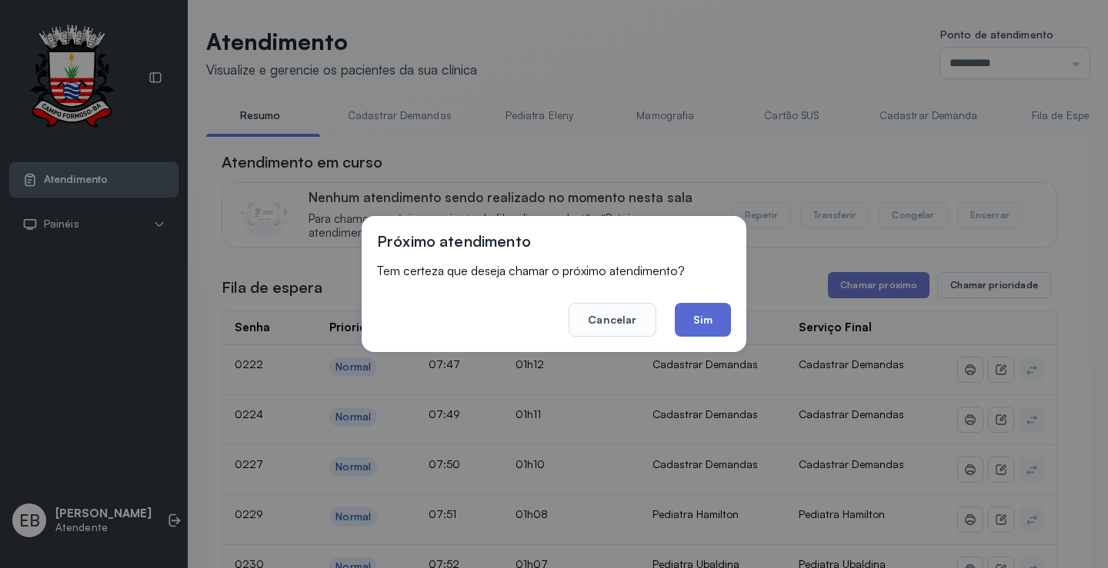
click at [714, 323] on button "Sim" at bounding box center [703, 320] width 56 height 34
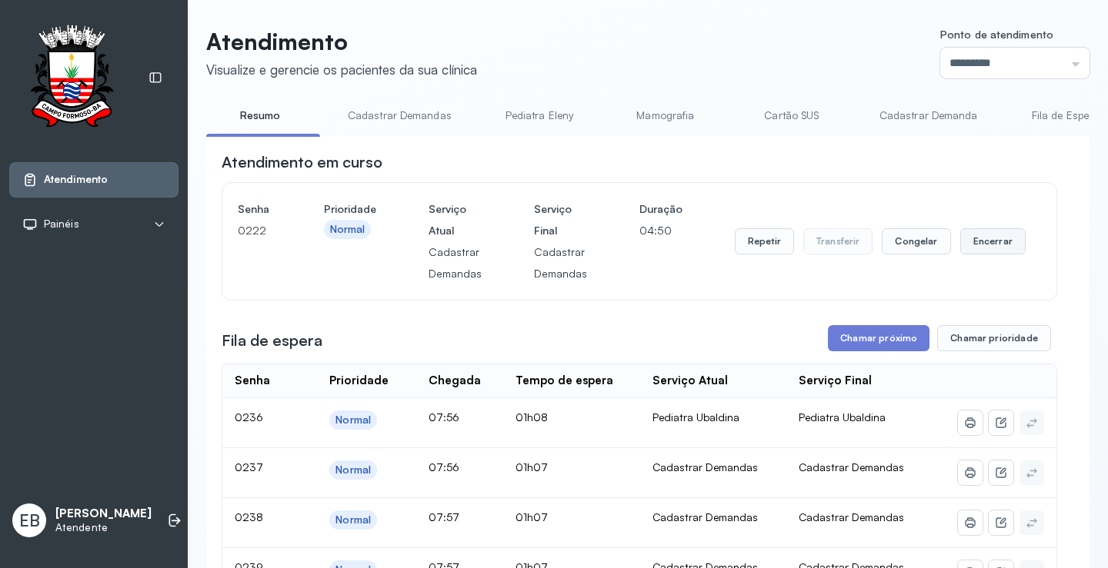
click at [980, 239] on button "Encerrar" at bounding box center [992, 241] width 65 height 26
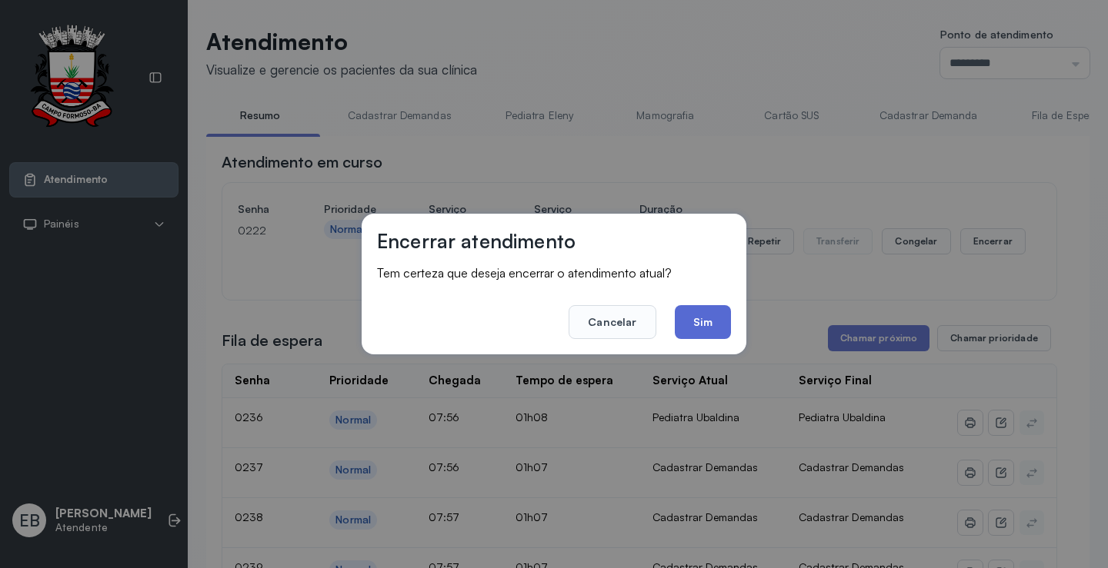
click at [720, 322] on button "Sim" at bounding box center [703, 322] width 56 height 34
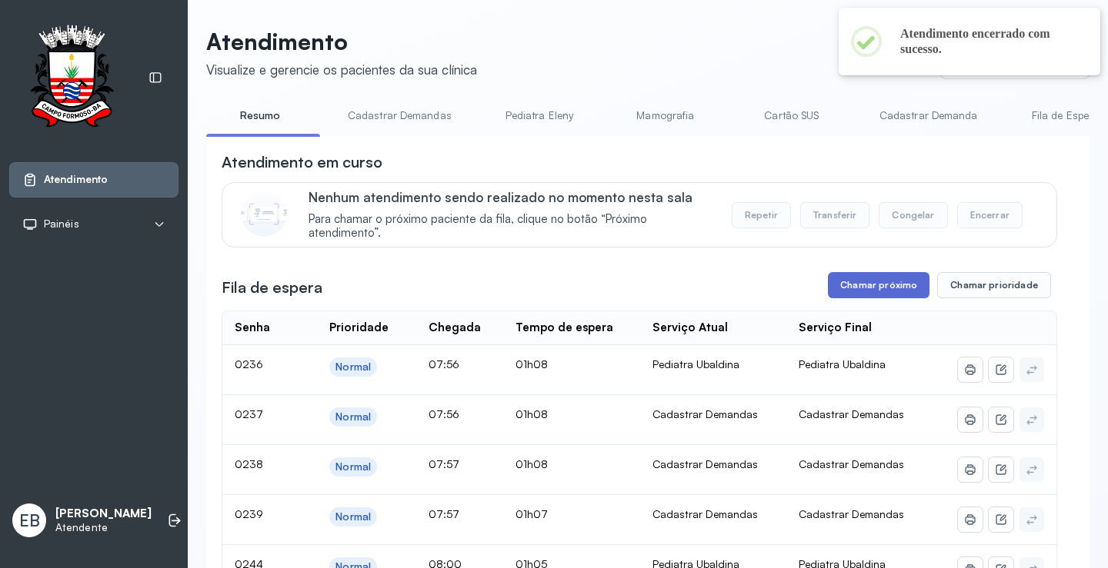
click at [883, 283] on button "Chamar próximo" at bounding box center [879, 285] width 102 height 26
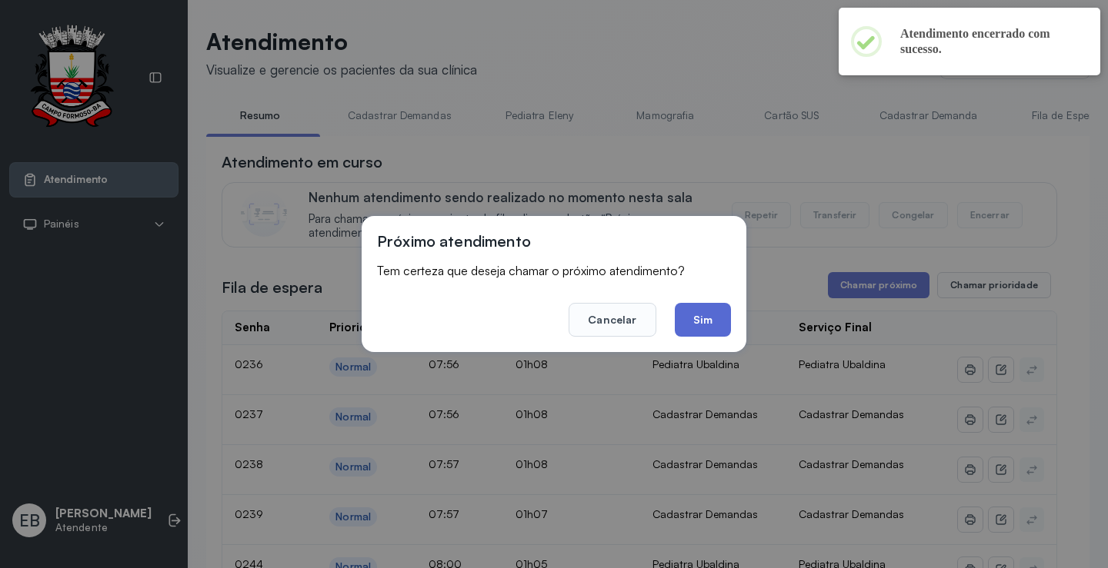
click at [708, 316] on button "Sim" at bounding box center [703, 320] width 56 height 34
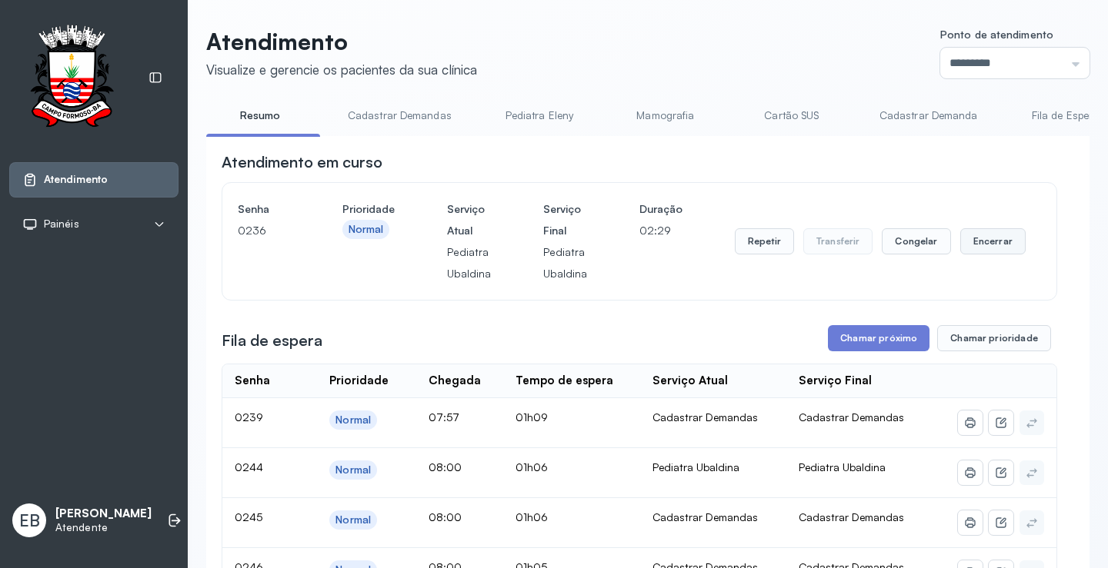
click at [974, 248] on button "Encerrar" at bounding box center [992, 241] width 65 height 26
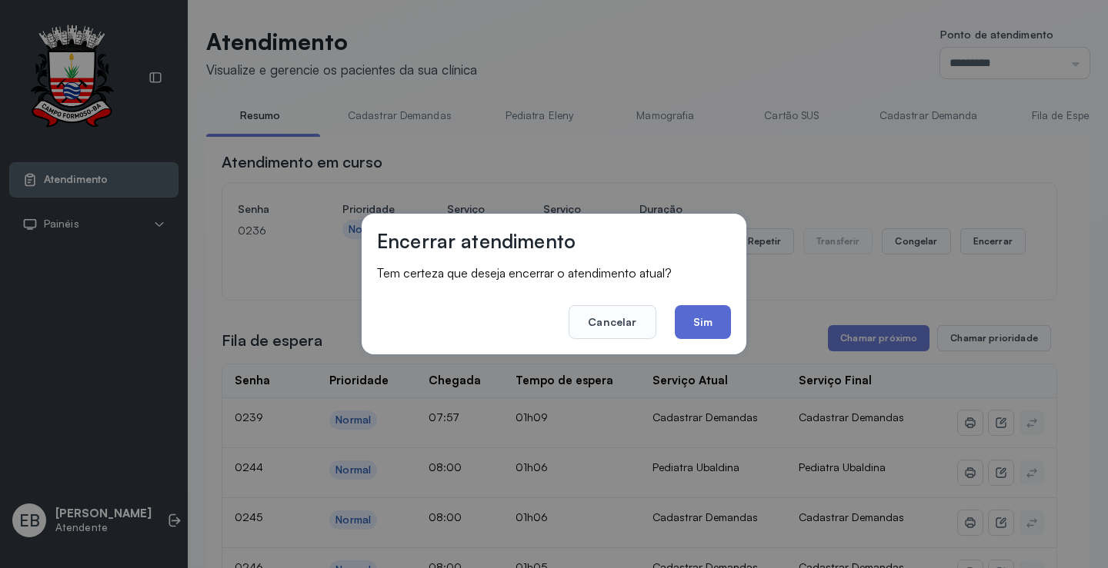
click at [721, 322] on button "Sim" at bounding box center [703, 322] width 56 height 34
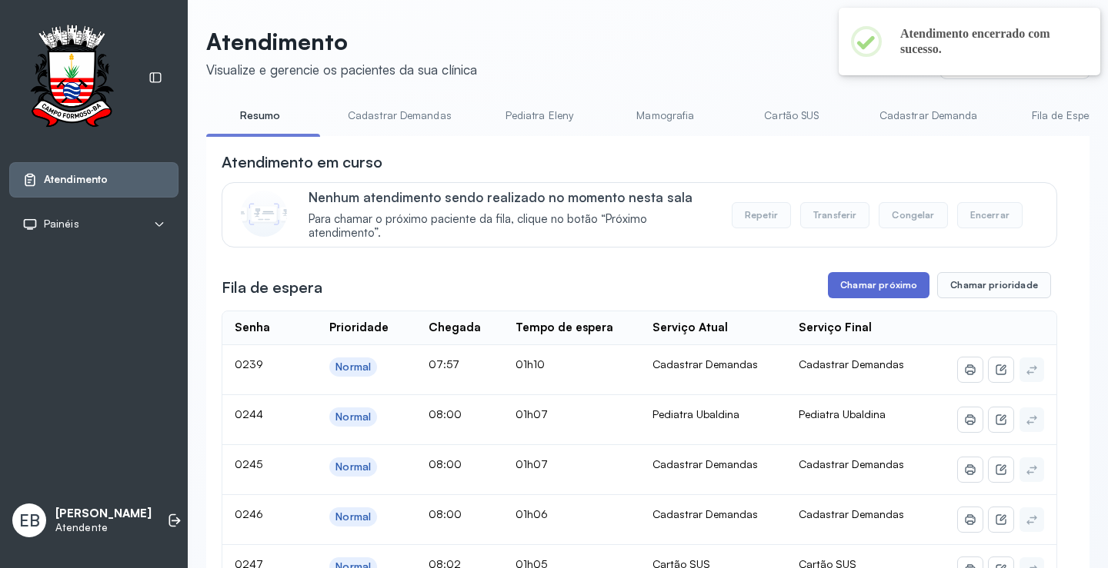
click at [876, 287] on button "Chamar próximo" at bounding box center [879, 285] width 102 height 26
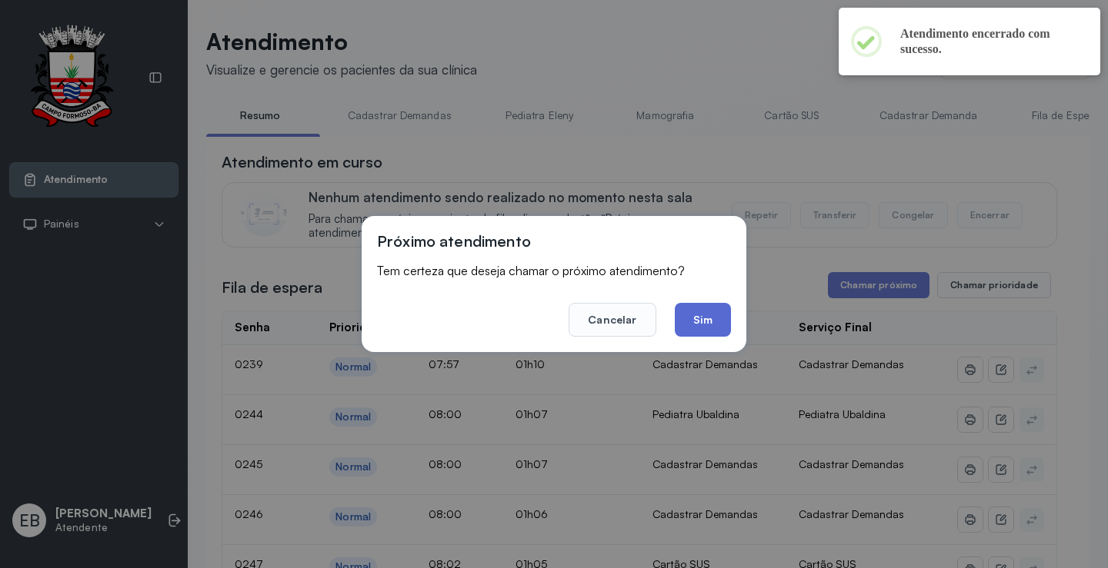
click at [720, 319] on button "Sim" at bounding box center [703, 320] width 56 height 34
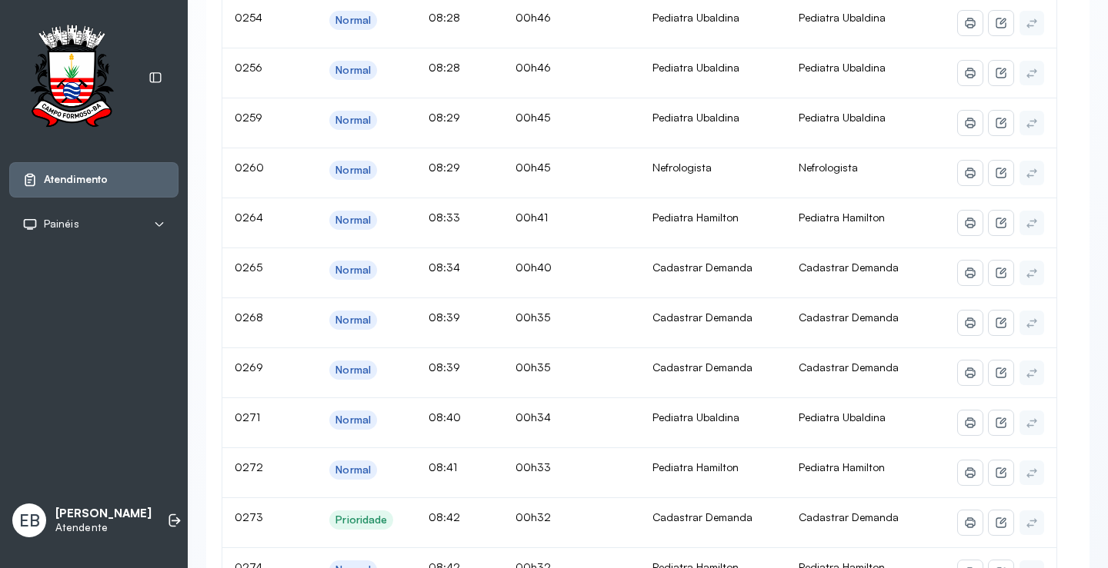
scroll to position [154, 0]
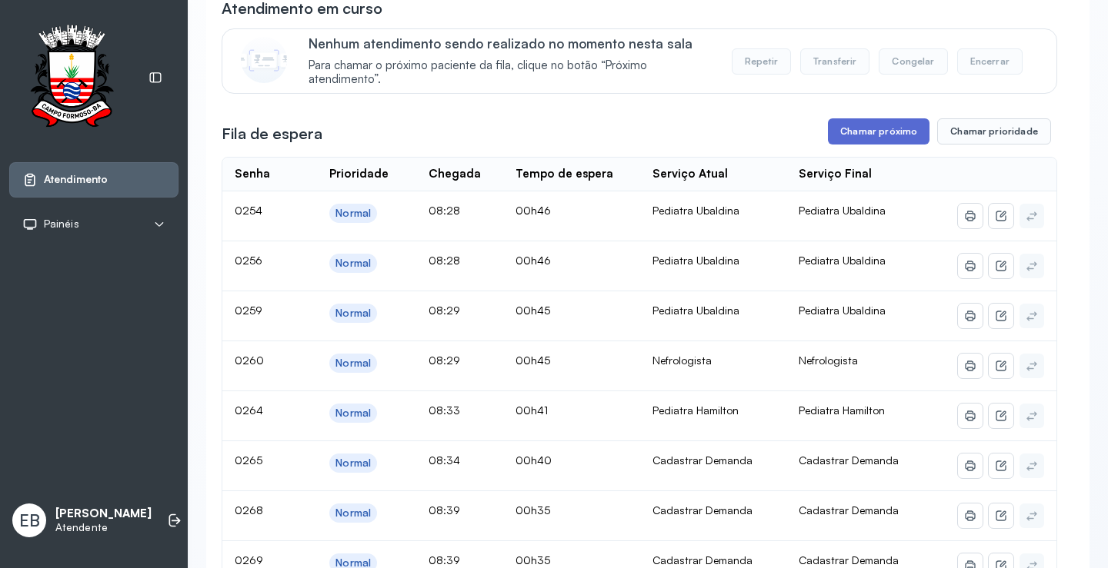
click at [854, 141] on button "Chamar próximo" at bounding box center [879, 131] width 102 height 26
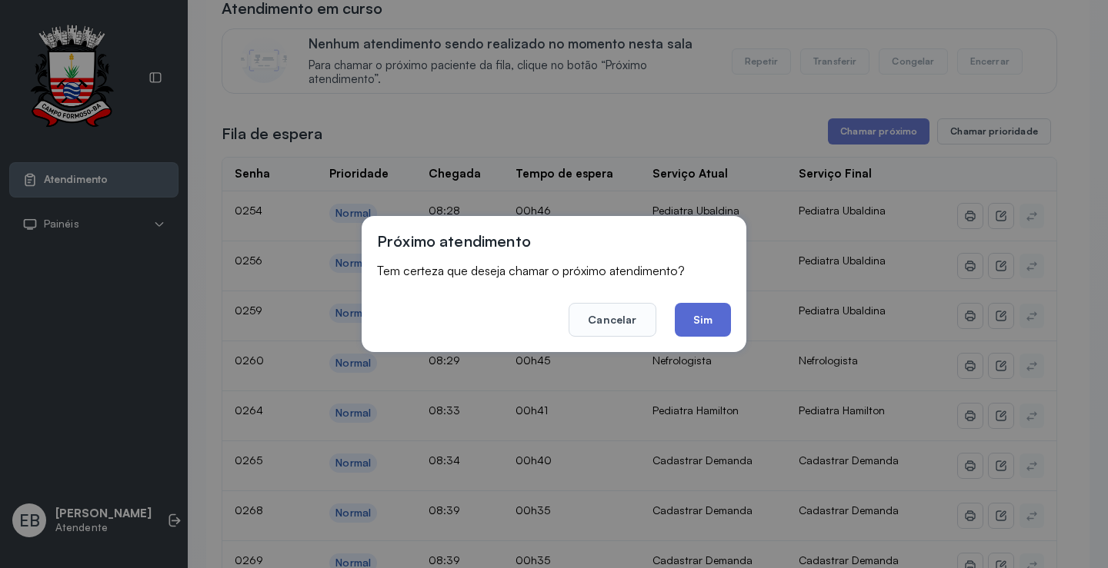
click at [707, 311] on button "Sim" at bounding box center [703, 320] width 56 height 34
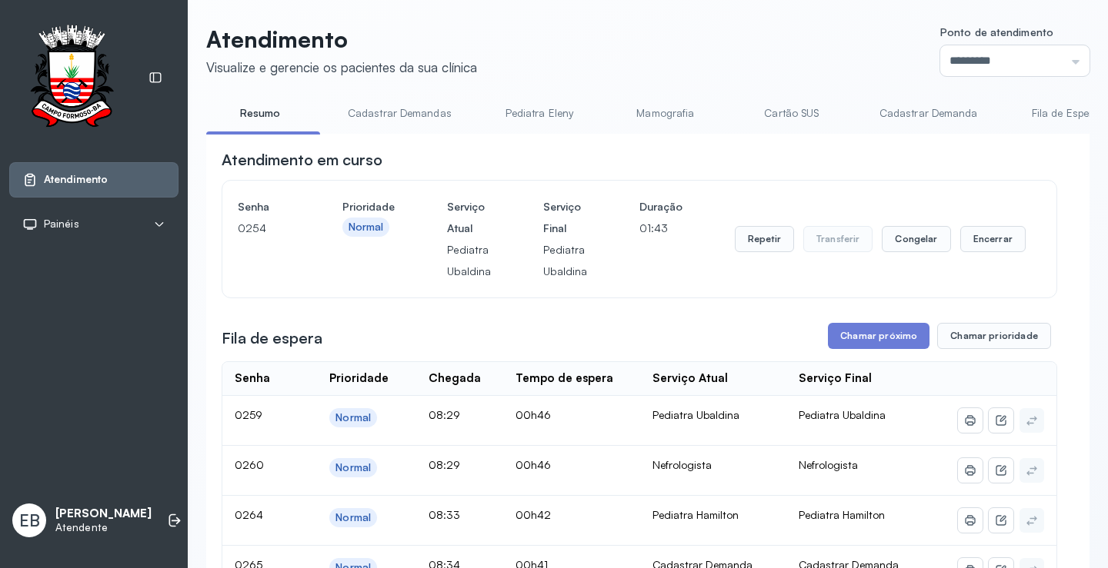
scroll to position [0, 0]
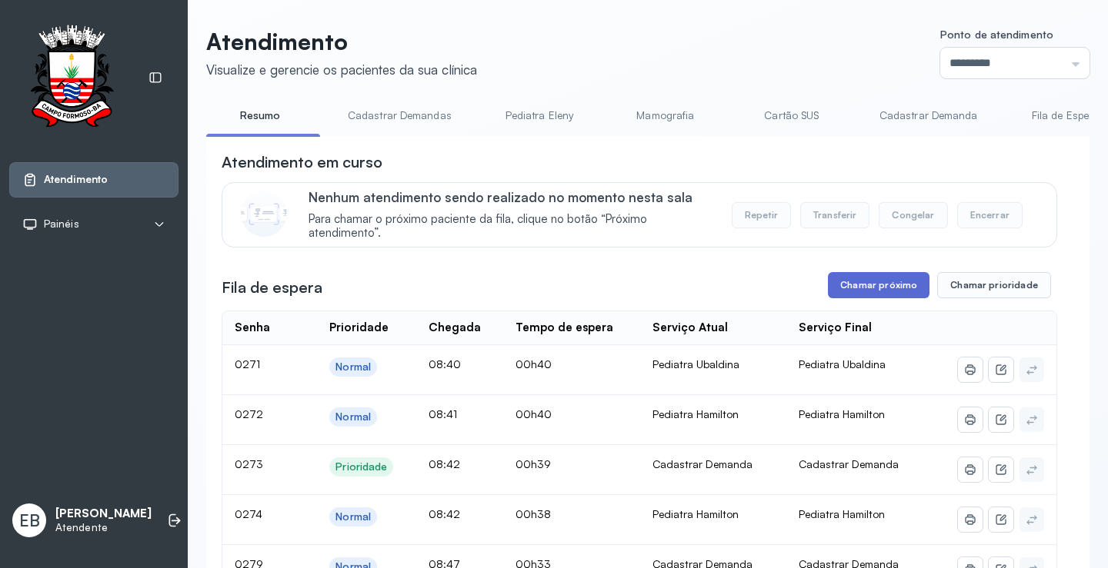
click at [901, 291] on button "Chamar próximo" at bounding box center [879, 285] width 102 height 26
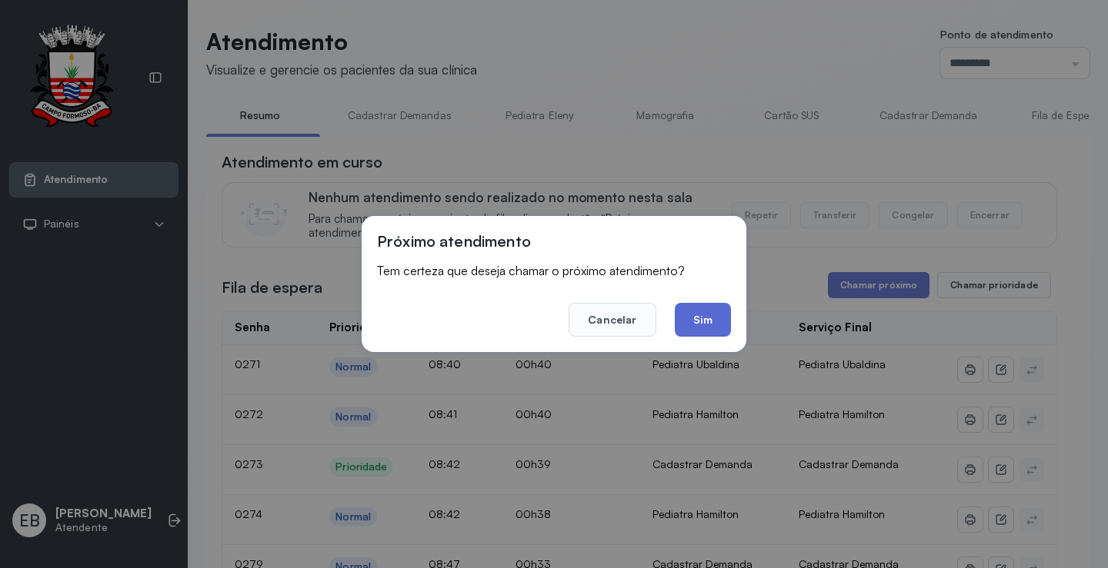
click at [701, 327] on button "Sim" at bounding box center [703, 320] width 56 height 34
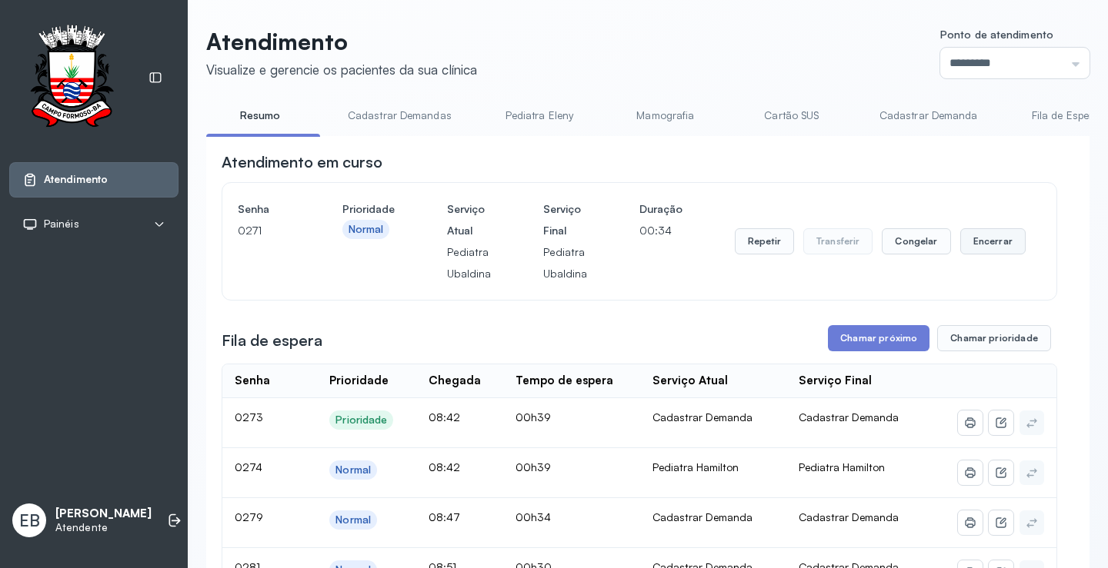
click at [985, 237] on button "Encerrar" at bounding box center [992, 241] width 65 height 26
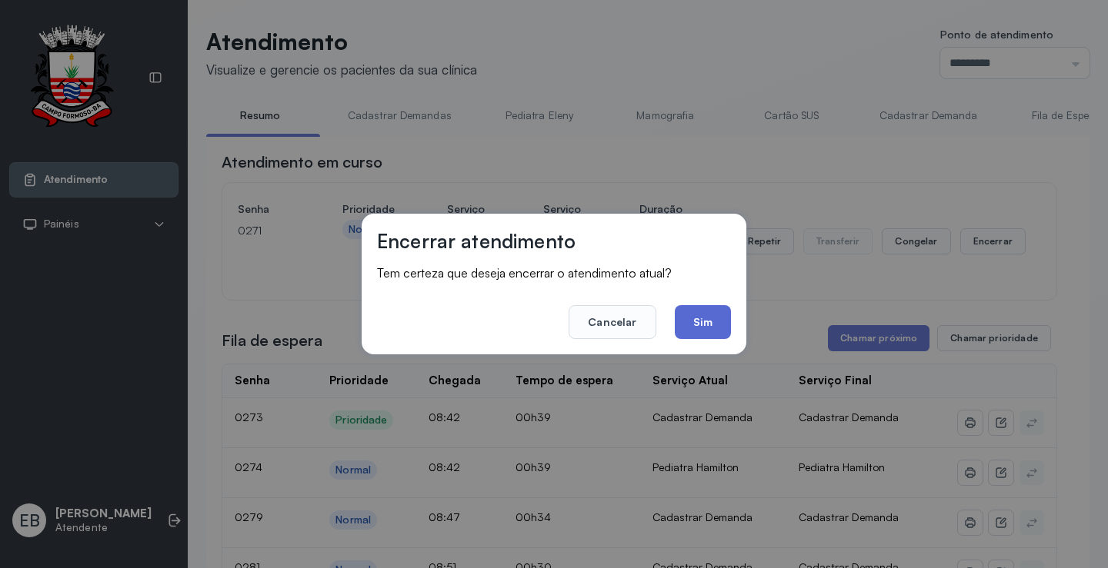
click at [702, 320] on button "Sim" at bounding box center [703, 322] width 56 height 34
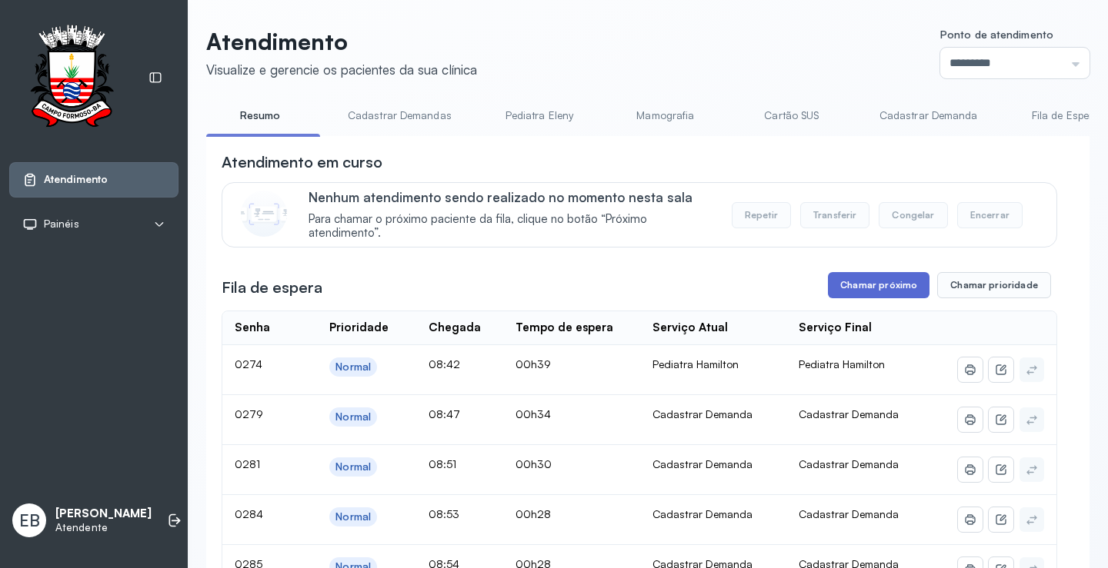
click at [880, 285] on button "Chamar próximo" at bounding box center [879, 285] width 102 height 26
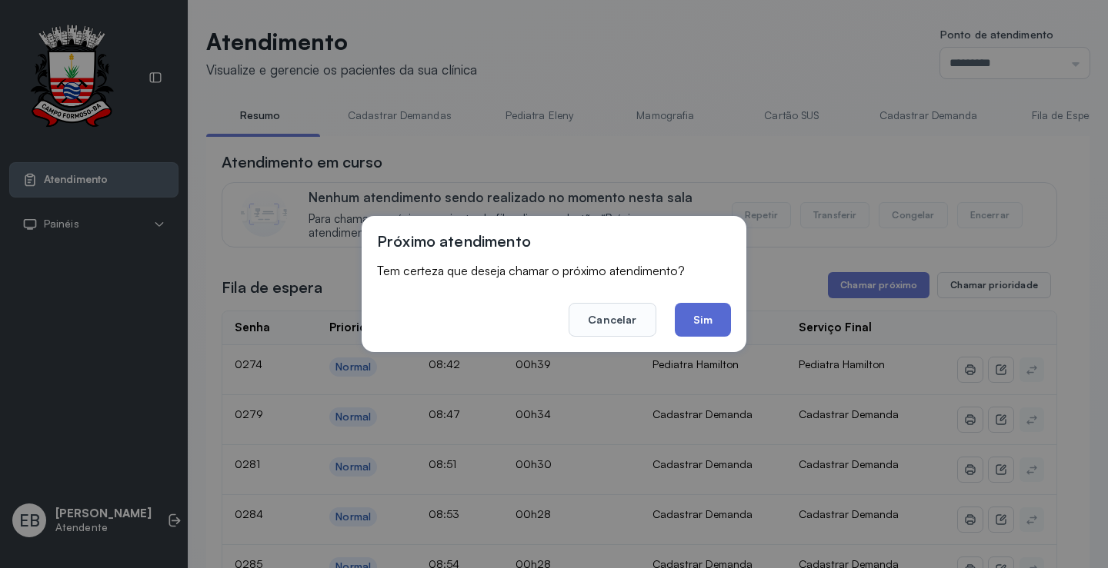
click at [715, 312] on button "Sim" at bounding box center [703, 320] width 56 height 34
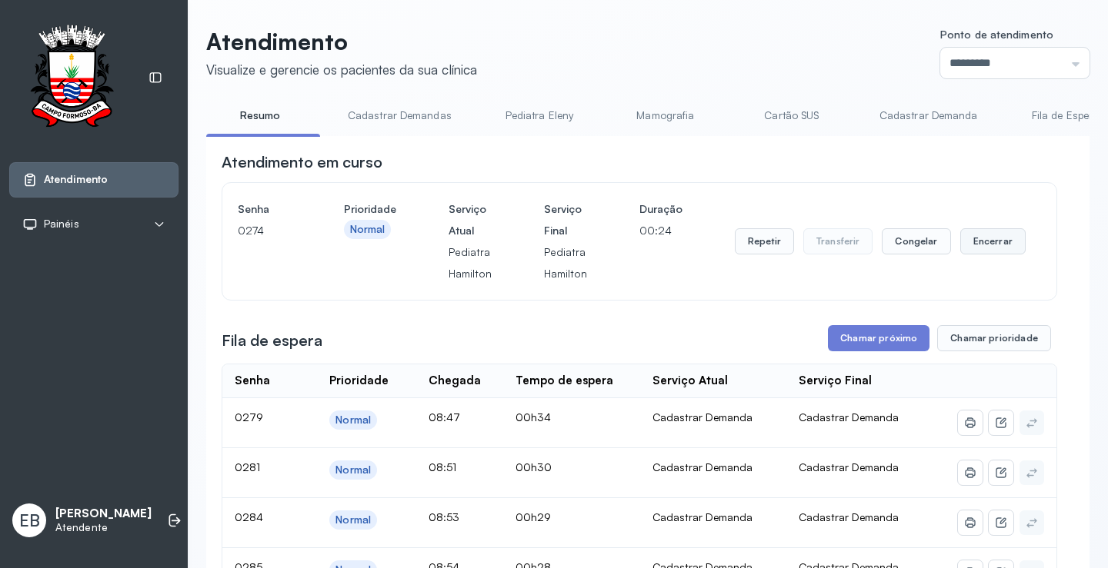
click at [974, 240] on button "Encerrar" at bounding box center [992, 241] width 65 height 26
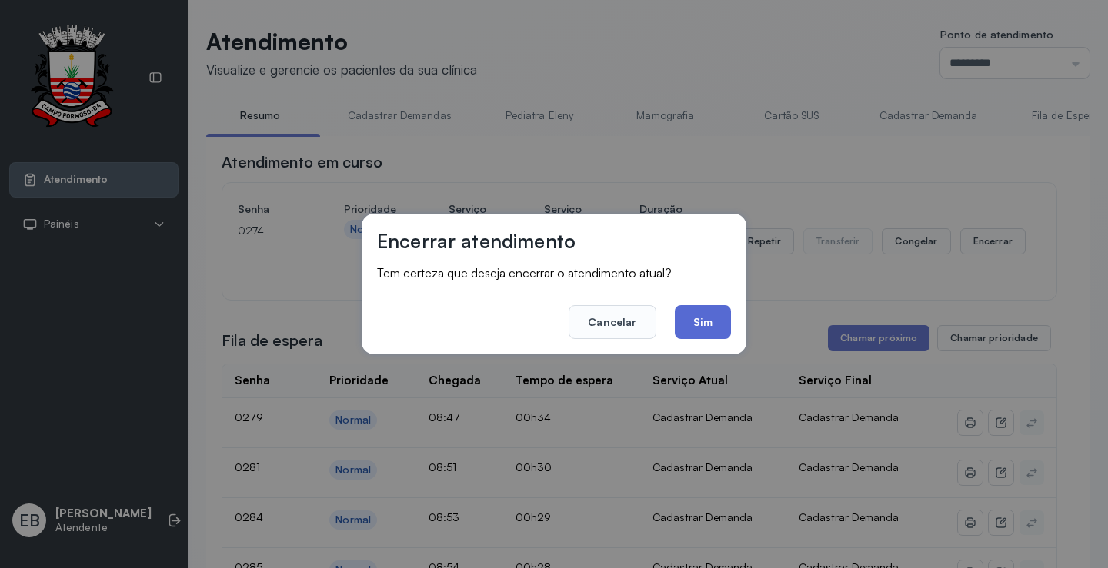
click at [705, 328] on button "Sim" at bounding box center [703, 322] width 56 height 34
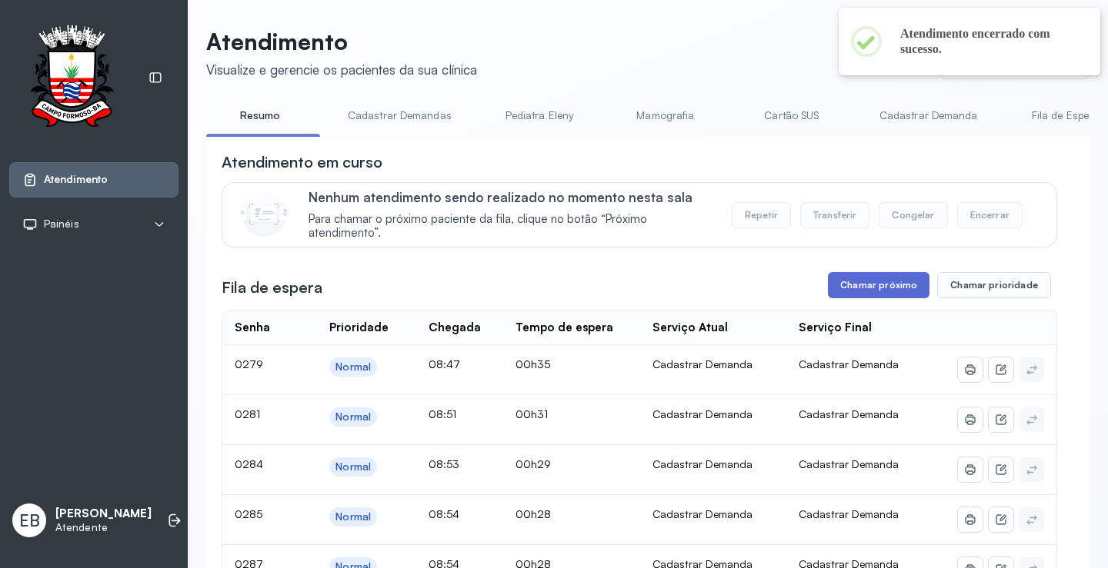
click at [881, 291] on button "Chamar próximo" at bounding box center [879, 285] width 102 height 26
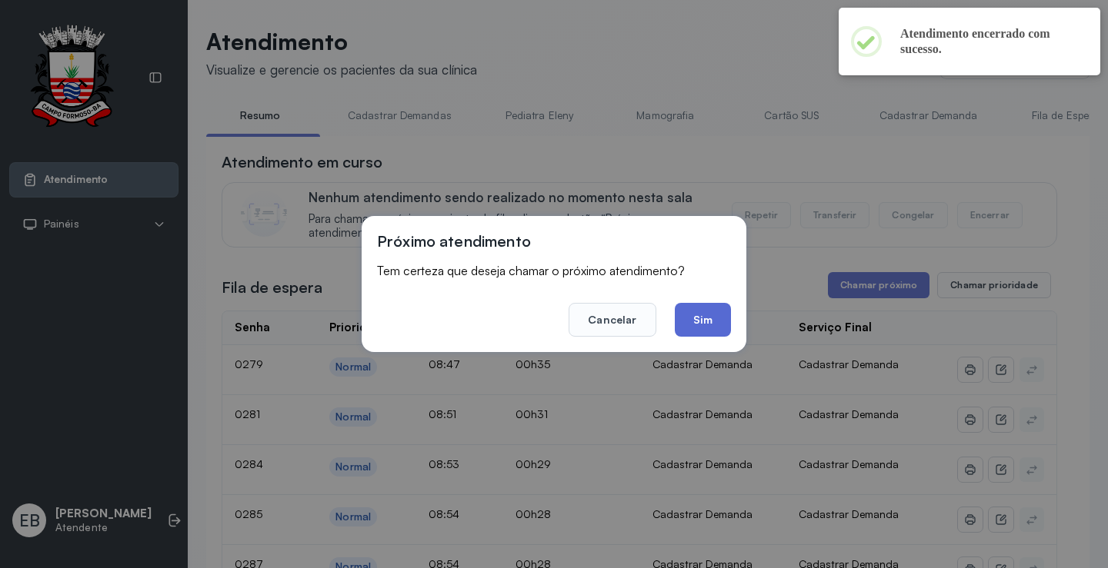
click at [698, 313] on button "Sim" at bounding box center [703, 320] width 56 height 34
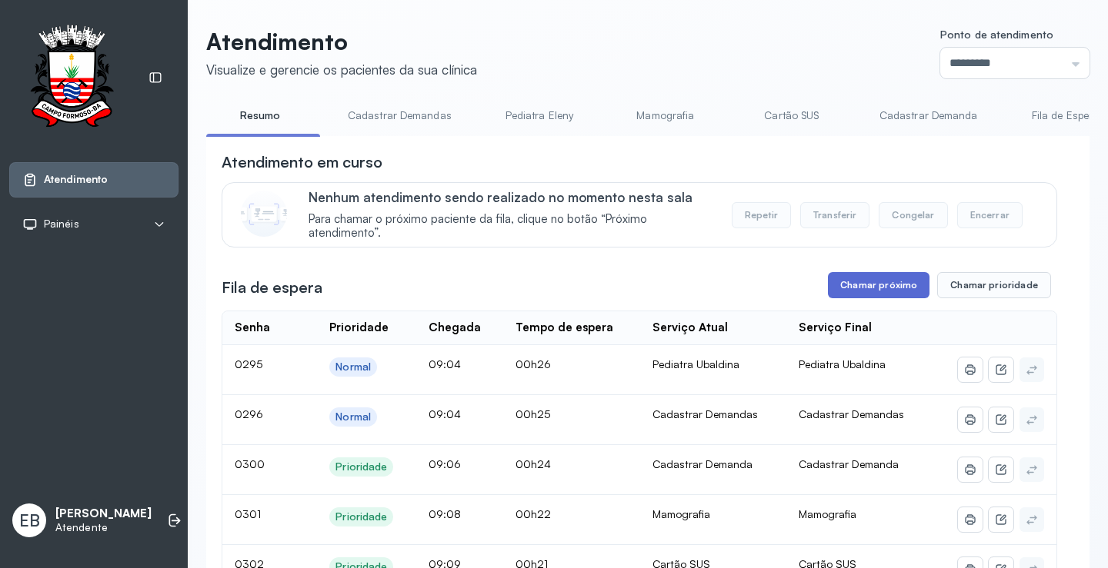
click at [883, 291] on button "Chamar próximo" at bounding box center [879, 285] width 102 height 26
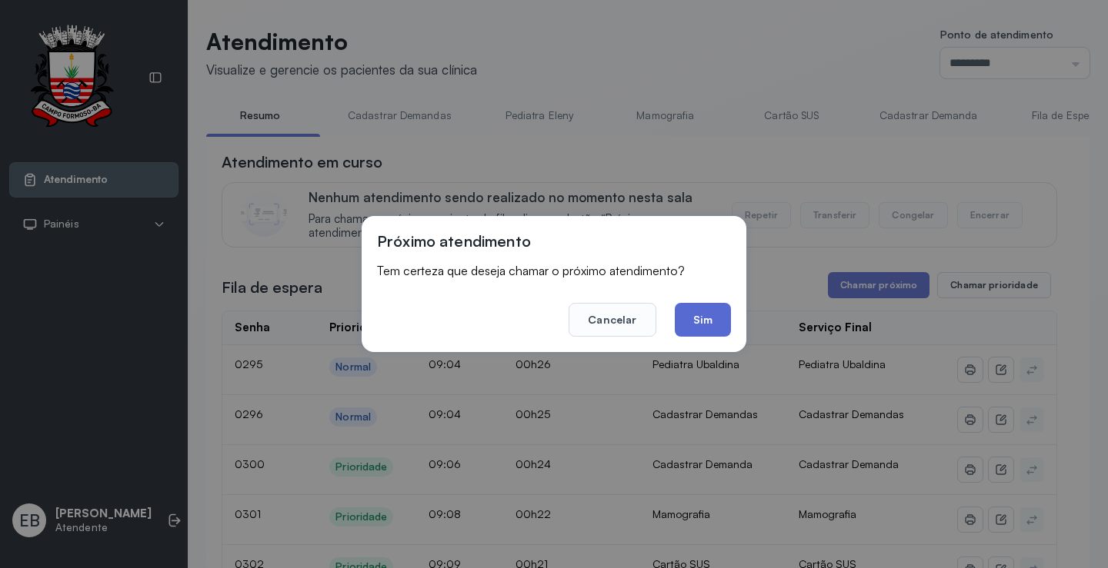
click at [718, 322] on button "Sim" at bounding box center [703, 320] width 56 height 34
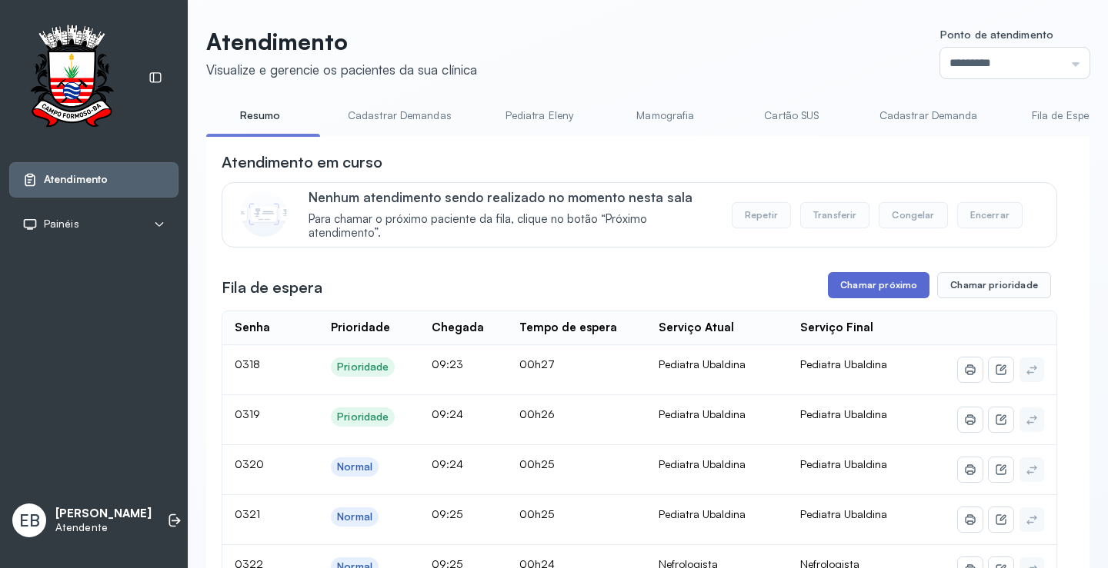
click at [868, 291] on button "Chamar próximo" at bounding box center [879, 285] width 102 height 26
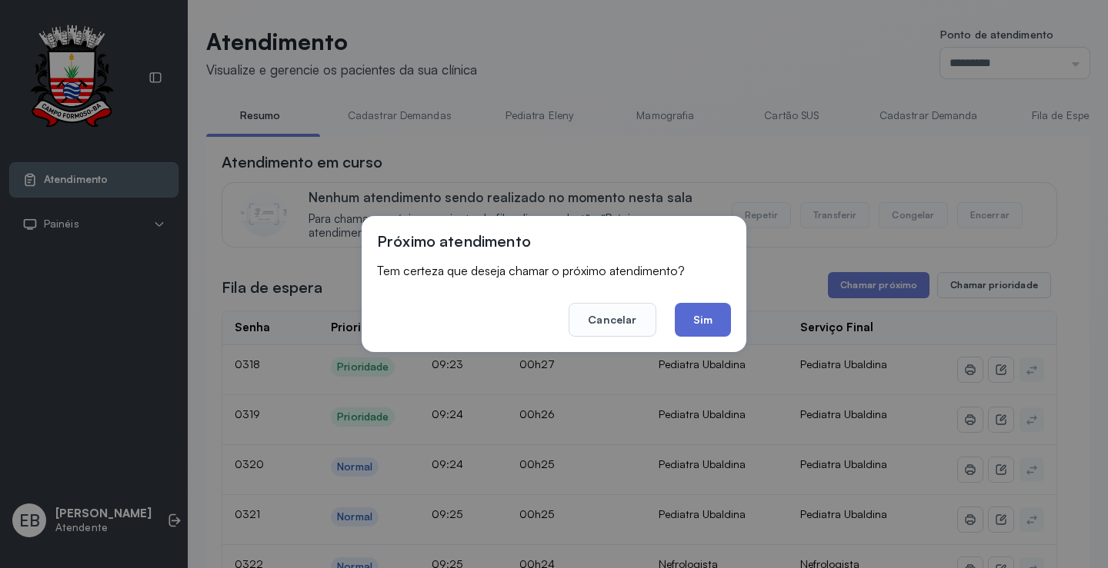
click at [709, 323] on button "Sim" at bounding box center [703, 320] width 56 height 34
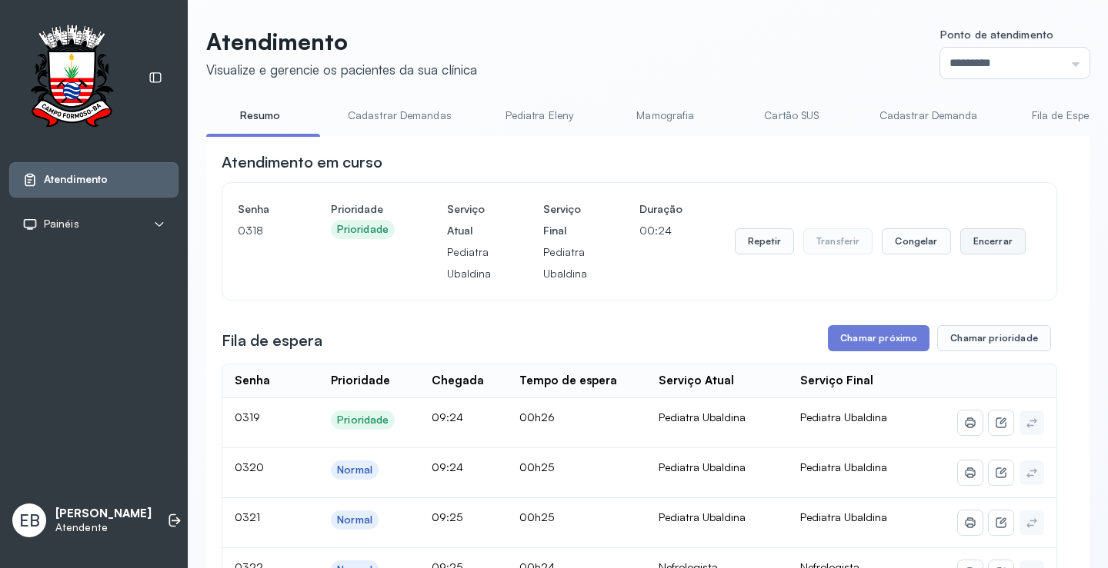
click at [971, 241] on button "Encerrar" at bounding box center [992, 241] width 65 height 26
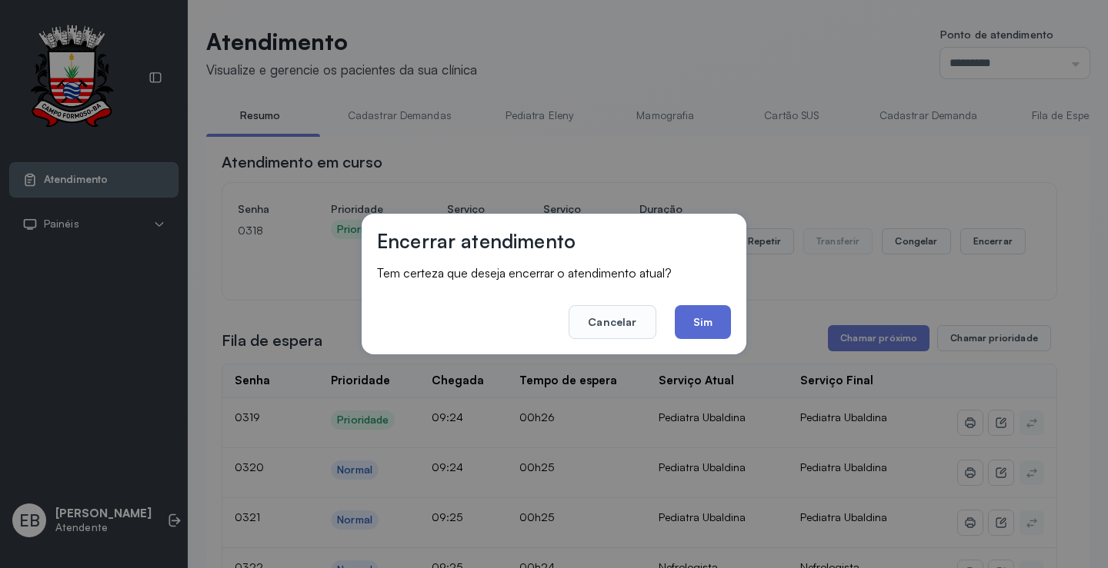
click at [712, 317] on button "Sim" at bounding box center [703, 322] width 56 height 34
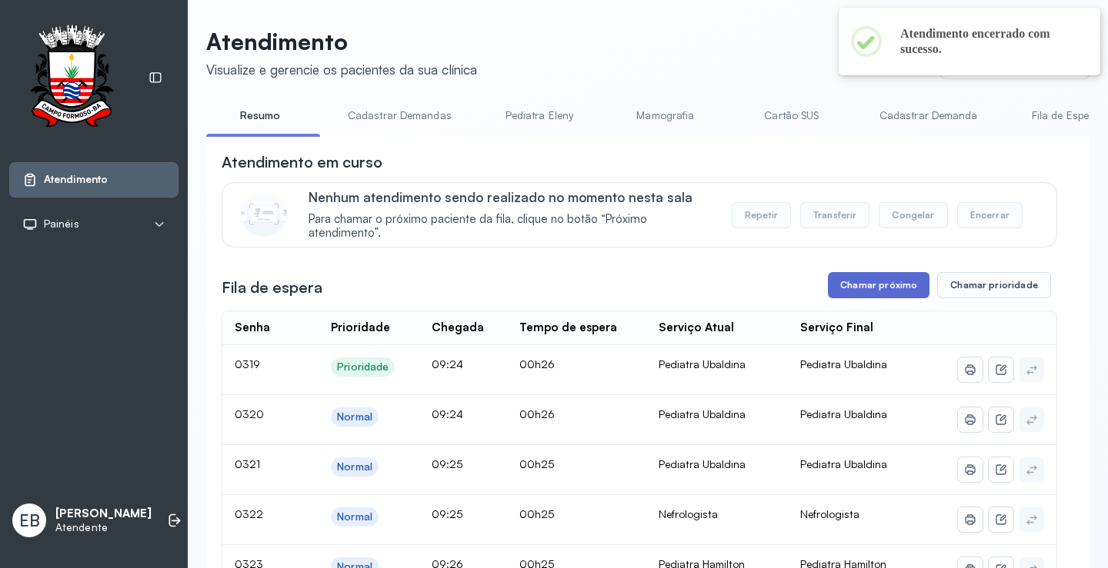
click at [859, 286] on button "Chamar próximo" at bounding box center [879, 285] width 102 height 26
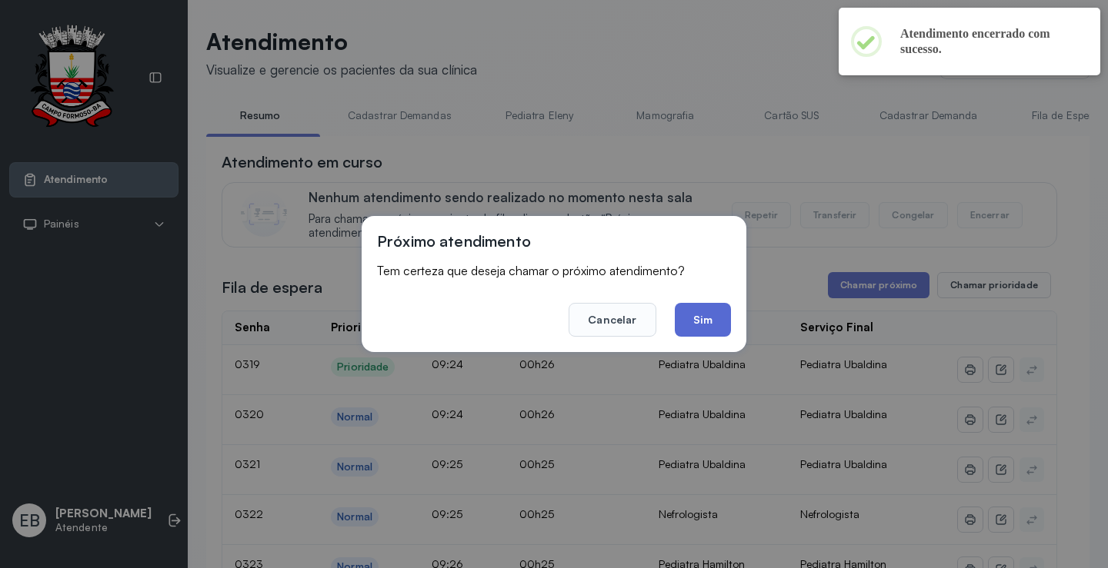
click at [692, 316] on button "Sim" at bounding box center [703, 320] width 56 height 34
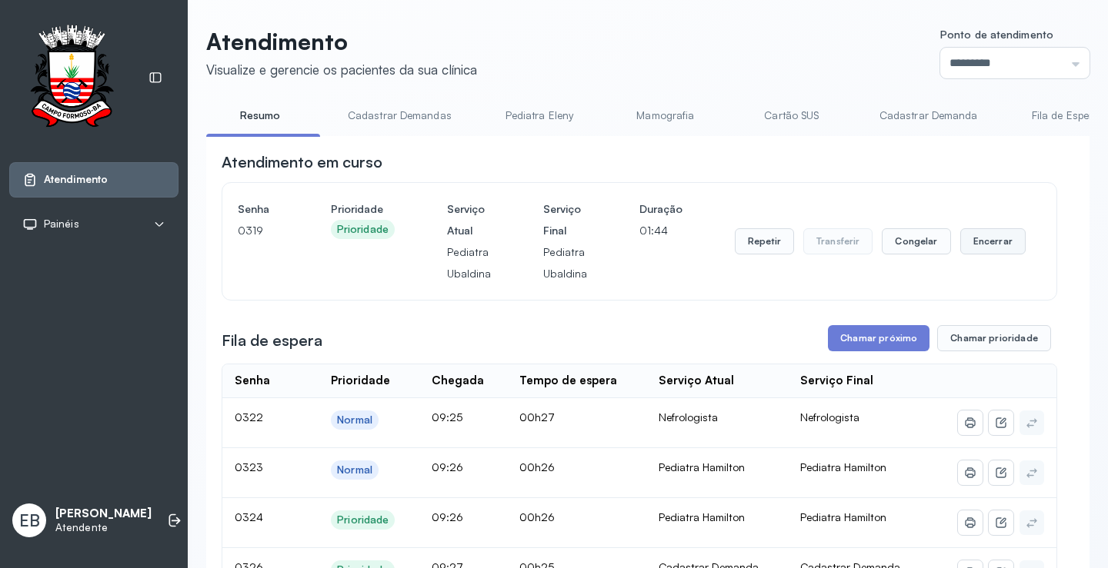
click at [980, 241] on button "Encerrar" at bounding box center [992, 241] width 65 height 26
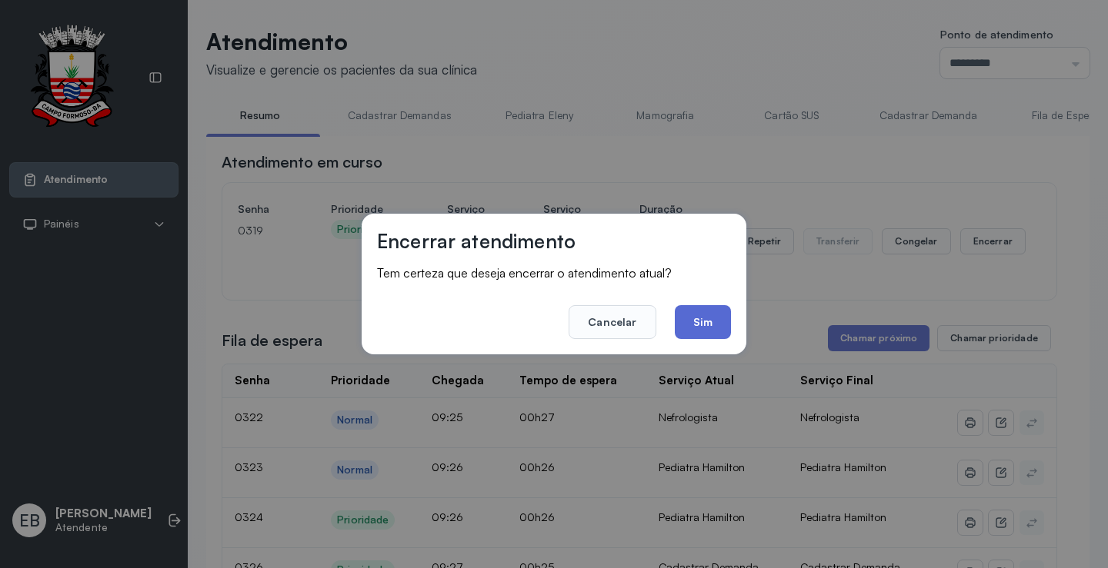
click at [700, 324] on button "Sim" at bounding box center [703, 322] width 56 height 34
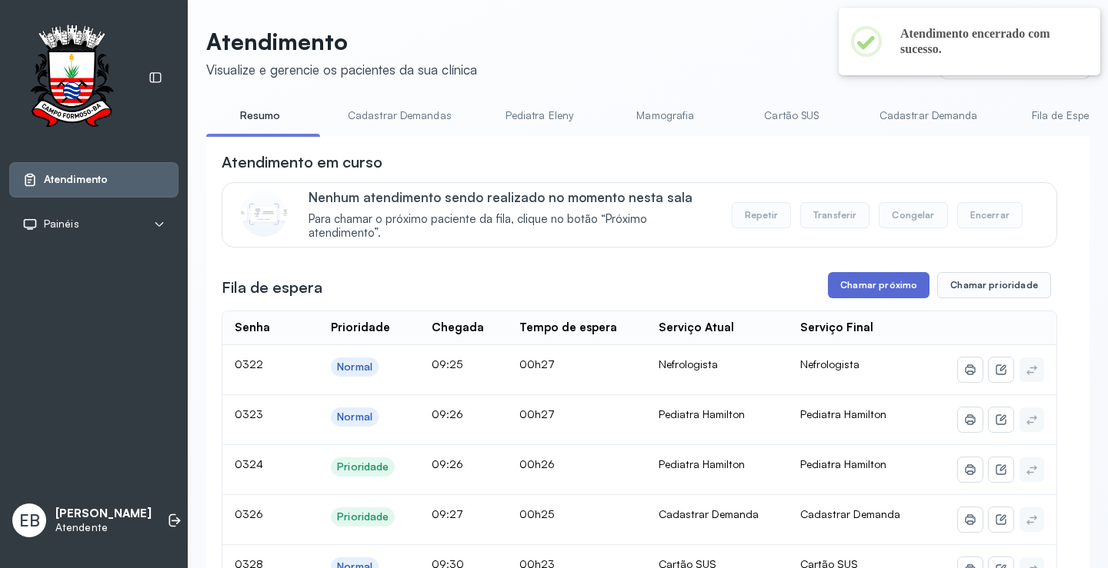
click at [882, 290] on button "Chamar próximo" at bounding box center [879, 285] width 102 height 26
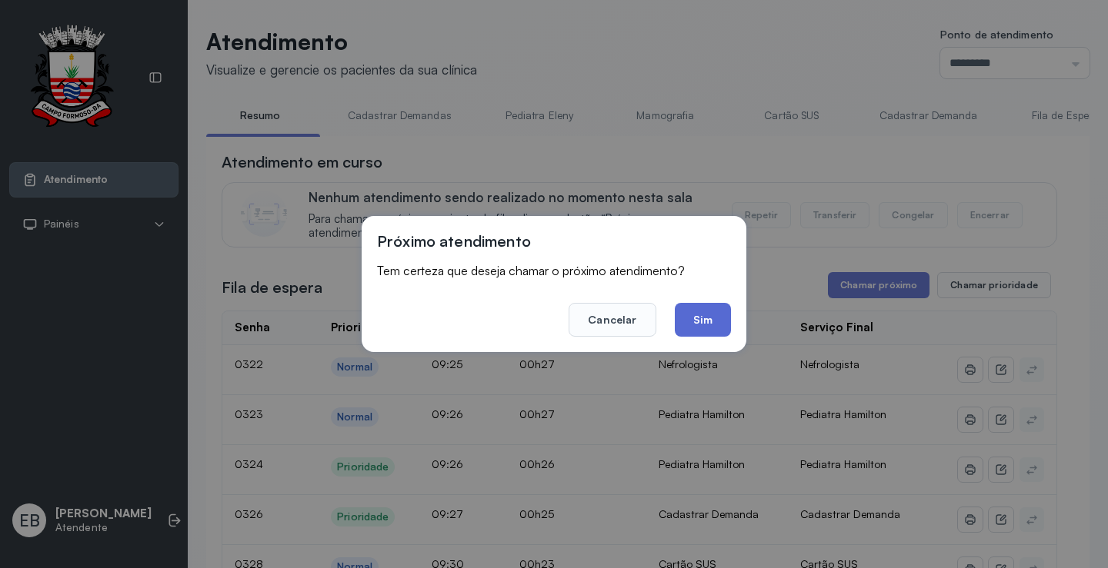
click at [717, 307] on button "Sim" at bounding box center [703, 320] width 56 height 34
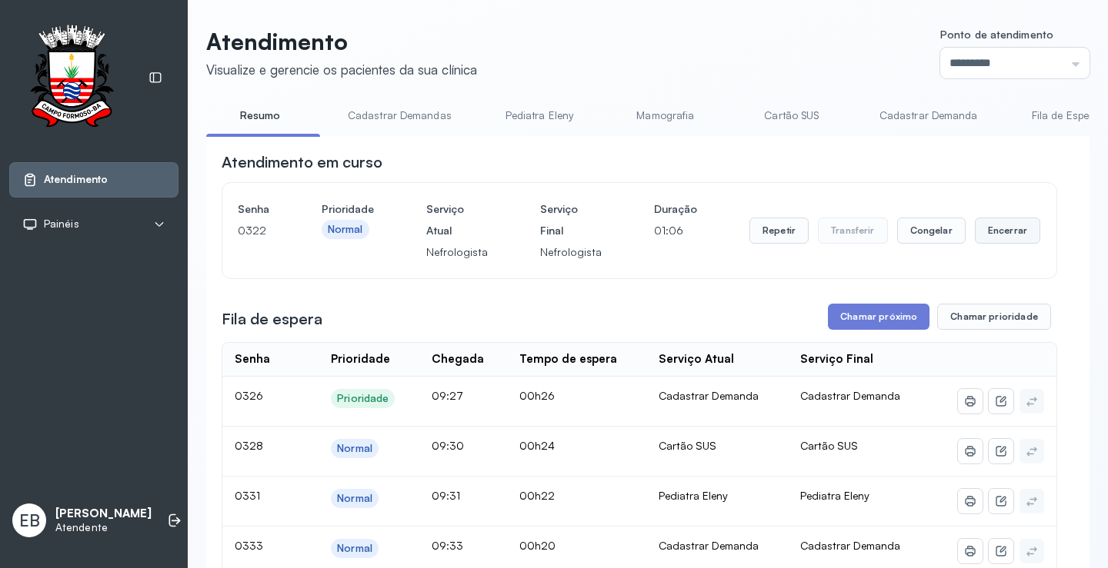
click at [981, 231] on button "Encerrar" at bounding box center [1007, 231] width 65 height 26
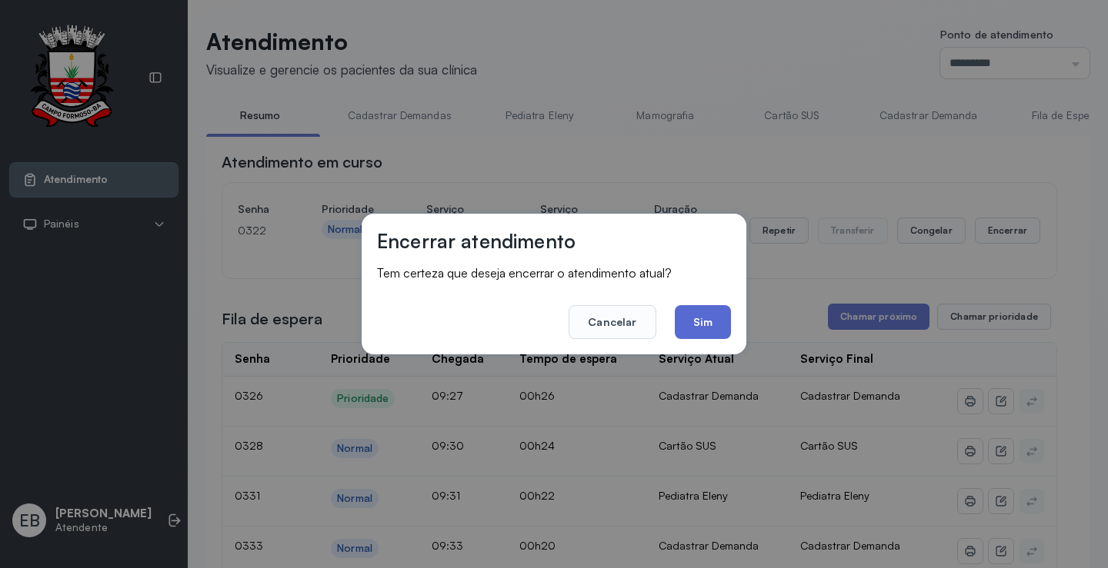
click at [701, 329] on button "Sim" at bounding box center [703, 322] width 56 height 34
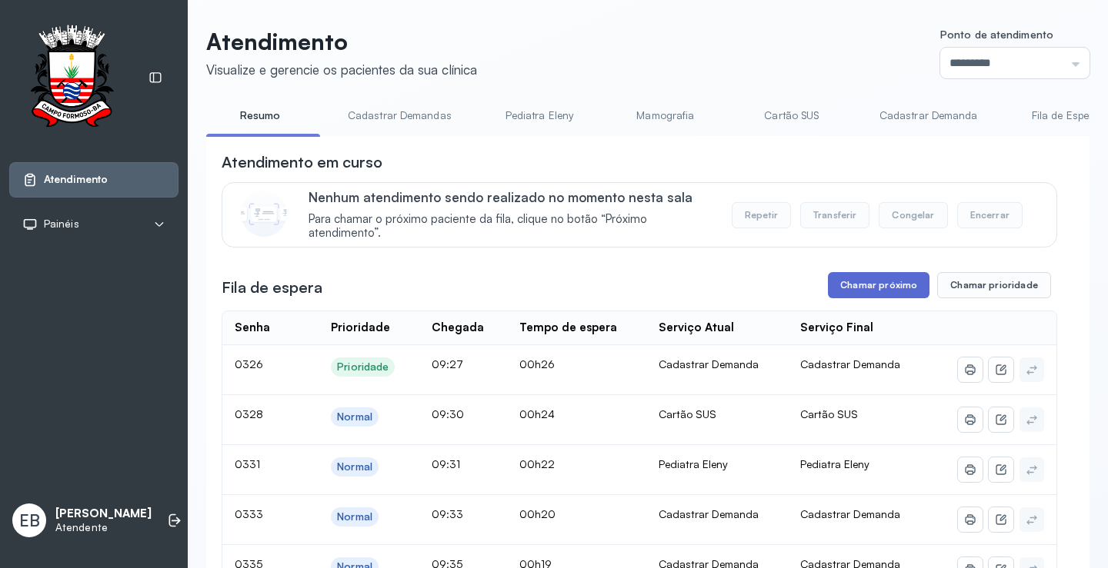
click at [882, 285] on button "Chamar próximo" at bounding box center [879, 285] width 102 height 26
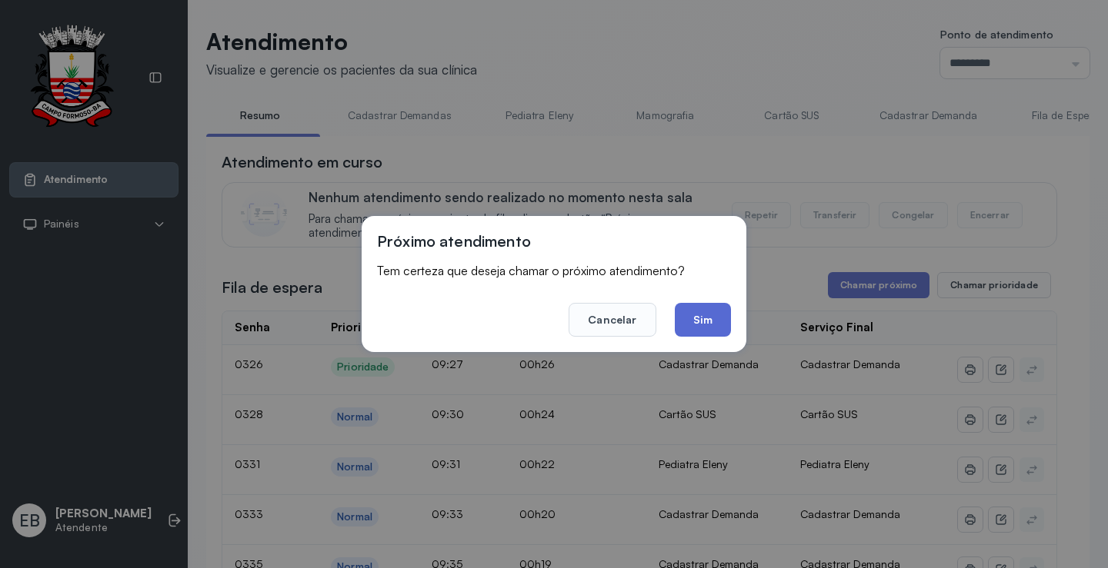
click at [701, 312] on button "Sim" at bounding box center [703, 320] width 56 height 34
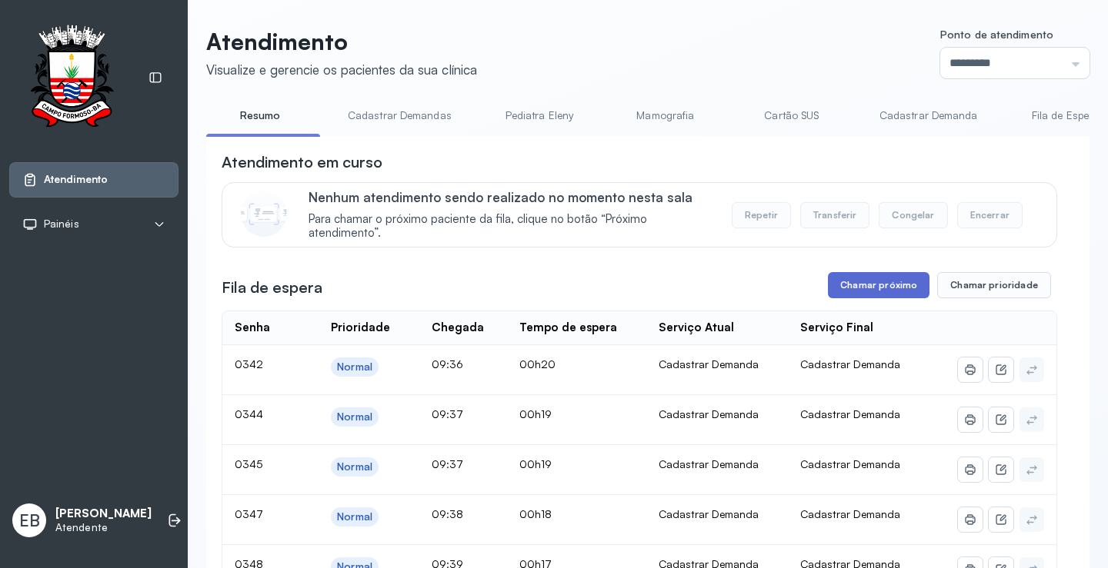
click at [864, 292] on button "Chamar próximo" at bounding box center [879, 285] width 102 height 26
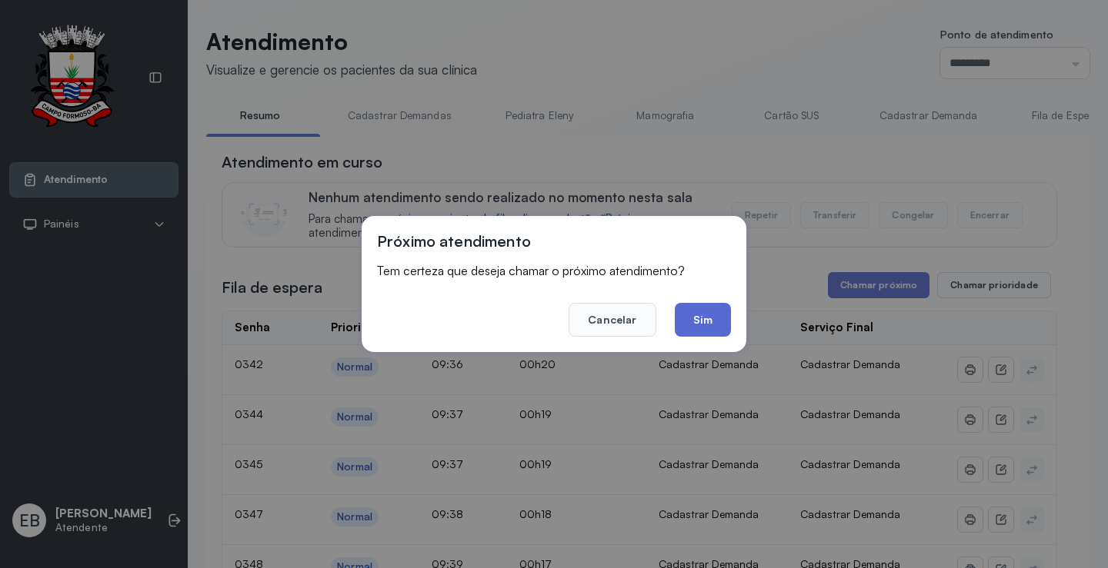
click at [698, 318] on button "Sim" at bounding box center [703, 320] width 56 height 34
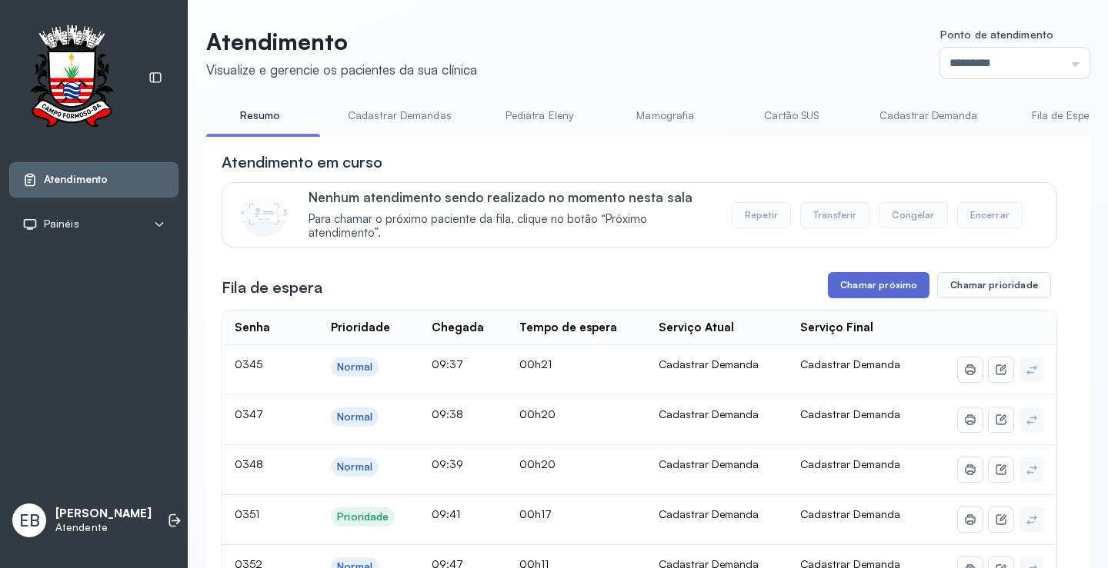
click at [879, 292] on button "Chamar próximo" at bounding box center [879, 285] width 102 height 26
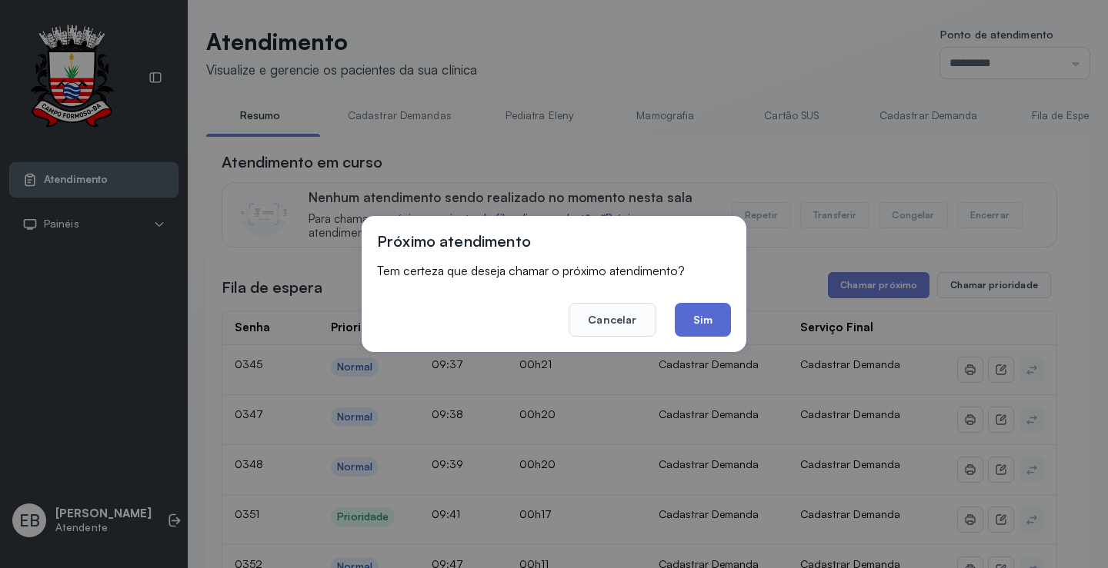
click at [725, 320] on button "Sim" at bounding box center [703, 320] width 56 height 34
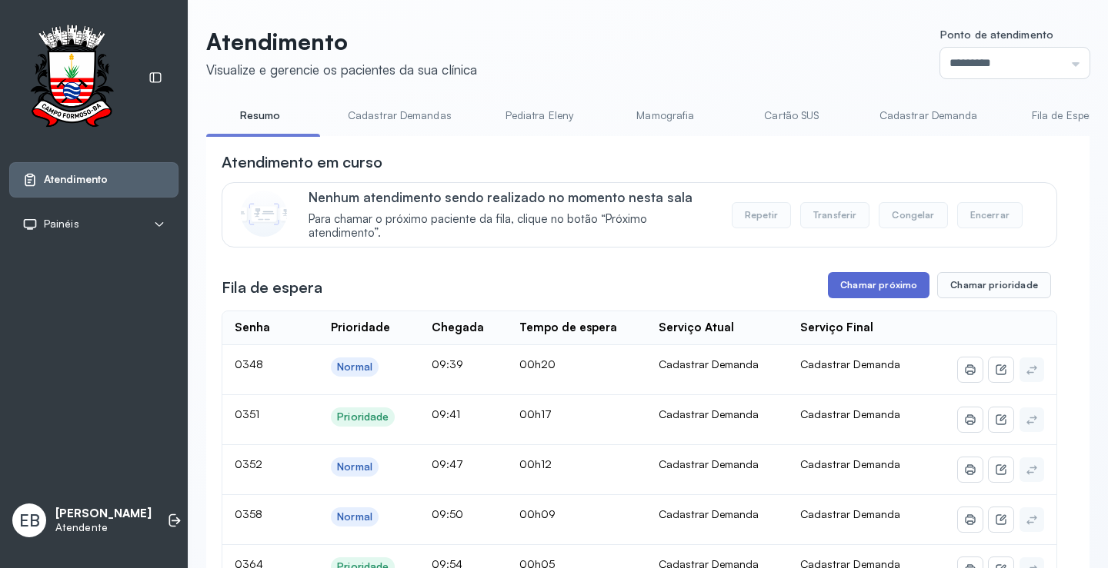
click at [867, 282] on button "Chamar próximo" at bounding box center [879, 285] width 102 height 26
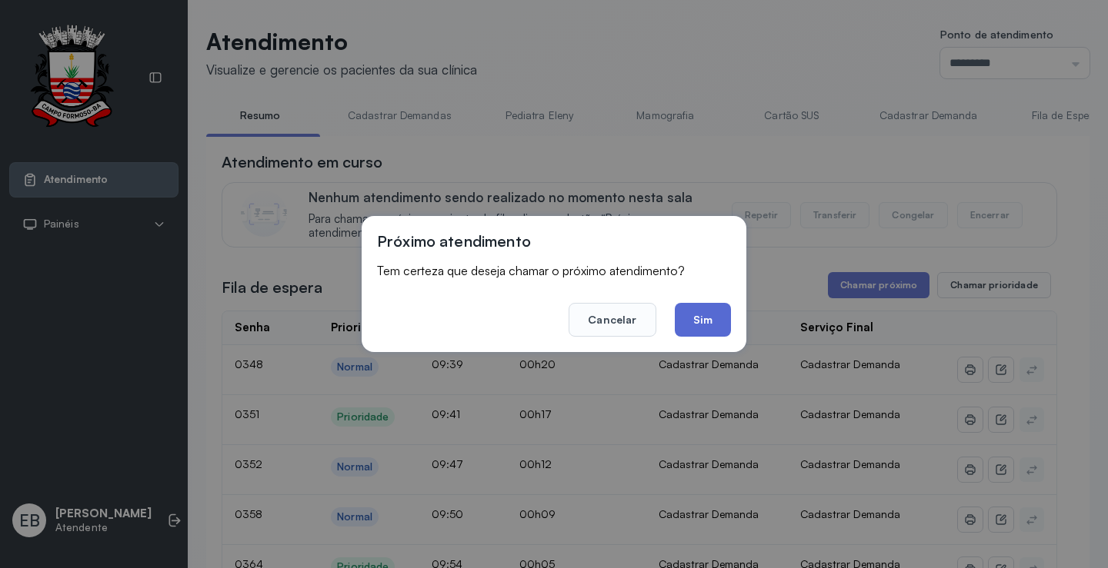
click at [715, 315] on button "Sim" at bounding box center [703, 320] width 56 height 34
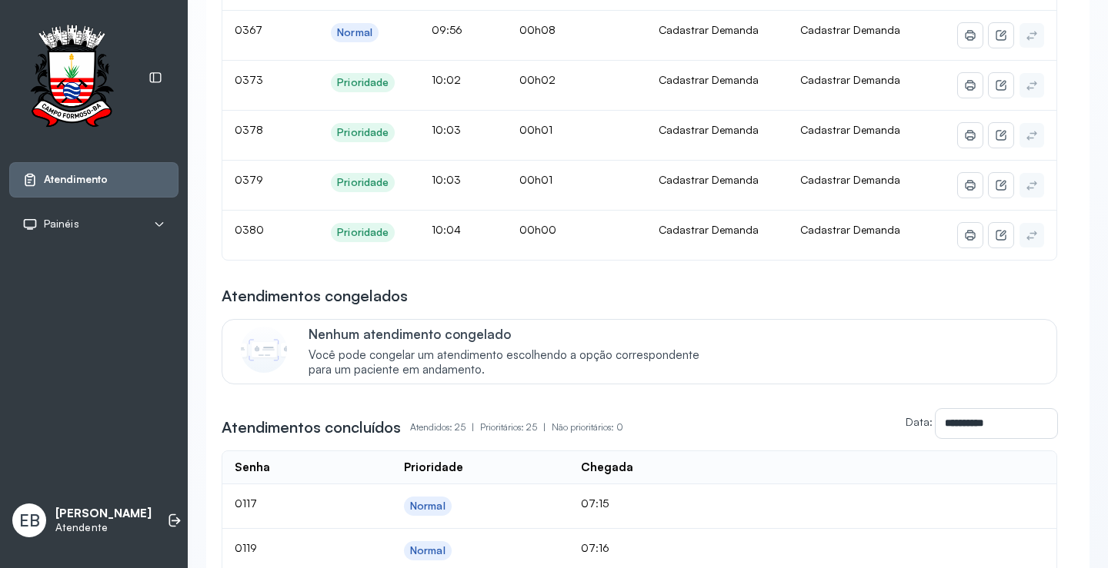
scroll to position [154, 0]
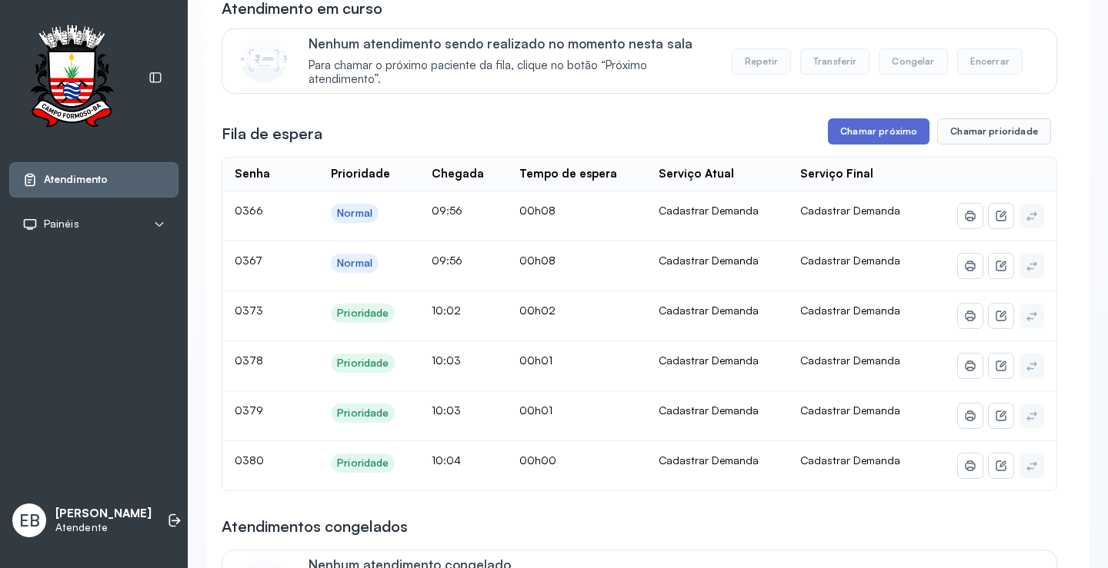
click at [853, 129] on button "Chamar próximo" at bounding box center [879, 131] width 102 height 26
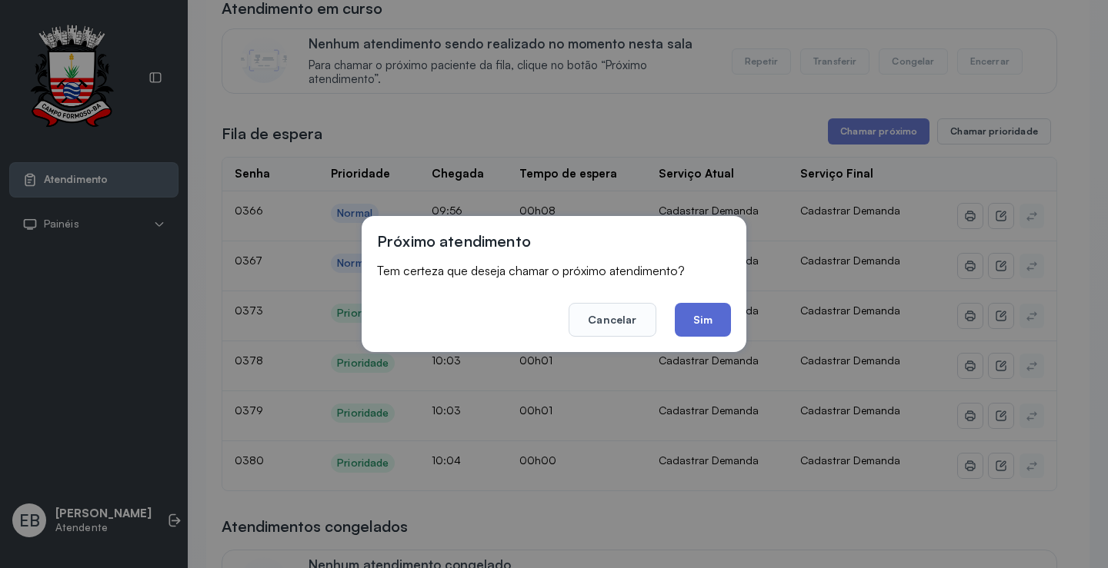
click at [696, 324] on button "Sim" at bounding box center [703, 320] width 56 height 34
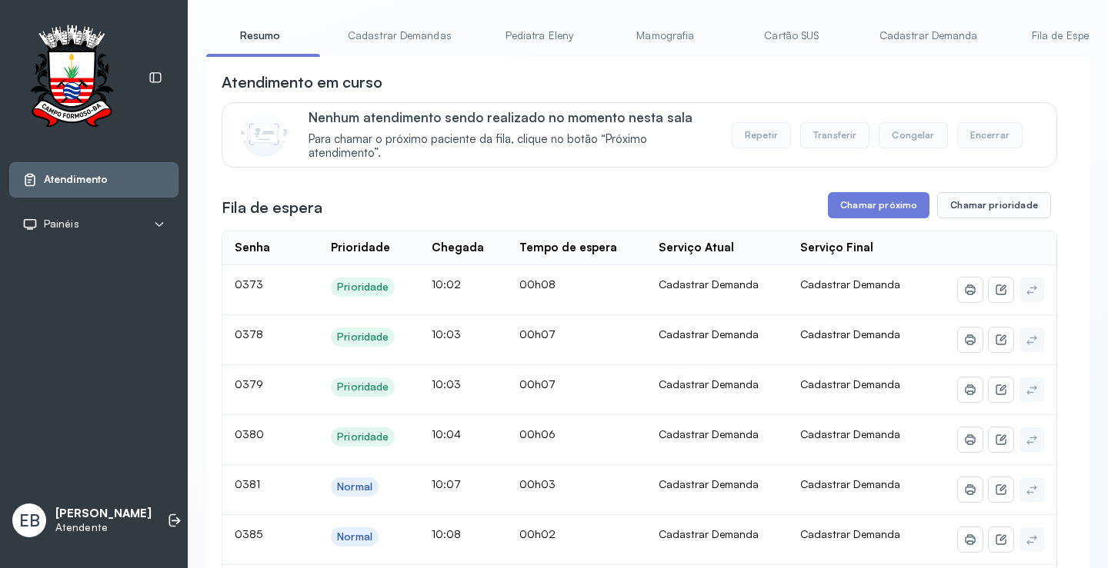
scroll to position [77, 0]
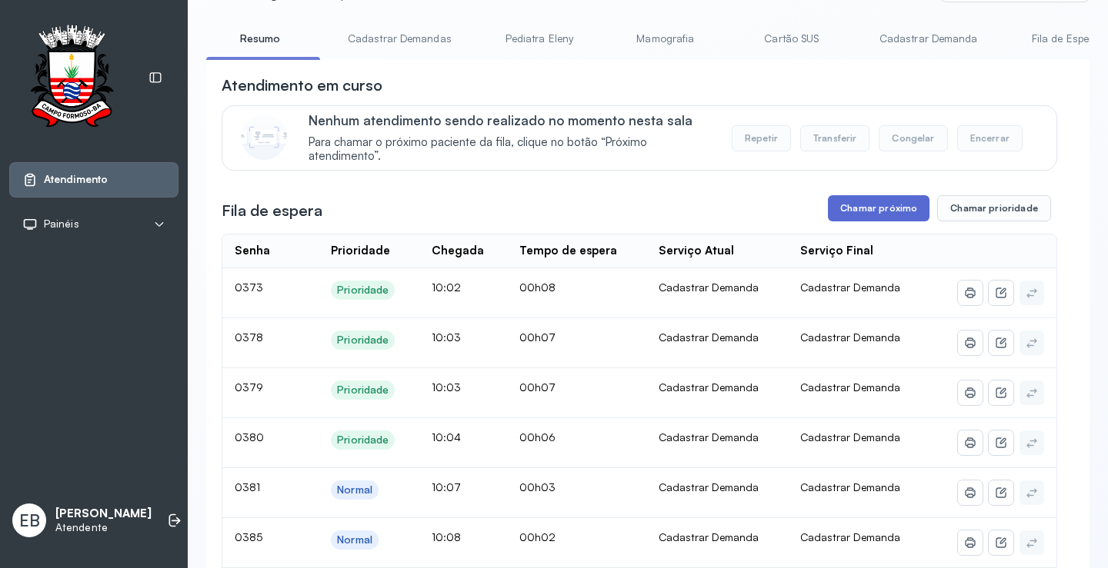
click at [847, 207] on button "Chamar próximo" at bounding box center [879, 208] width 102 height 26
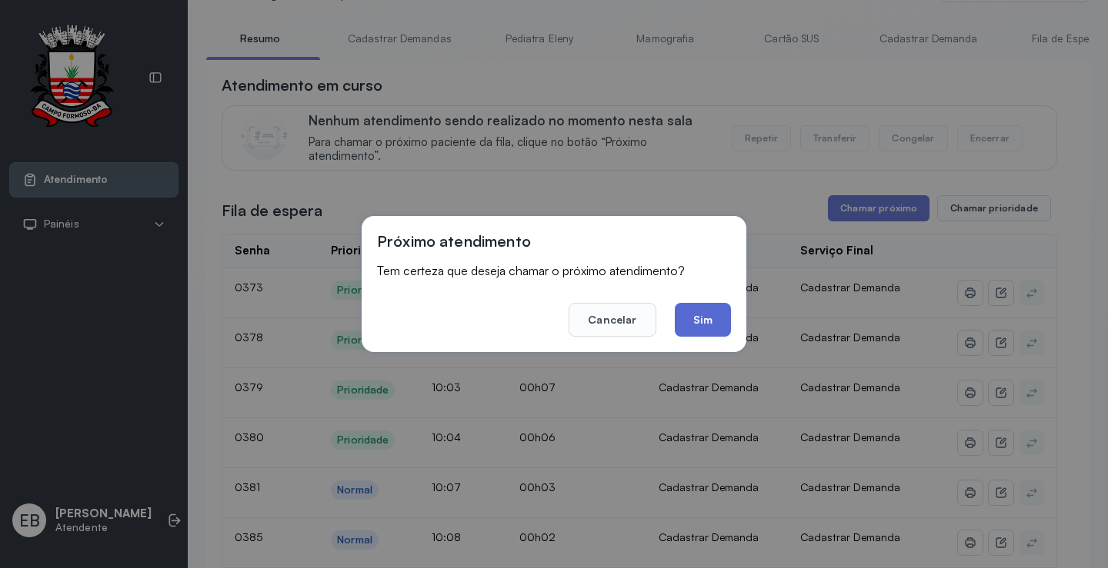
click at [697, 320] on button "Sim" at bounding box center [703, 320] width 56 height 34
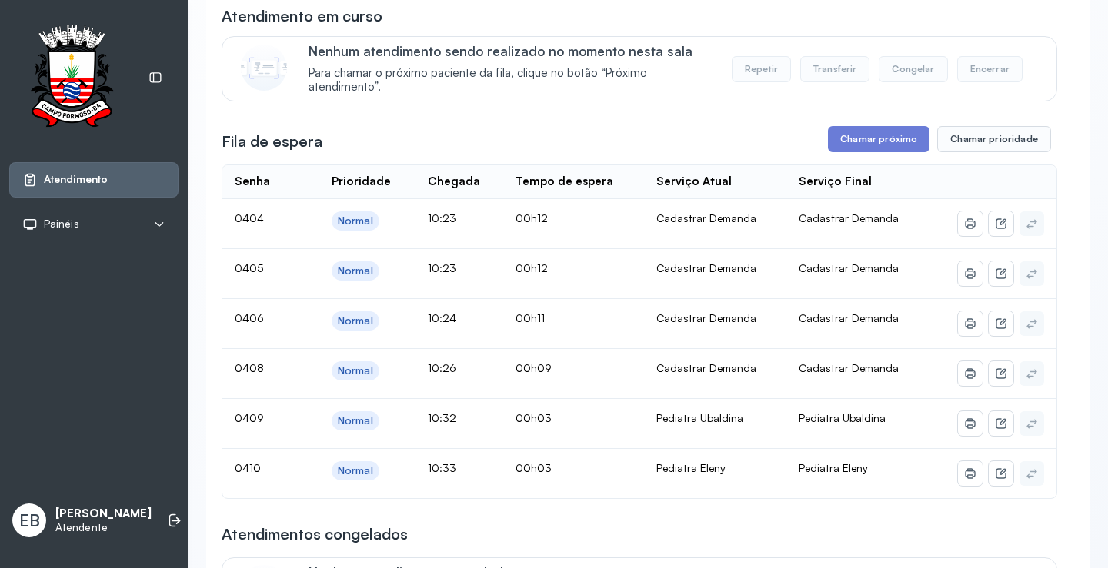
scroll to position [0, 0]
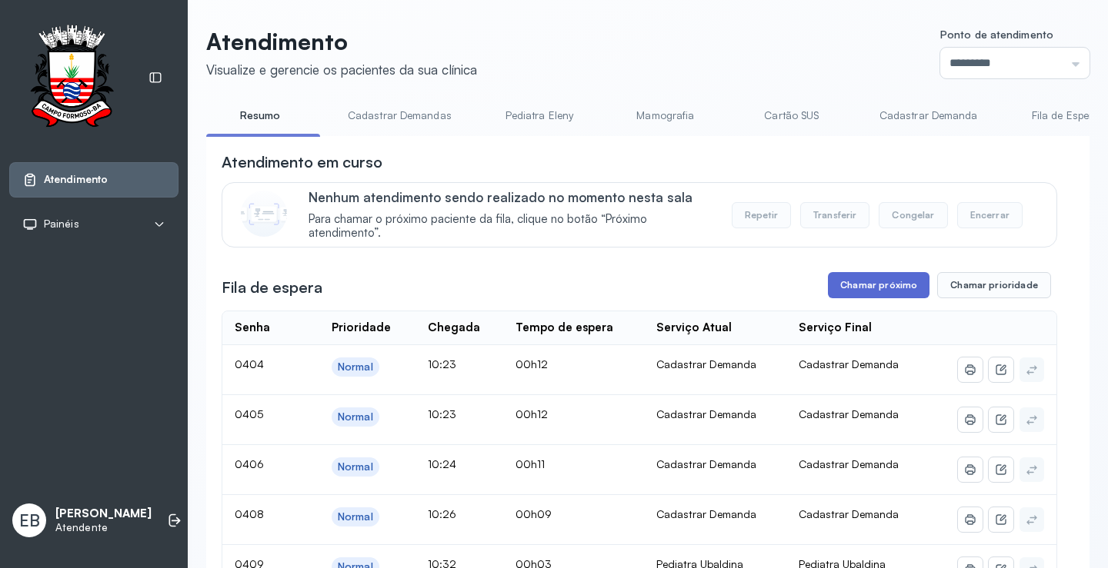
click at [884, 276] on button "Chamar próximo" at bounding box center [879, 285] width 102 height 26
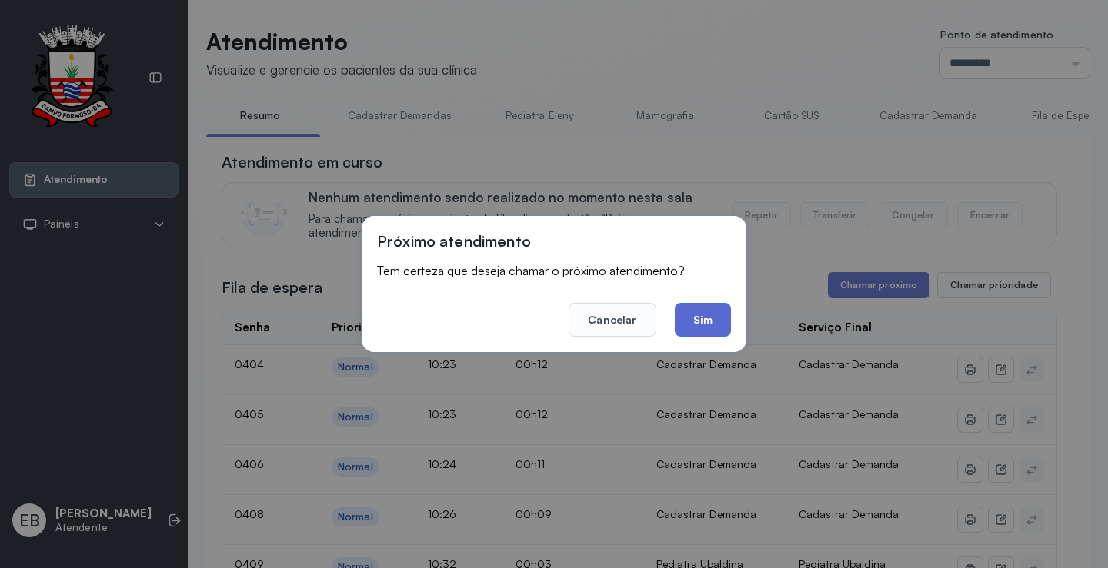
click at [706, 319] on button "Sim" at bounding box center [703, 320] width 56 height 34
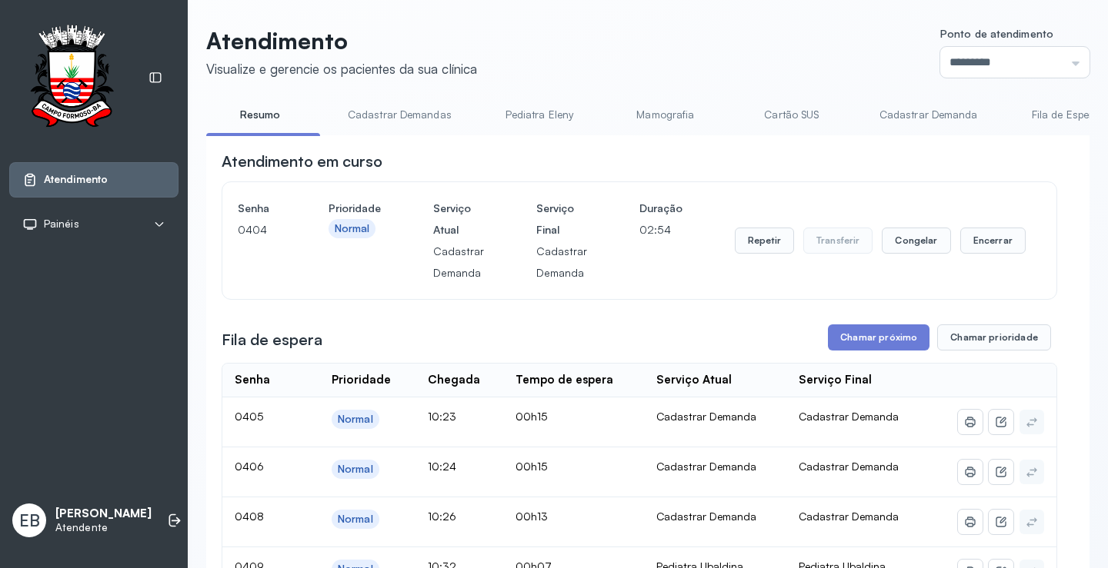
scroll to position [231, 0]
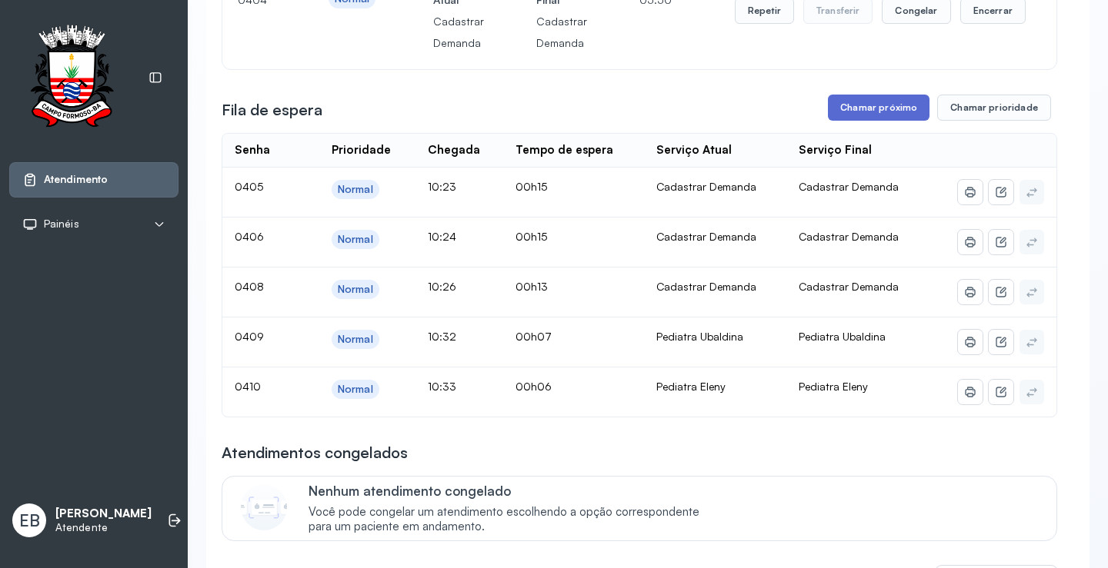
click at [861, 116] on button "Chamar próximo" at bounding box center [879, 108] width 102 height 26
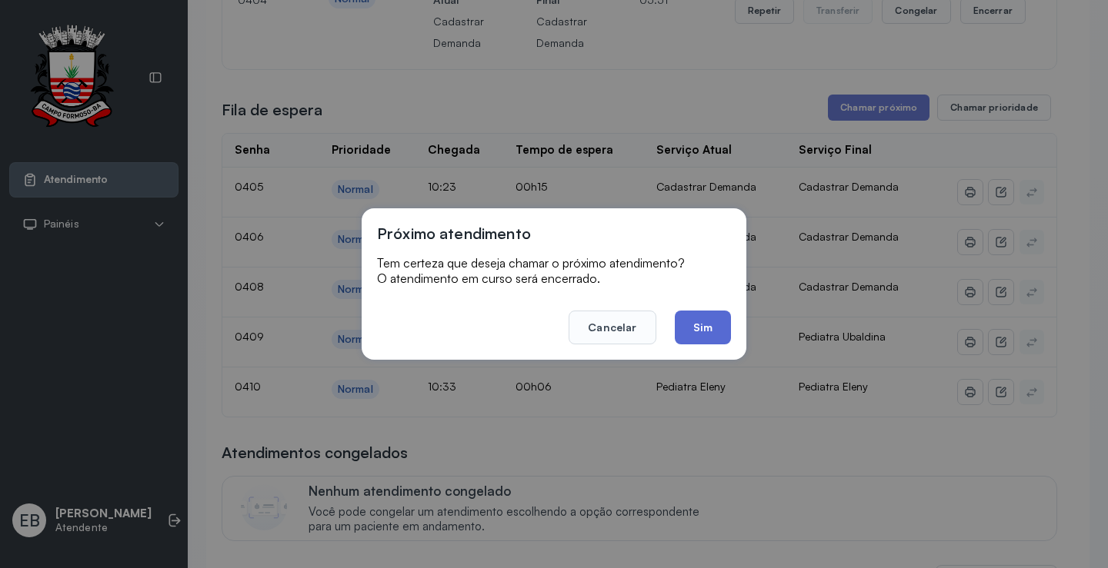
click at [713, 324] on button "Sim" at bounding box center [703, 328] width 56 height 34
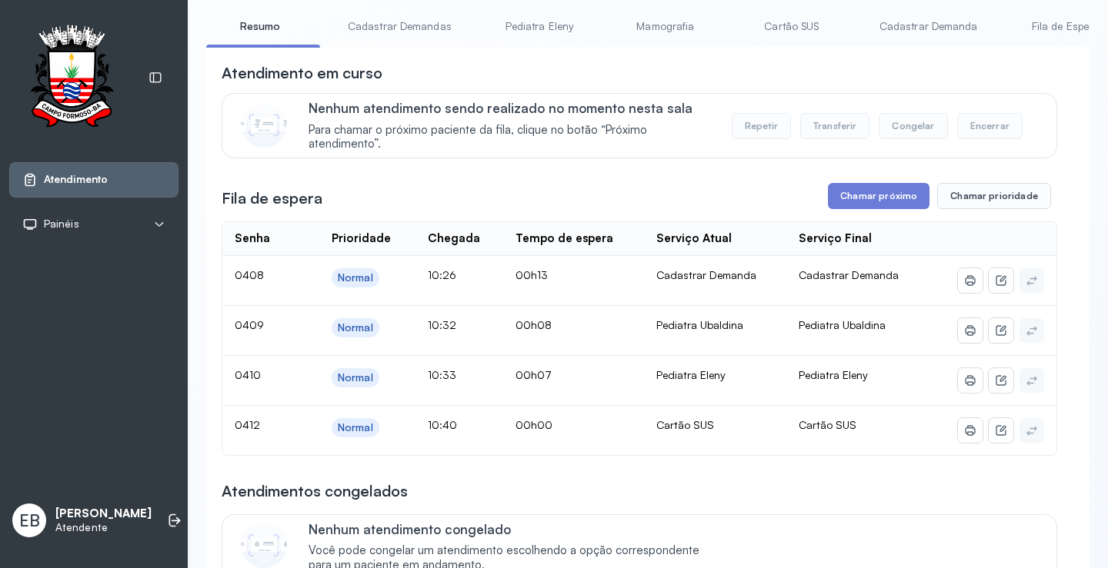
scroll to position [77, 0]
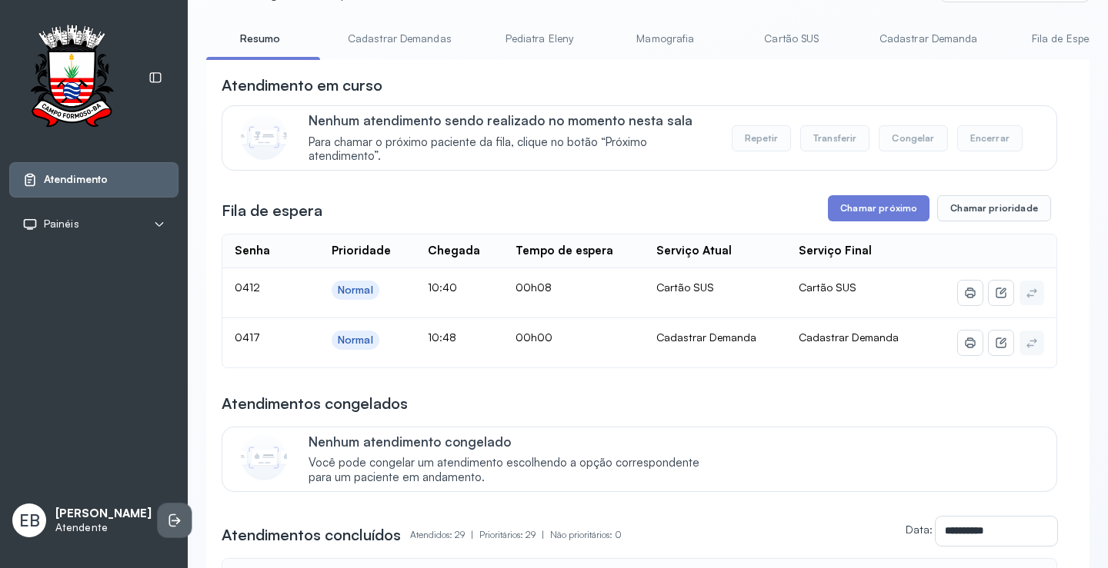
drag, startPoint x: 1061, startPoint y: 2, endPoint x: 162, endPoint y: 513, distance: 1034.1
click at [167, 513] on icon at bounding box center [174, 520] width 15 height 15
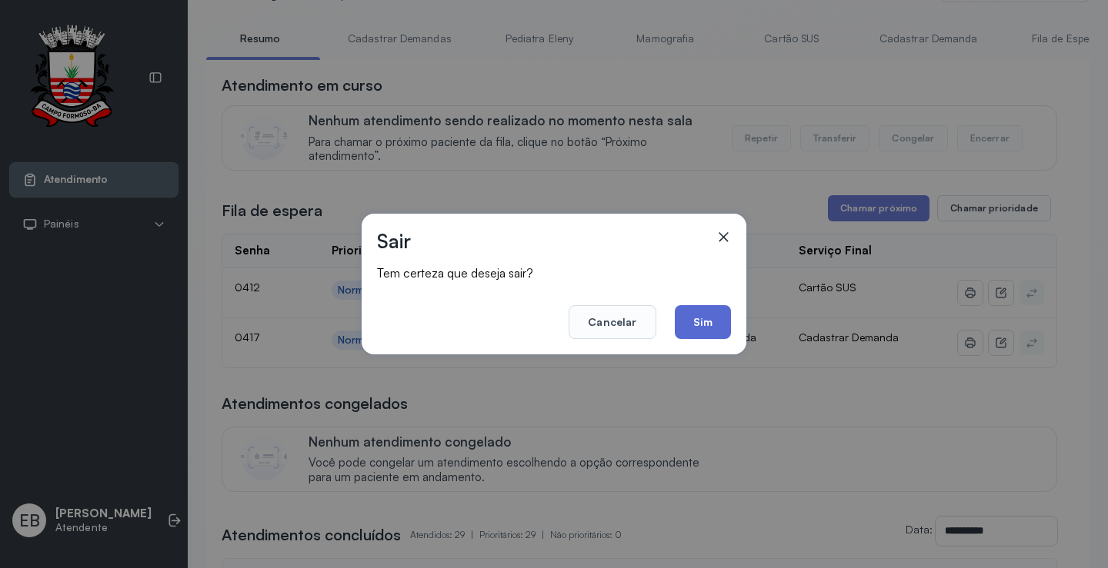
click at [705, 318] on button "Sim" at bounding box center [703, 322] width 56 height 34
